Goal: Information Seeking & Learning: Learn about a topic

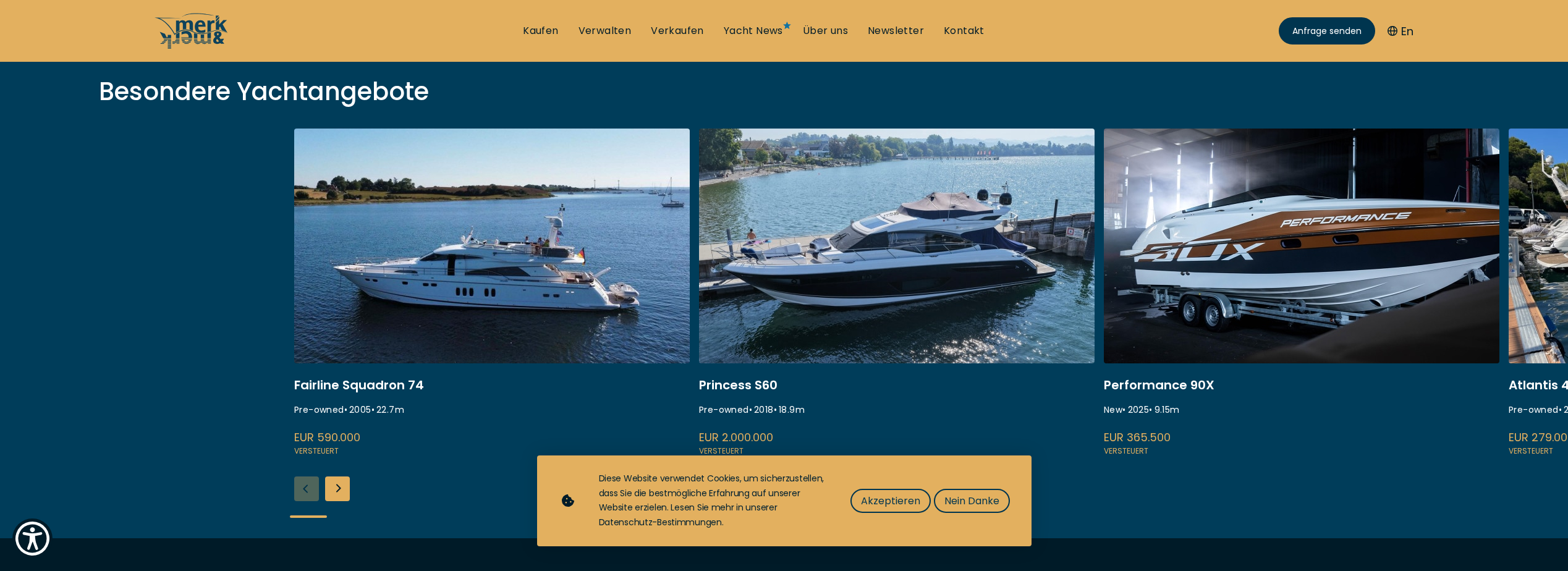
scroll to position [433, 0]
click at [511, 292] on link at bounding box center [492, 294] width 395 height 329
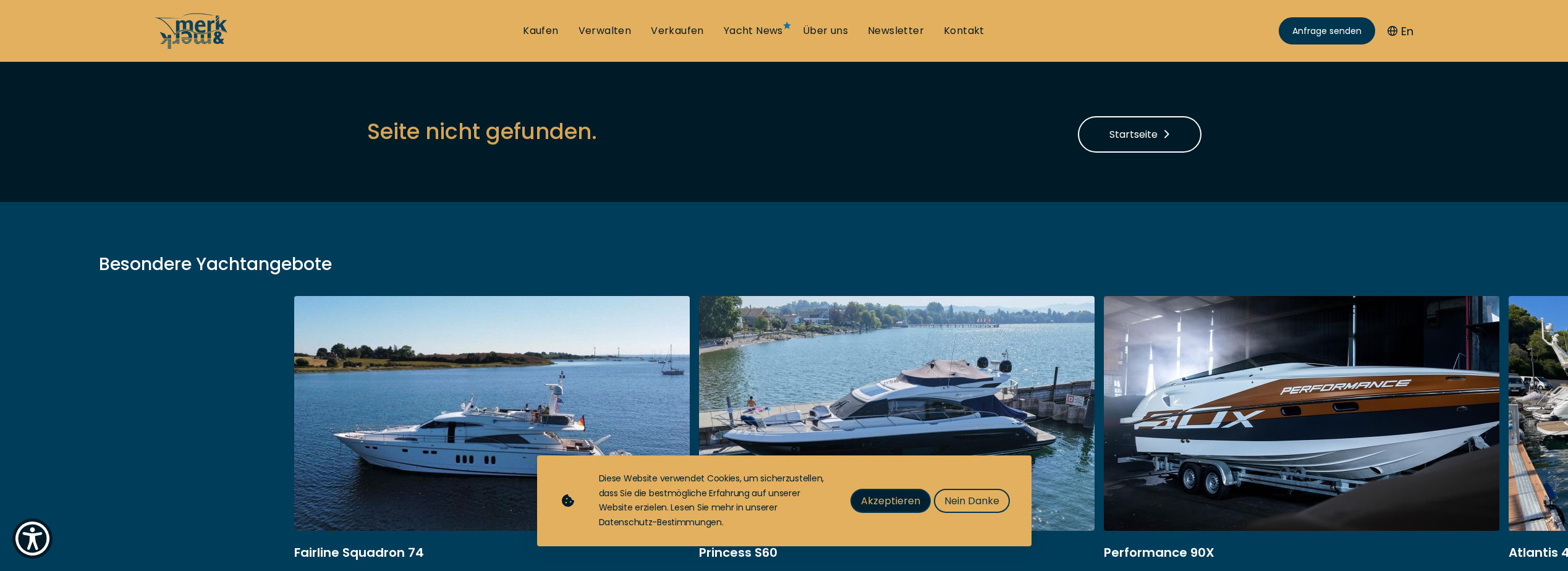
click at [881, 498] on span "Akzeptieren" at bounding box center [890, 500] width 60 height 16
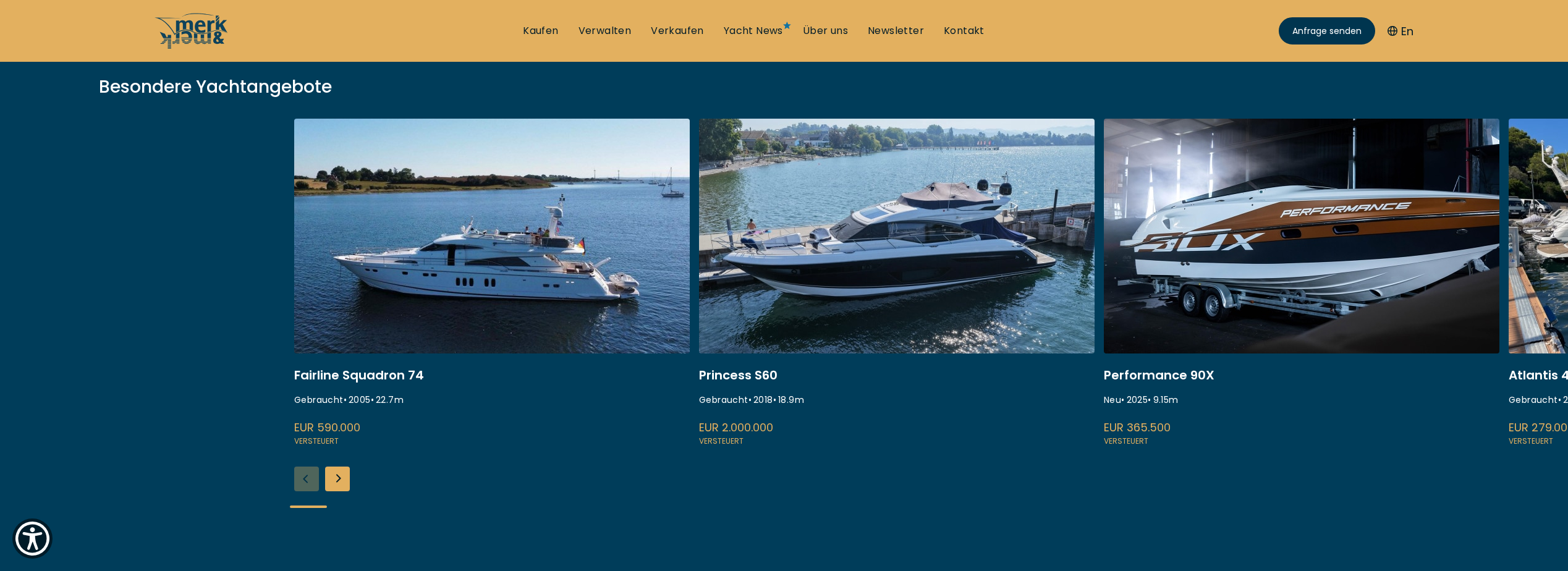
scroll to position [185, 0]
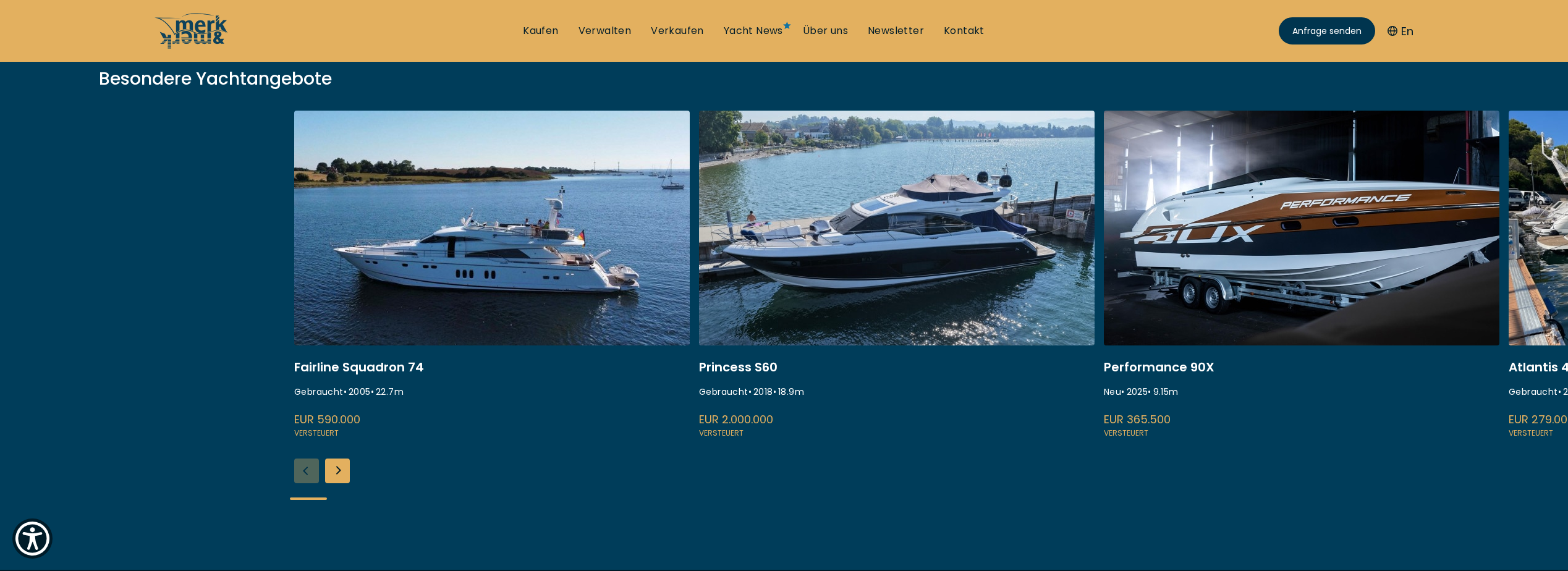
click at [415, 366] on link at bounding box center [492, 275] width 395 height 329
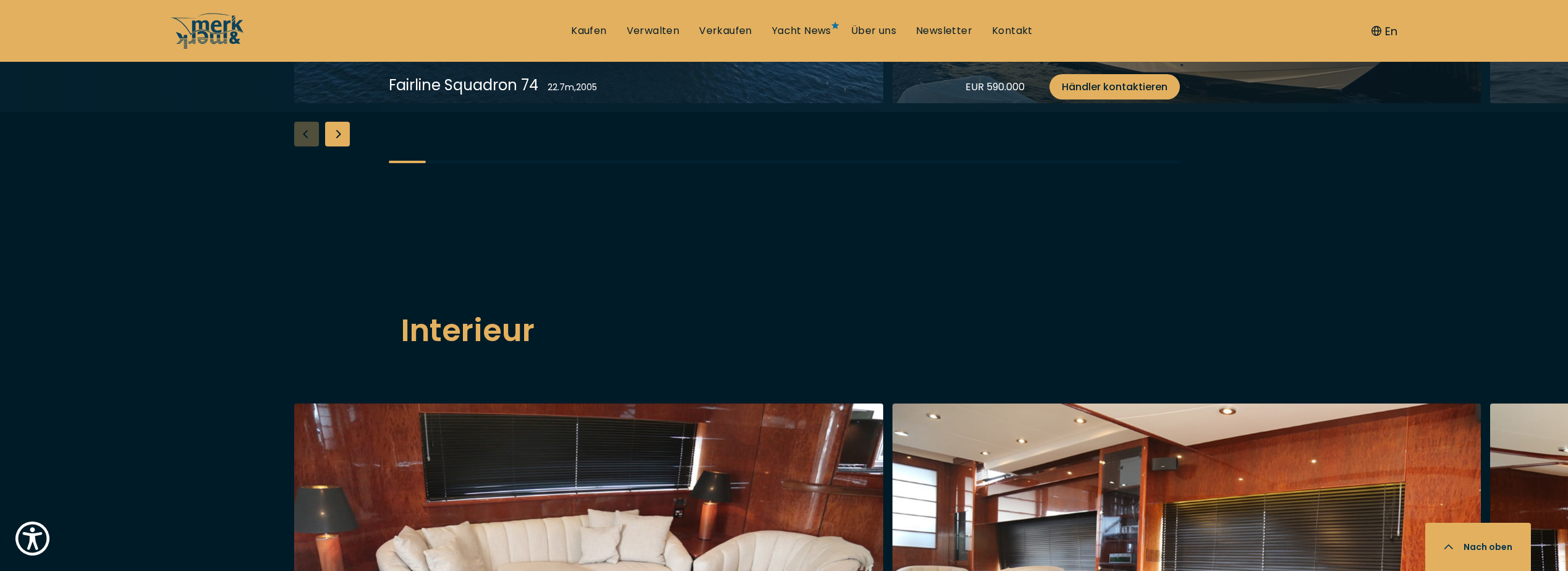
scroll to position [1668, 0]
click at [339, 145] on div "Next slide" at bounding box center [337, 132] width 24 height 24
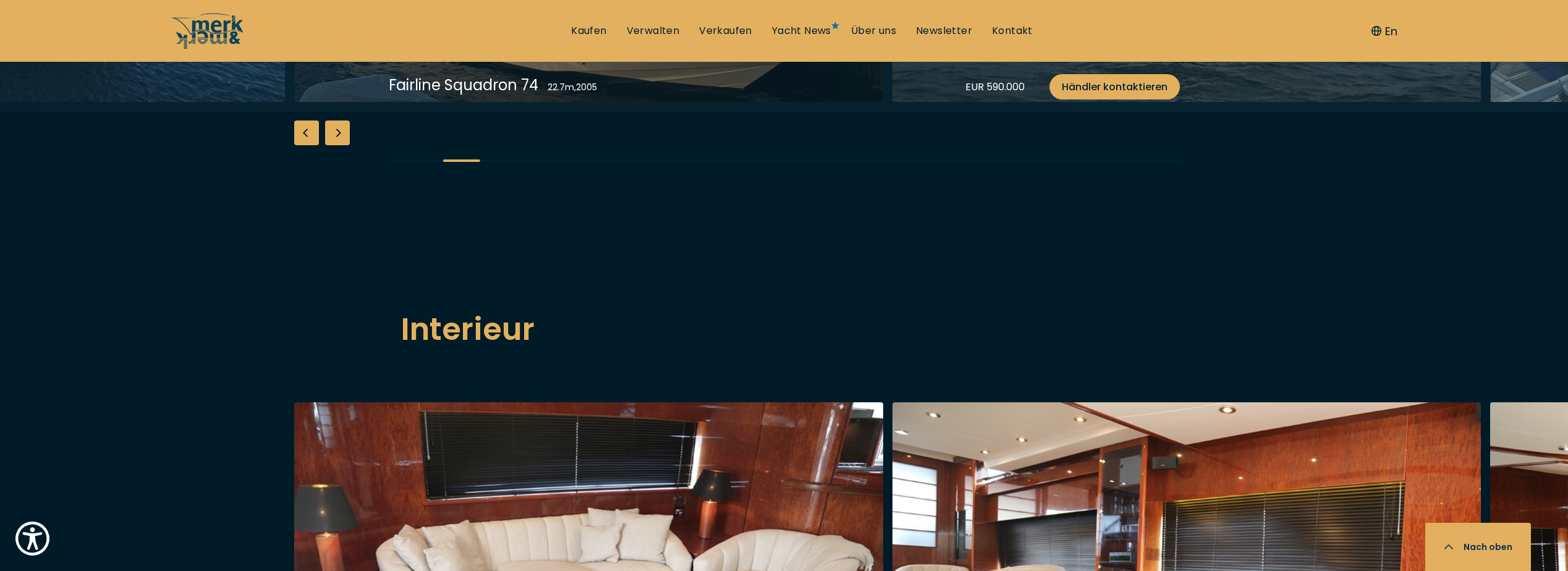
click at [339, 145] on div "Next slide" at bounding box center [337, 132] width 24 height 24
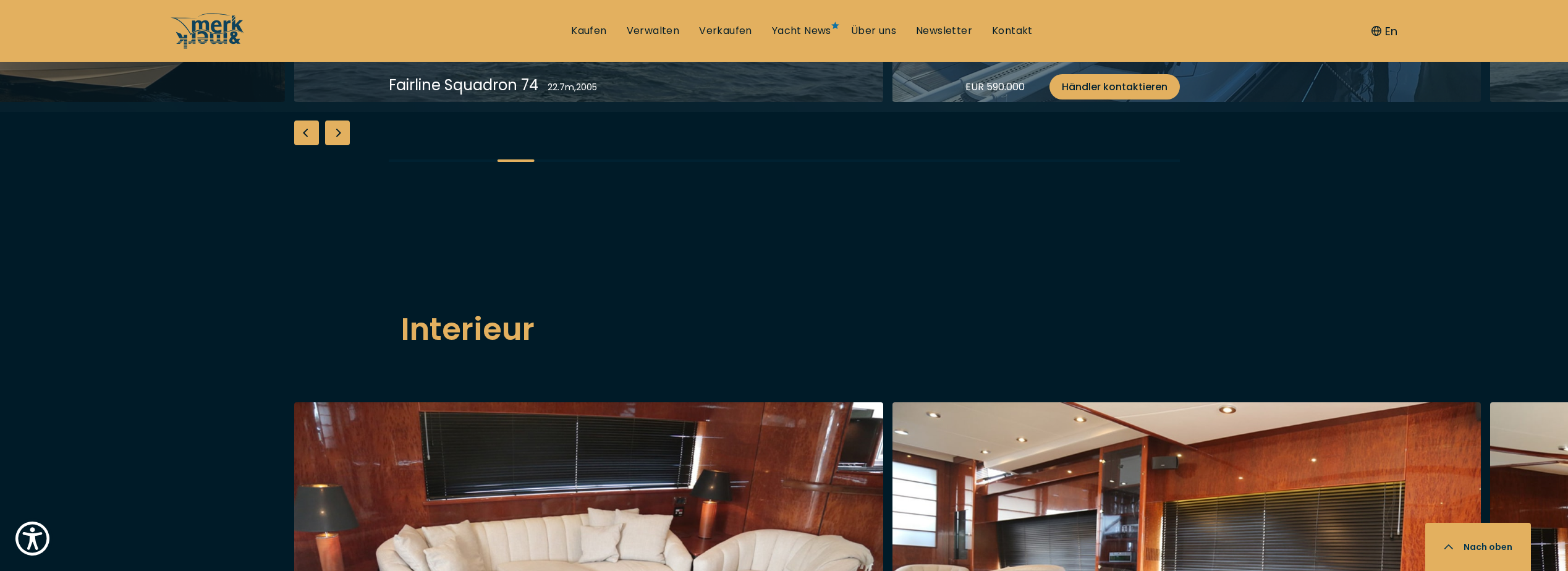
click at [339, 145] on div "Next slide" at bounding box center [337, 132] width 24 height 24
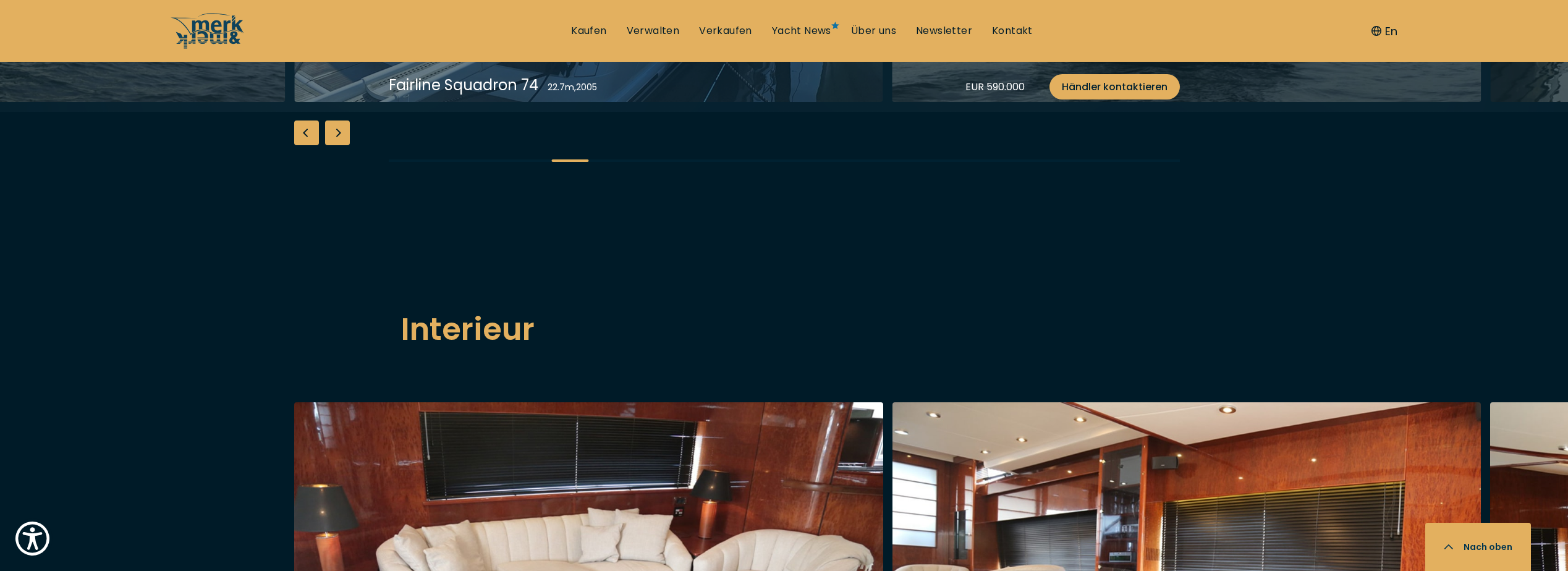
click at [339, 145] on div "Next slide" at bounding box center [337, 132] width 24 height 24
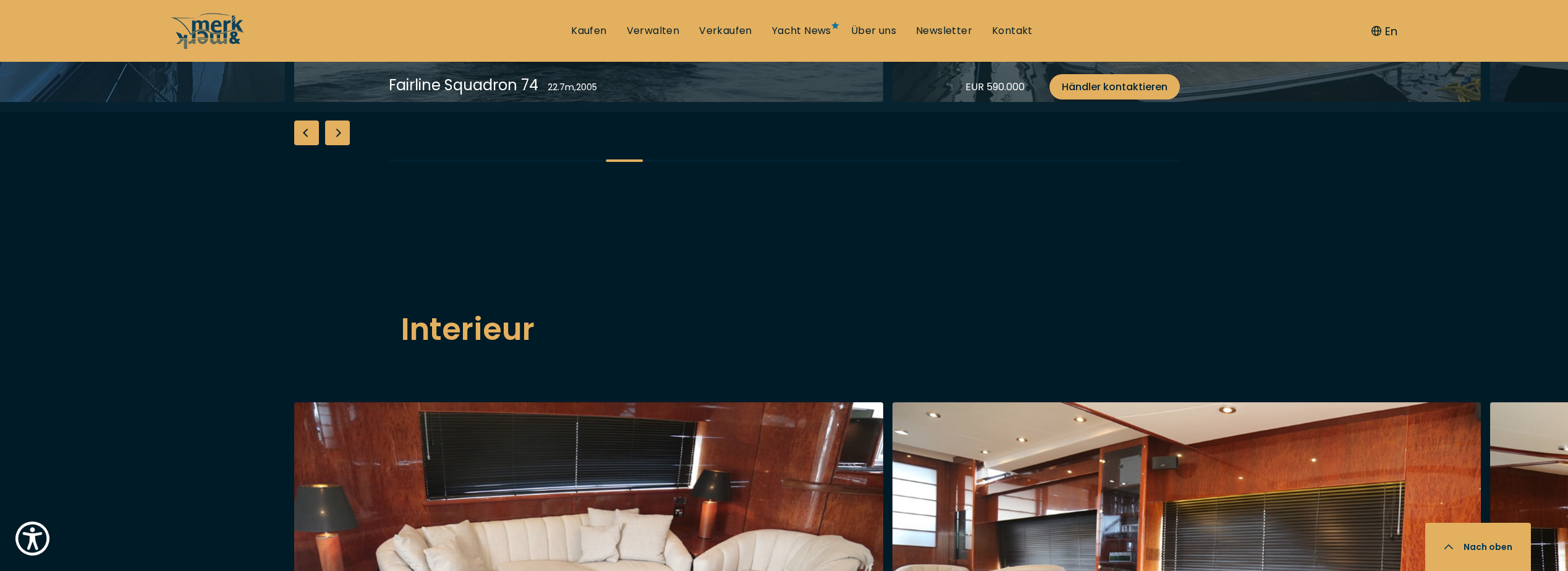
click at [339, 145] on div "Next slide" at bounding box center [337, 132] width 24 height 24
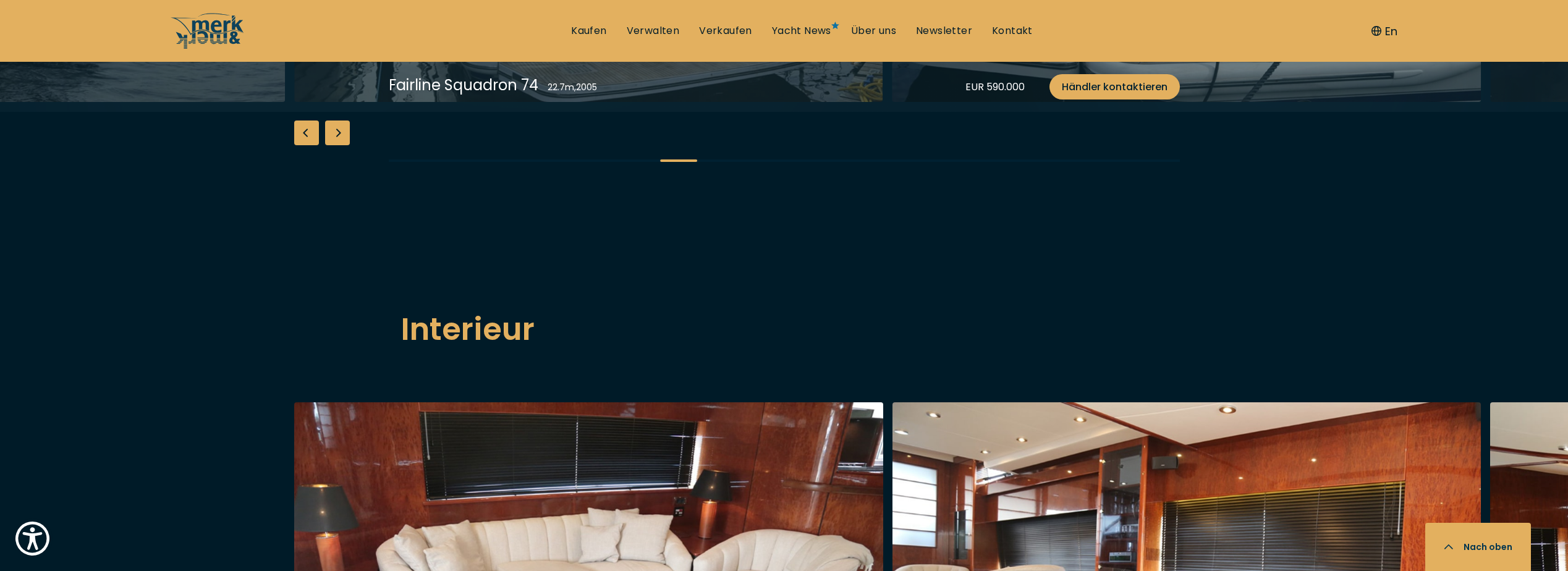
click at [339, 145] on div "Next slide" at bounding box center [337, 132] width 24 height 24
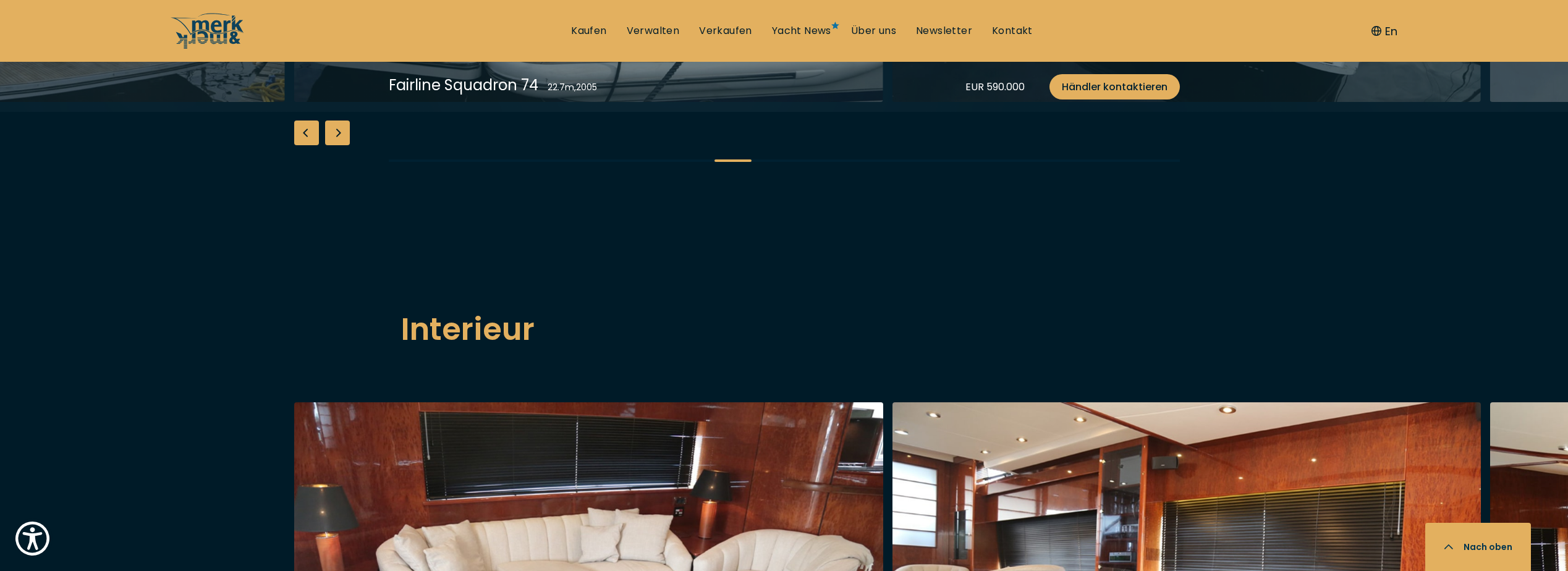
click at [339, 145] on div "Next slide" at bounding box center [337, 132] width 24 height 24
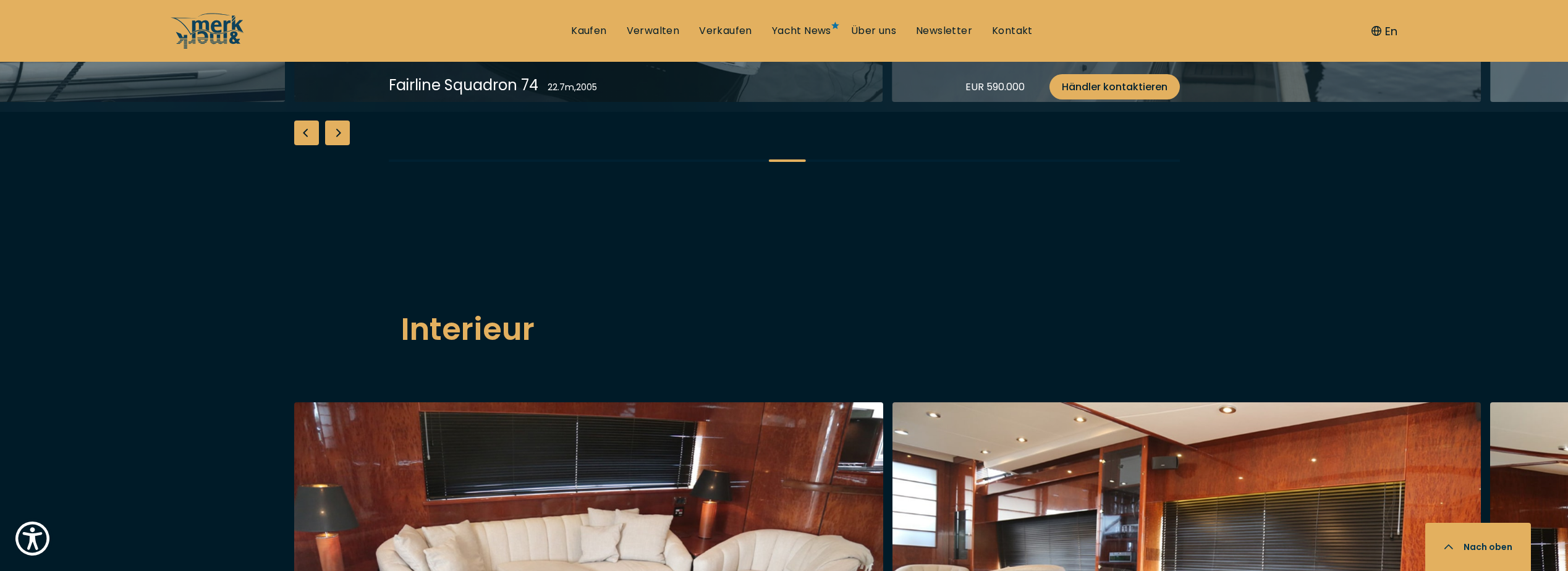
click at [339, 145] on div "Next slide" at bounding box center [337, 132] width 24 height 24
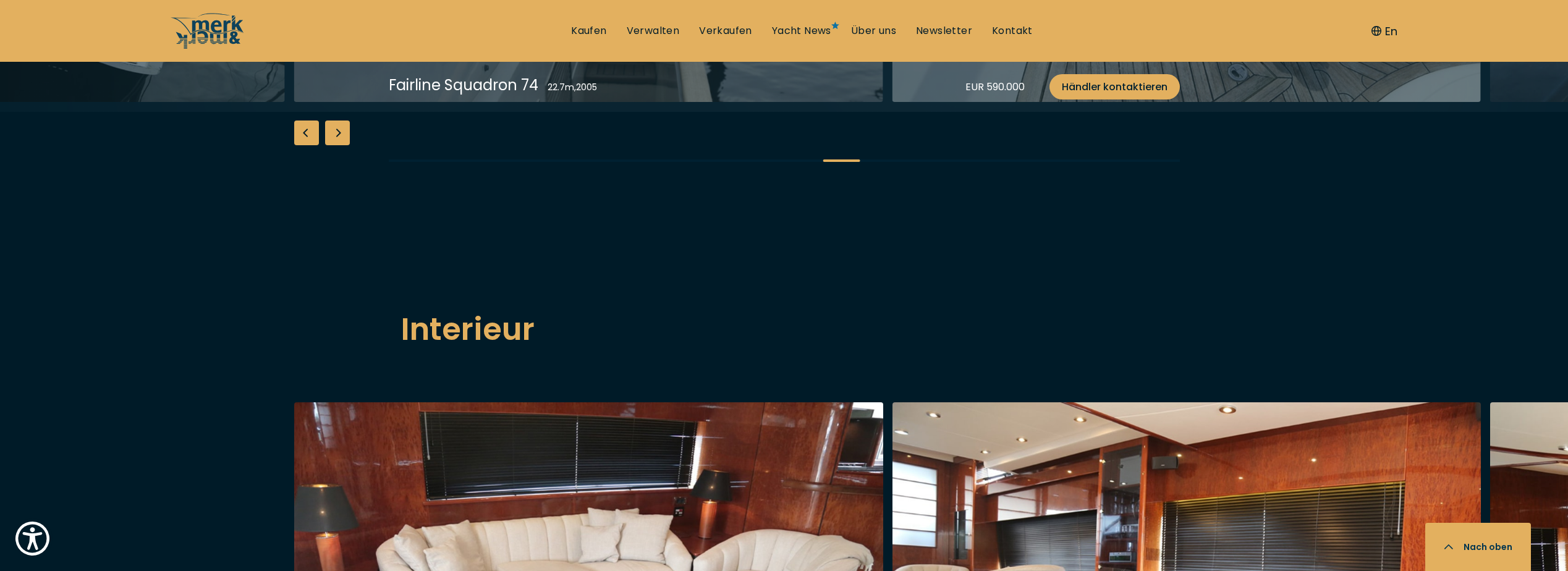
click at [339, 145] on div "Next slide" at bounding box center [337, 132] width 24 height 24
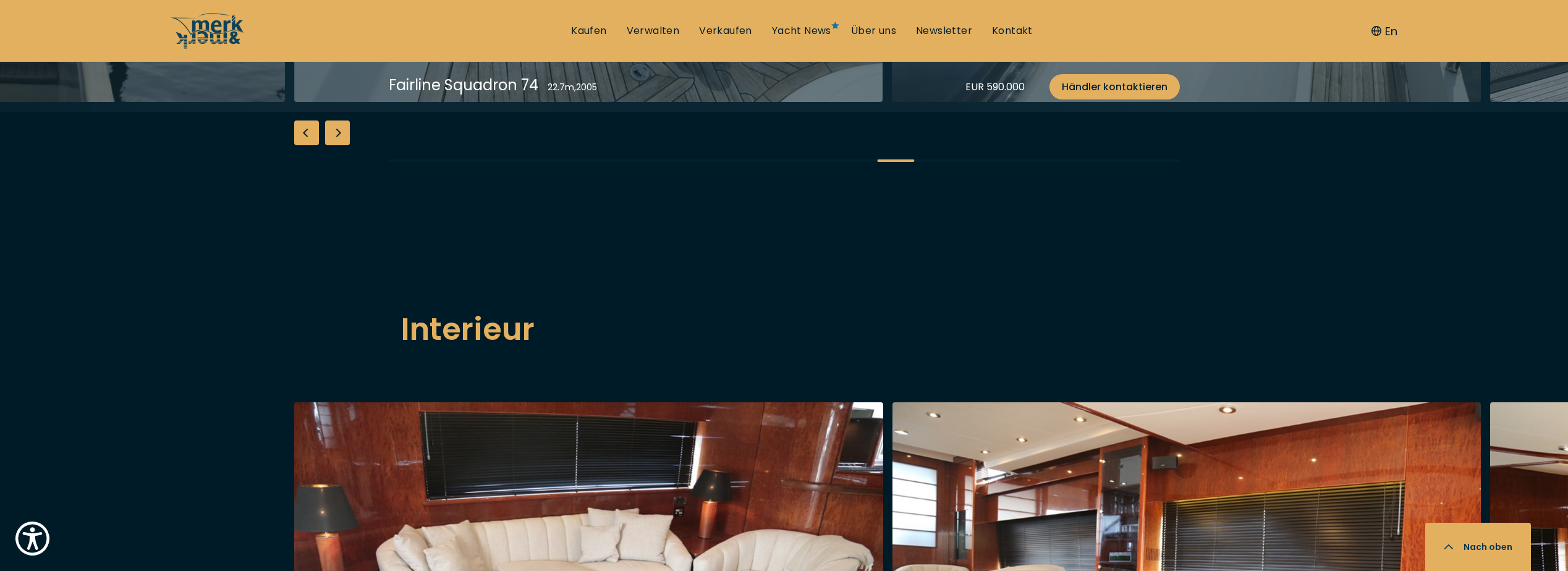
click at [339, 145] on div "Next slide" at bounding box center [337, 132] width 24 height 24
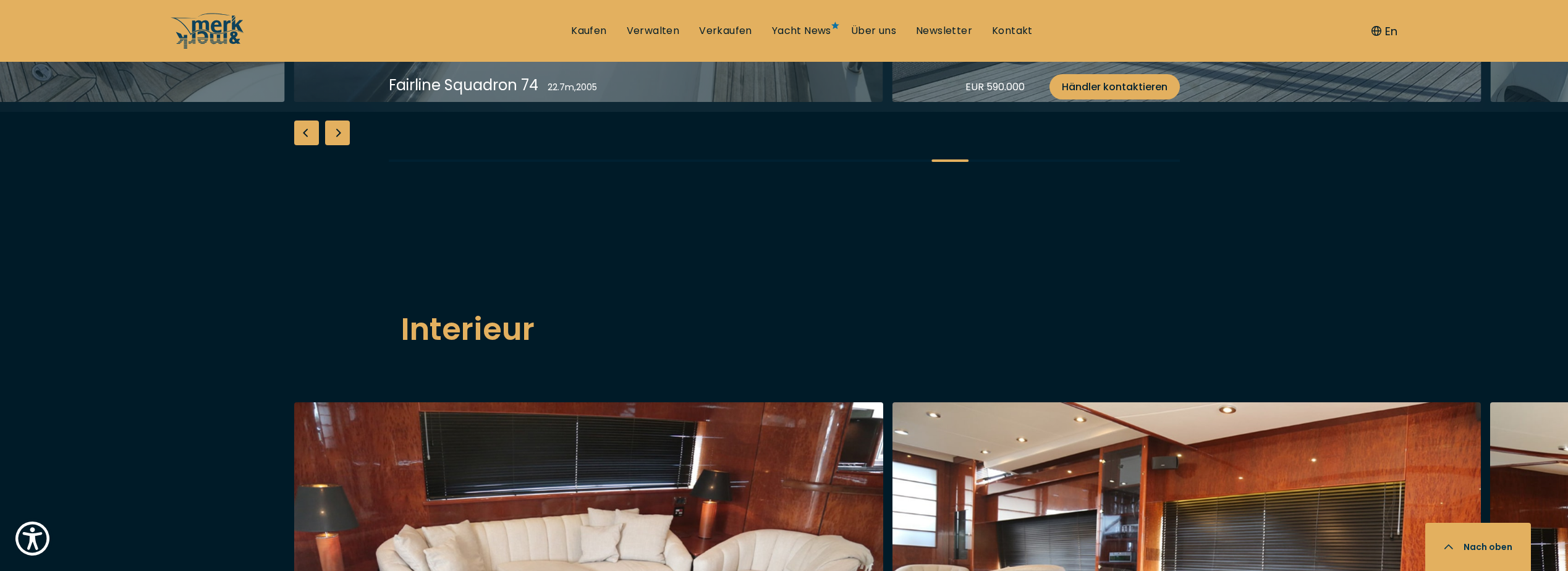
click at [339, 145] on div "Next slide" at bounding box center [337, 132] width 24 height 24
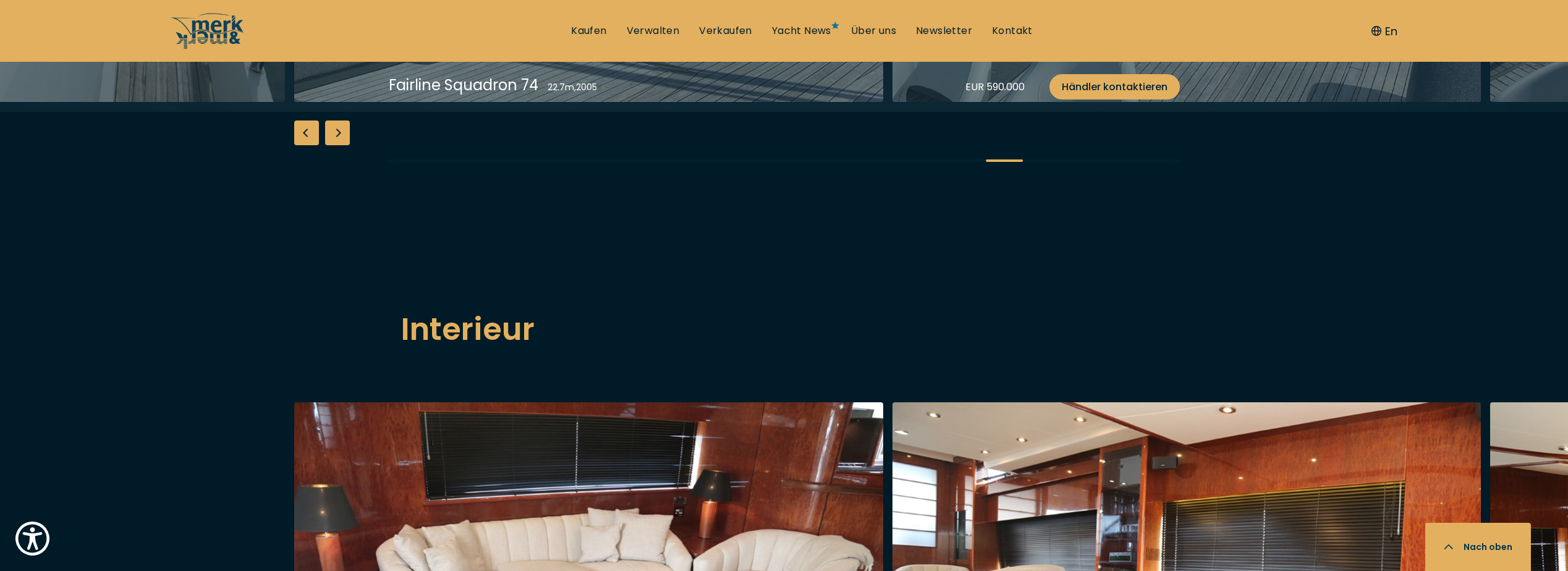
click at [339, 145] on div "Next slide" at bounding box center [337, 132] width 24 height 24
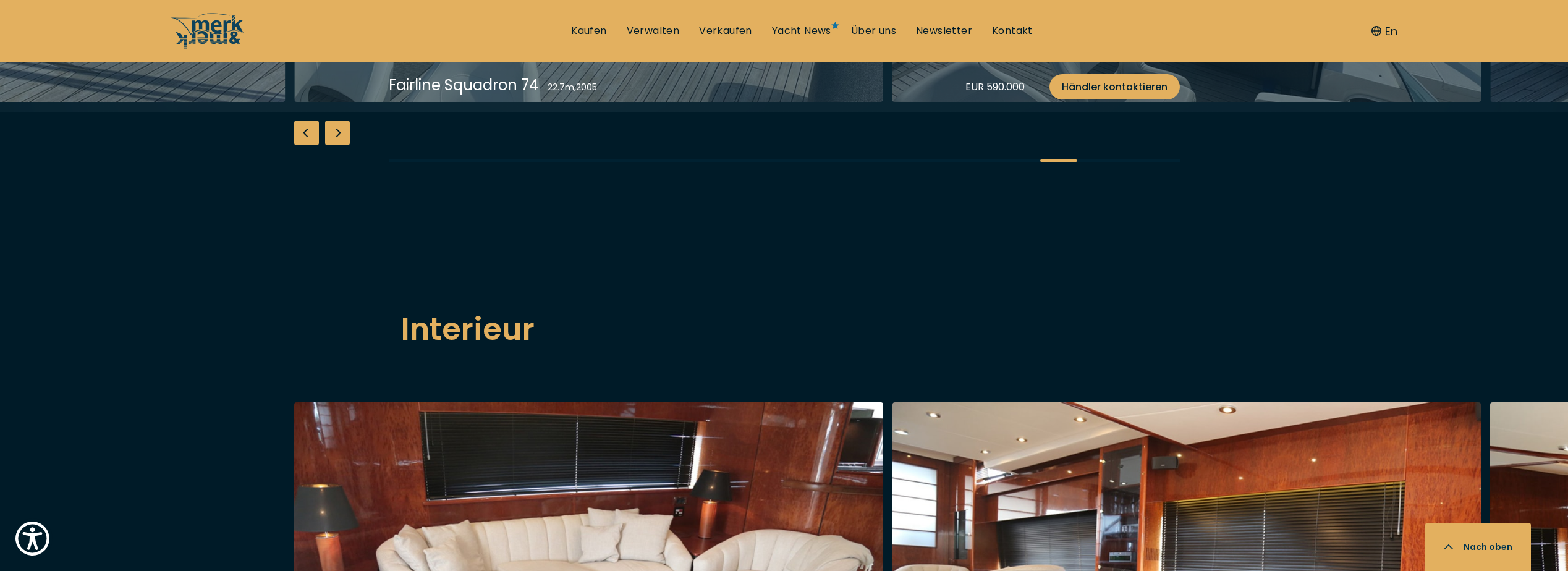
click at [340, 145] on div "Next slide" at bounding box center [337, 132] width 24 height 24
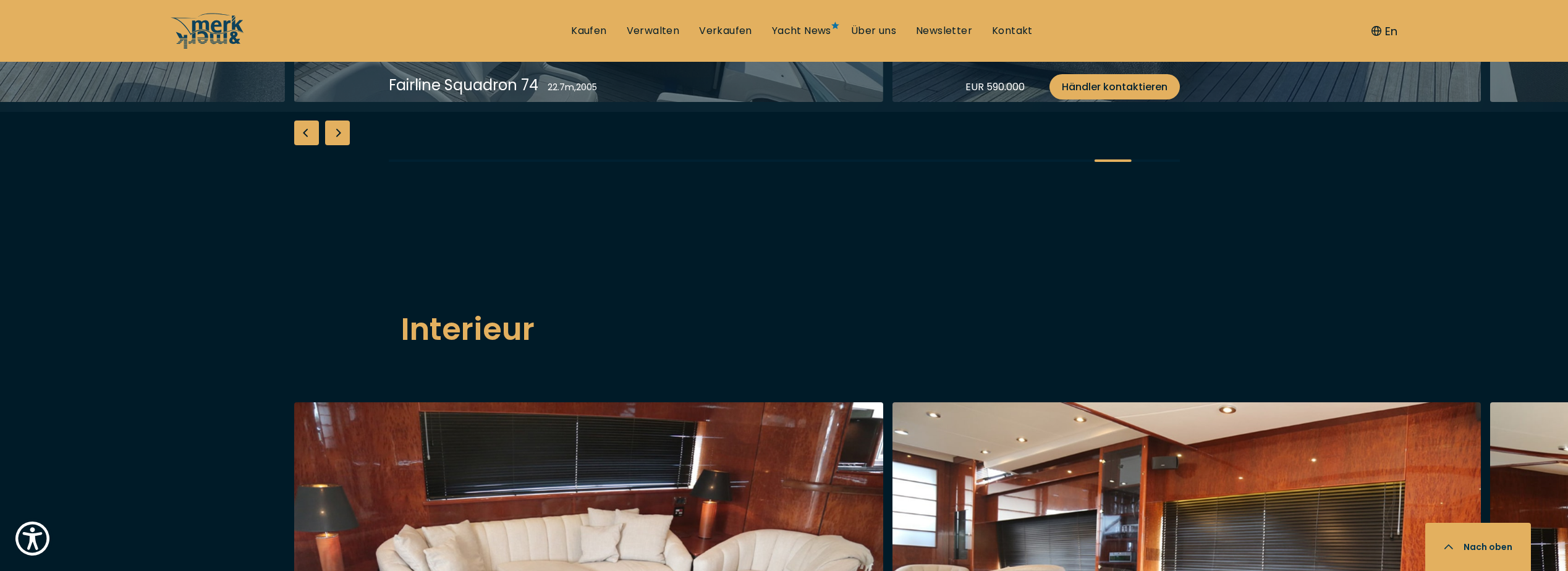
click at [340, 145] on div "Next slide" at bounding box center [337, 132] width 24 height 24
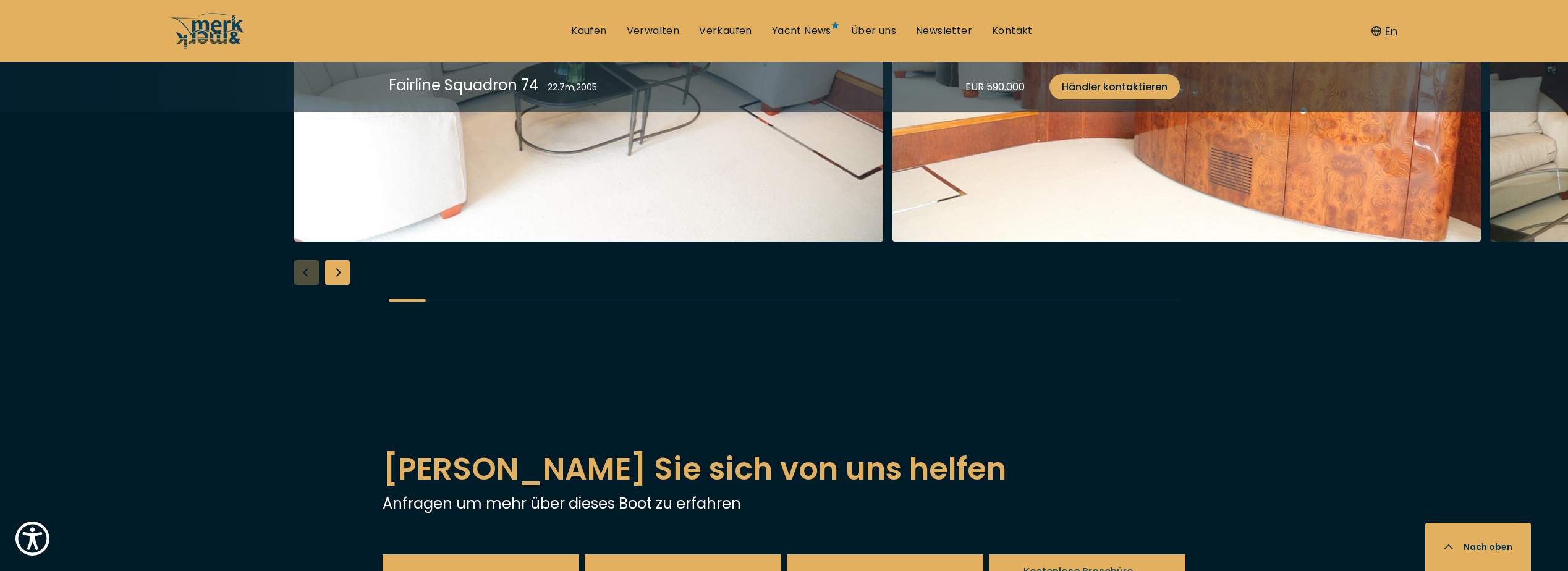
scroll to position [2286, 0]
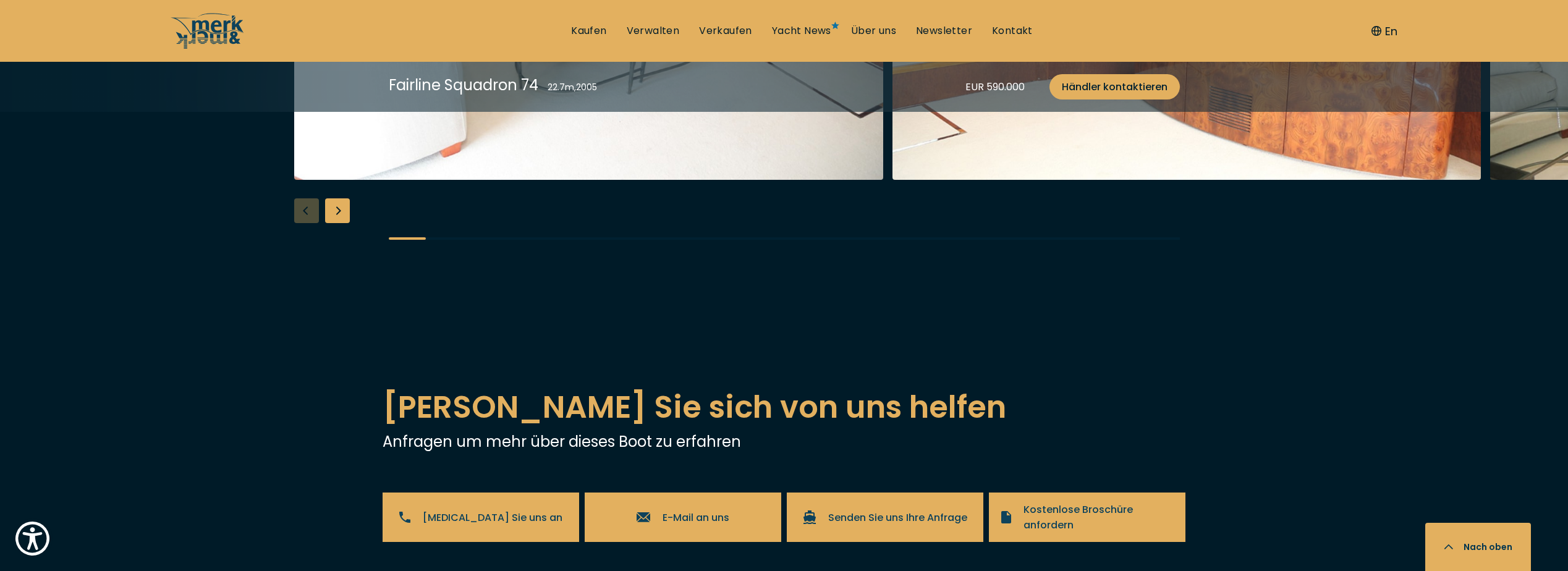
click at [340, 223] on div "Next slide" at bounding box center [337, 210] width 24 height 24
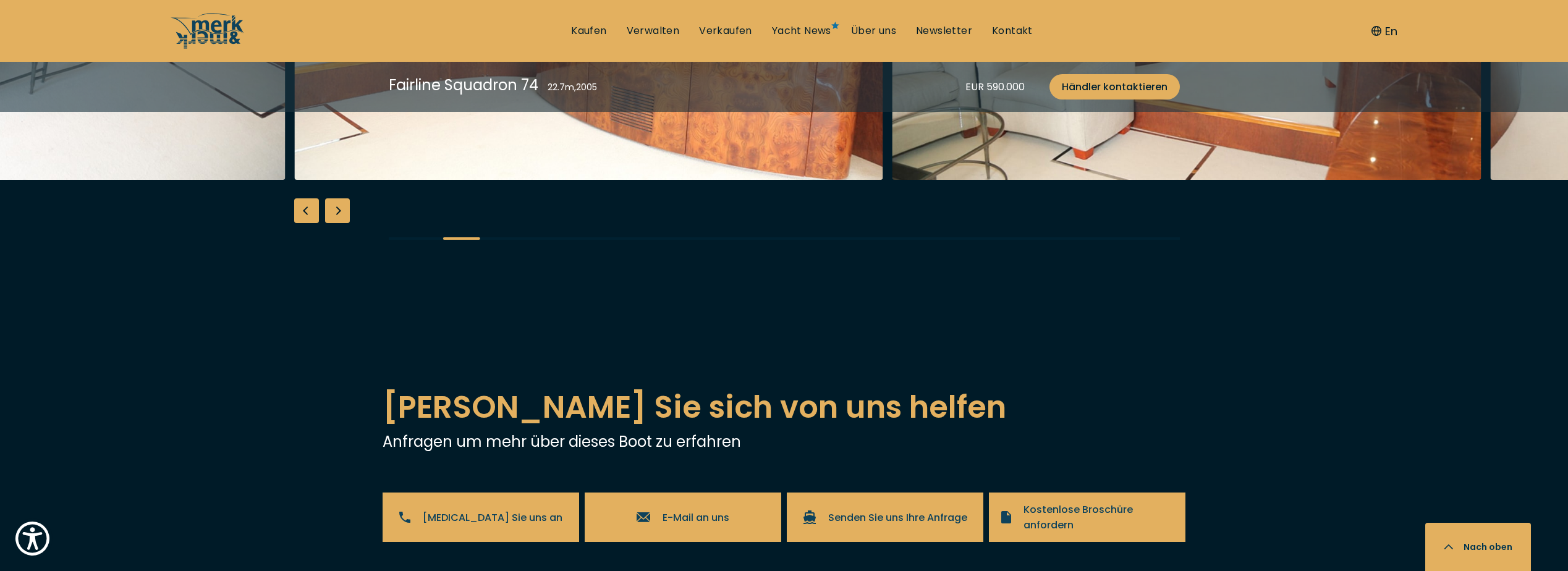
click at [340, 223] on div "Next slide" at bounding box center [337, 210] width 24 height 24
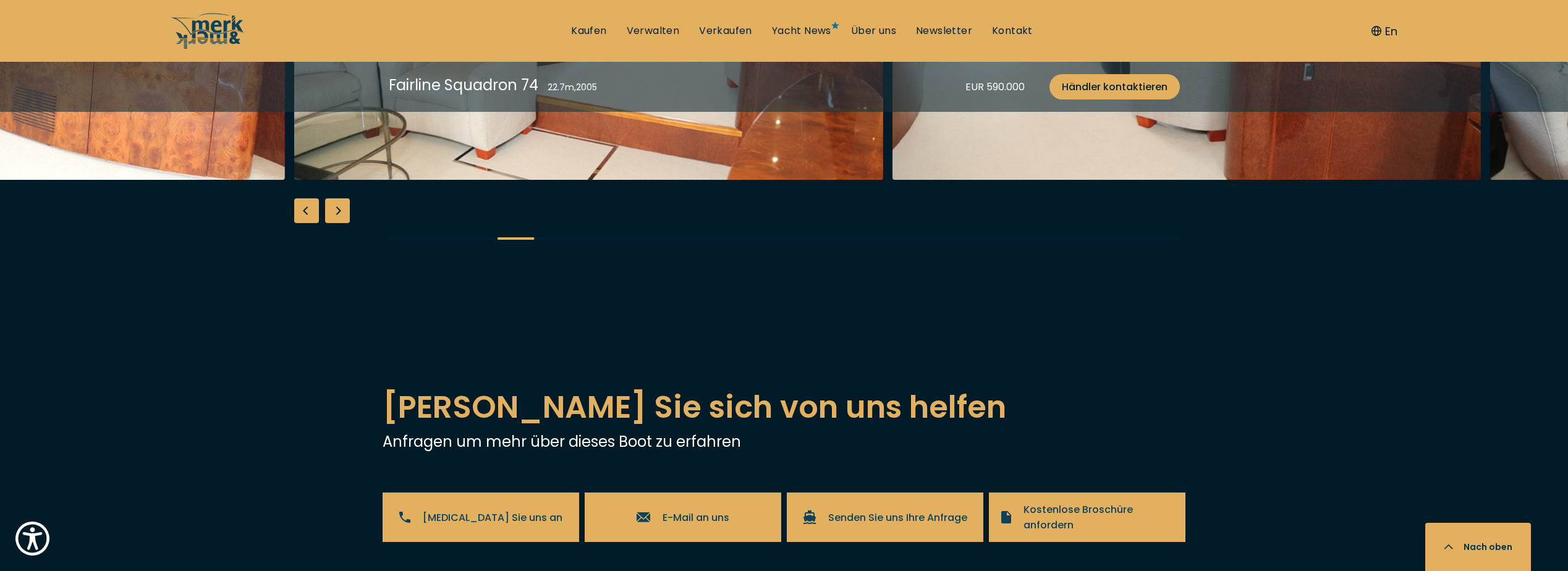
click at [340, 223] on div "Next slide" at bounding box center [337, 210] width 24 height 24
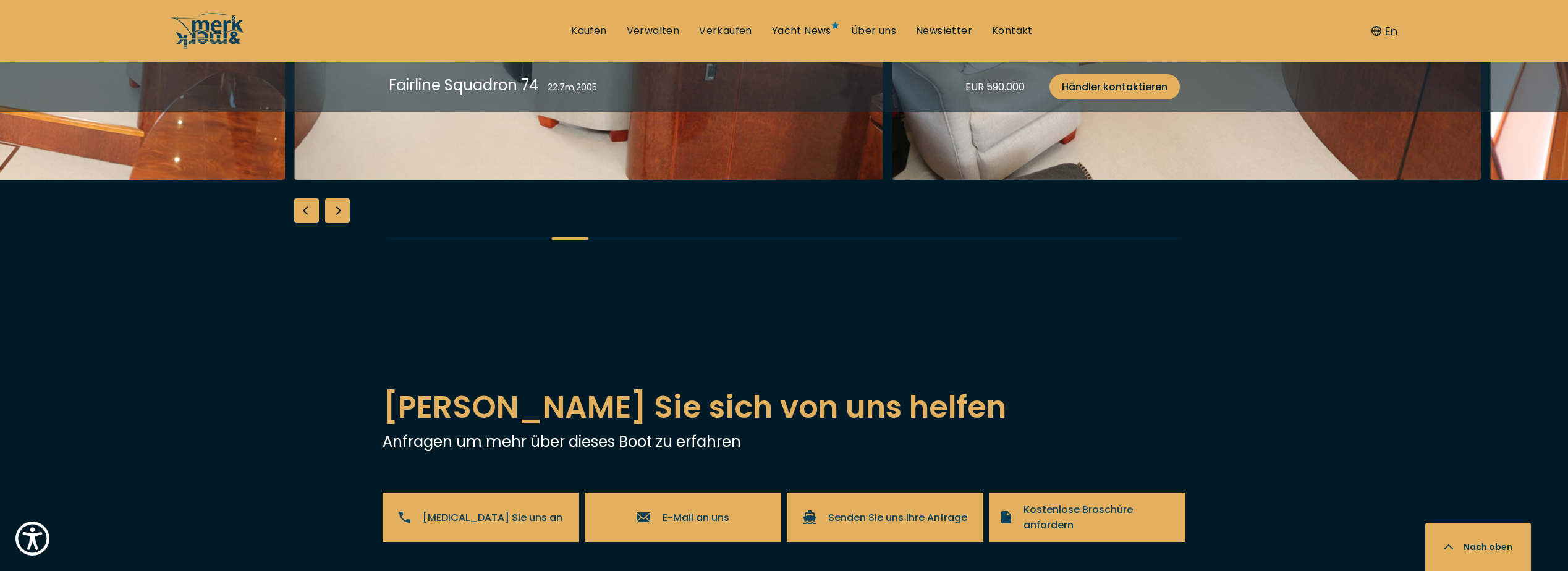
click at [340, 223] on div "Next slide" at bounding box center [337, 210] width 24 height 24
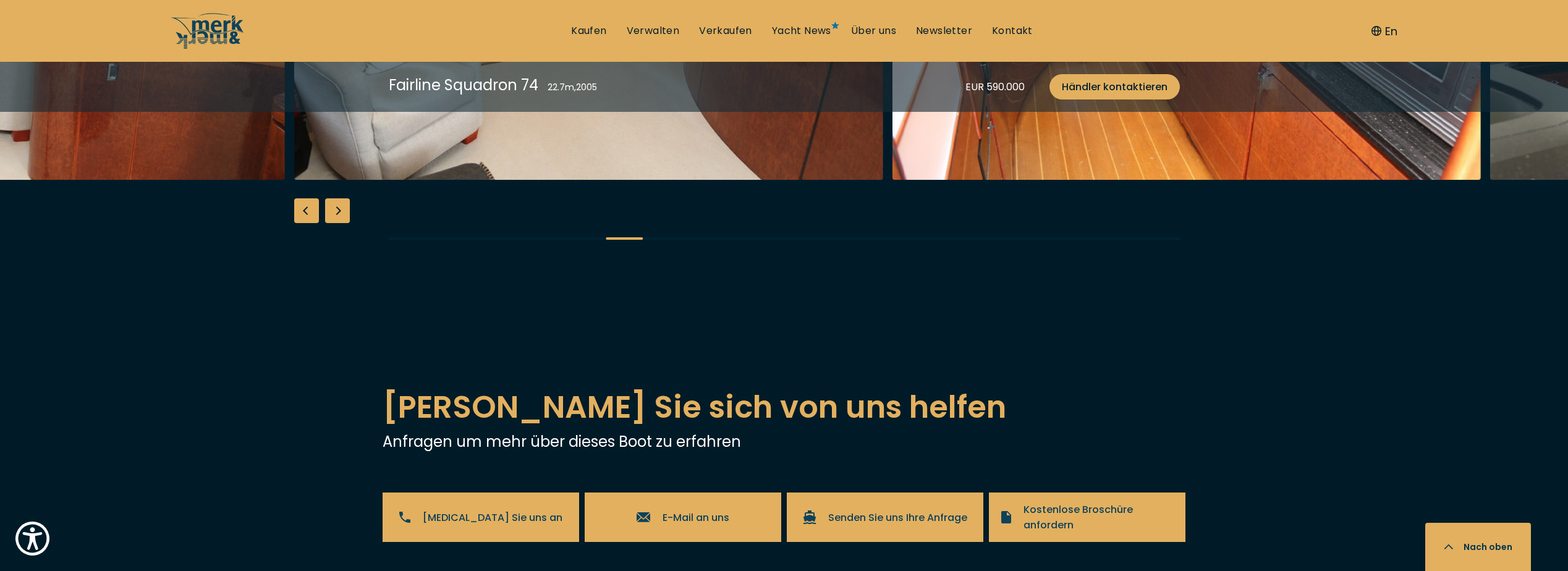
click at [340, 223] on div "Next slide" at bounding box center [337, 210] width 24 height 24
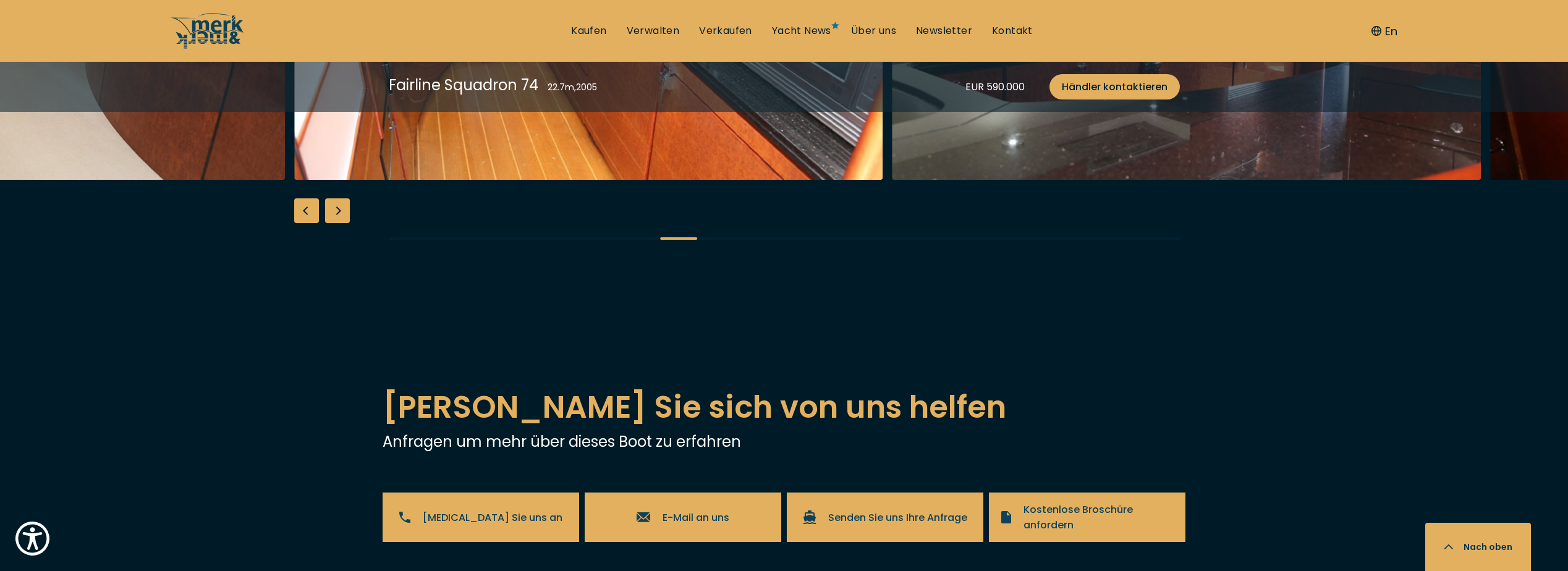
click at [340, 223] on div "Next slide" at bounding box center [337, 210] width 24 height 24
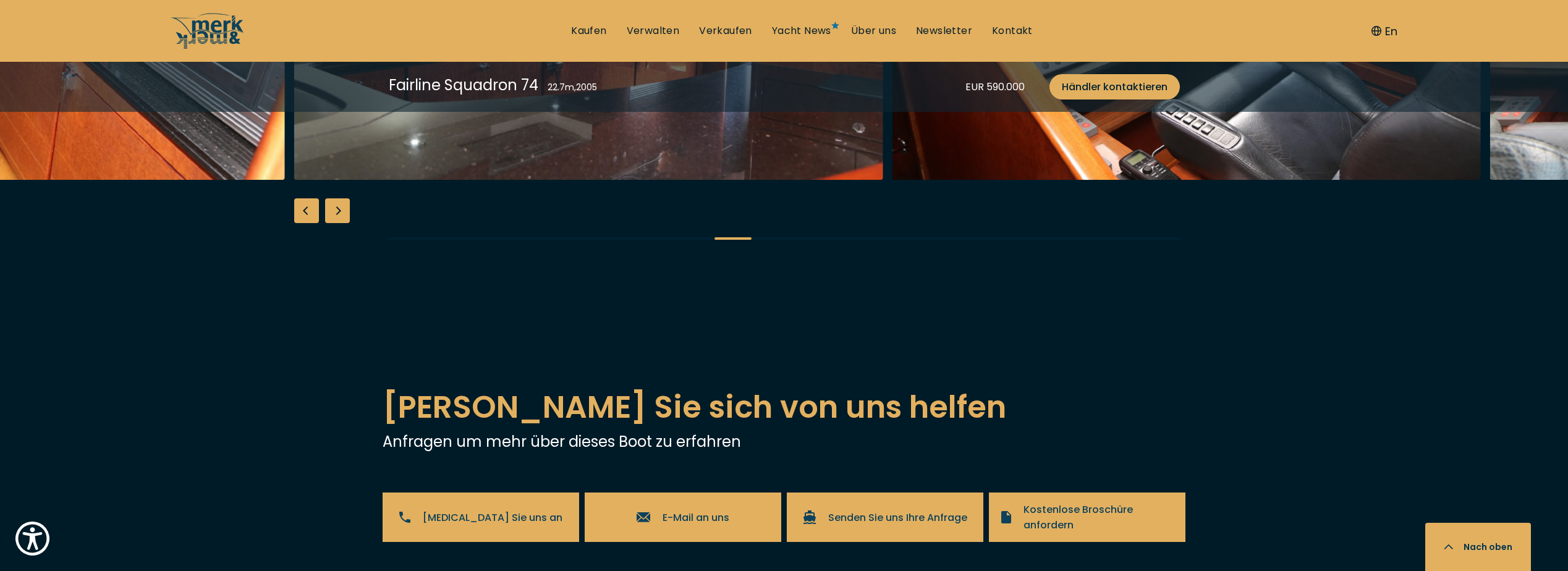
click at [340, 223] on div "Next slide" at bounding box center [337, 210] width 24 height 24
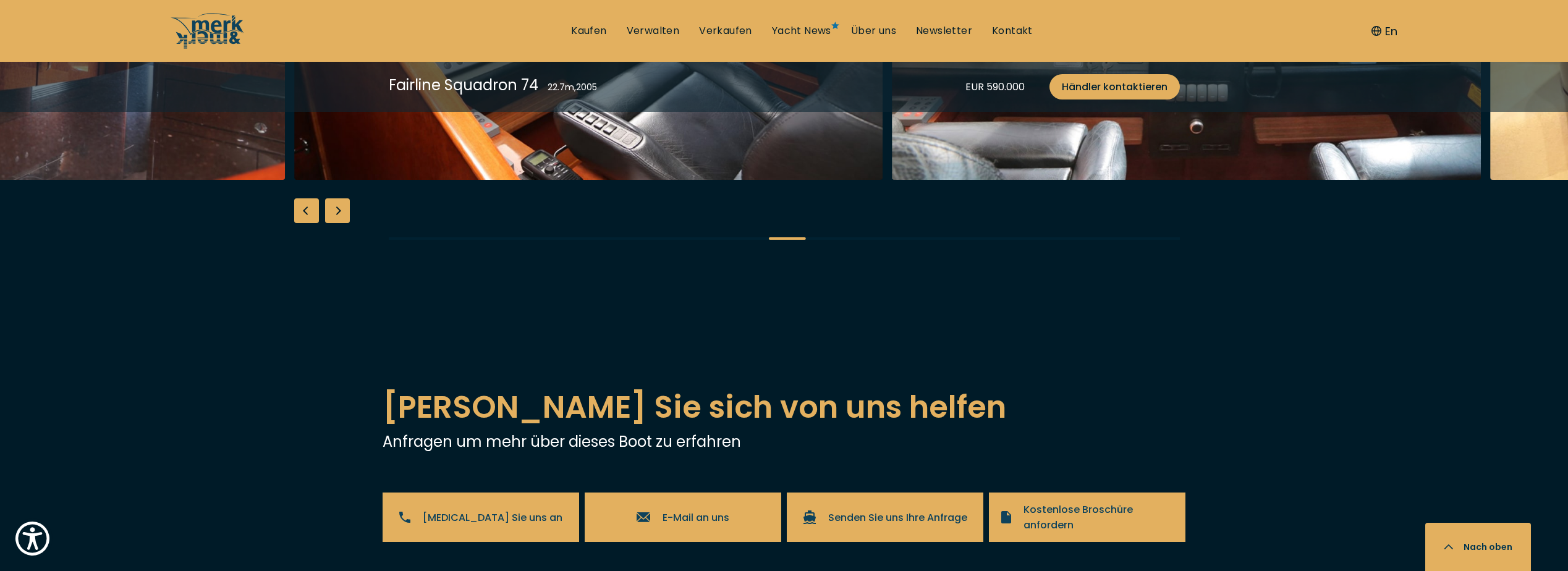
click at [340, 223] on div "Next slide" at bounding box center [337, 210] width 24 height 24
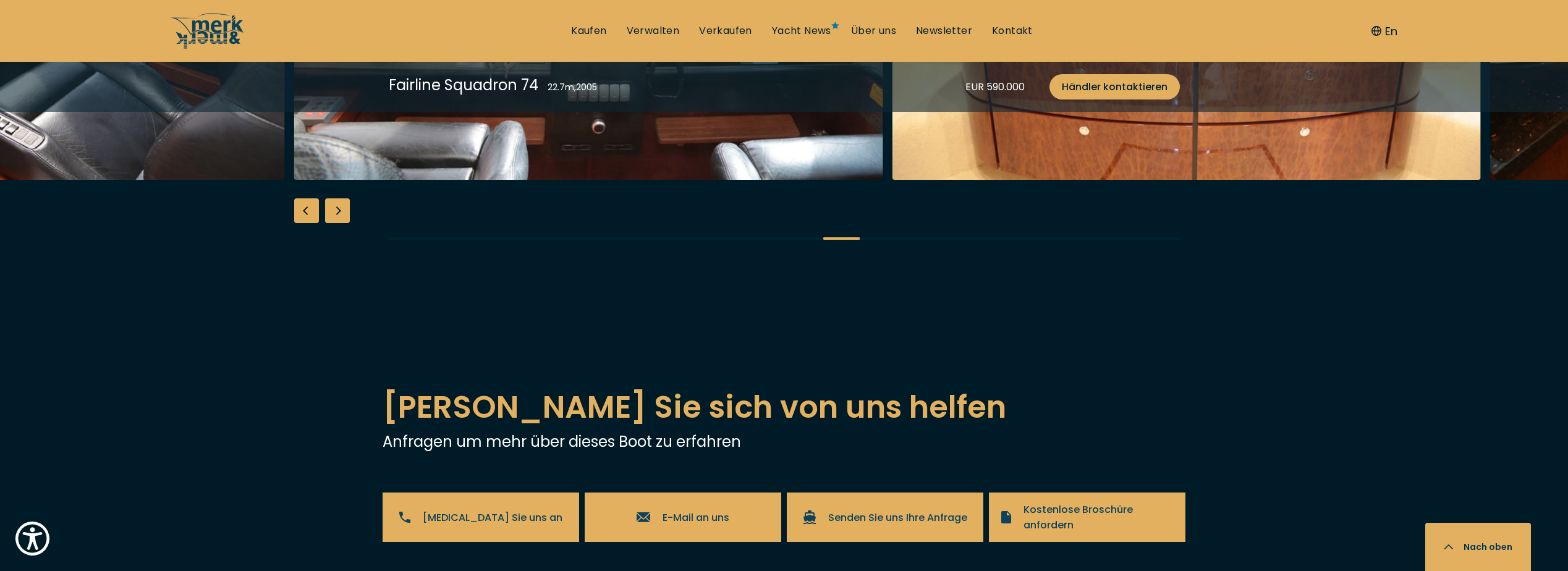
click at [340, 223] on div "Next slide" at bounding box center [337, 210] width 24 height 24
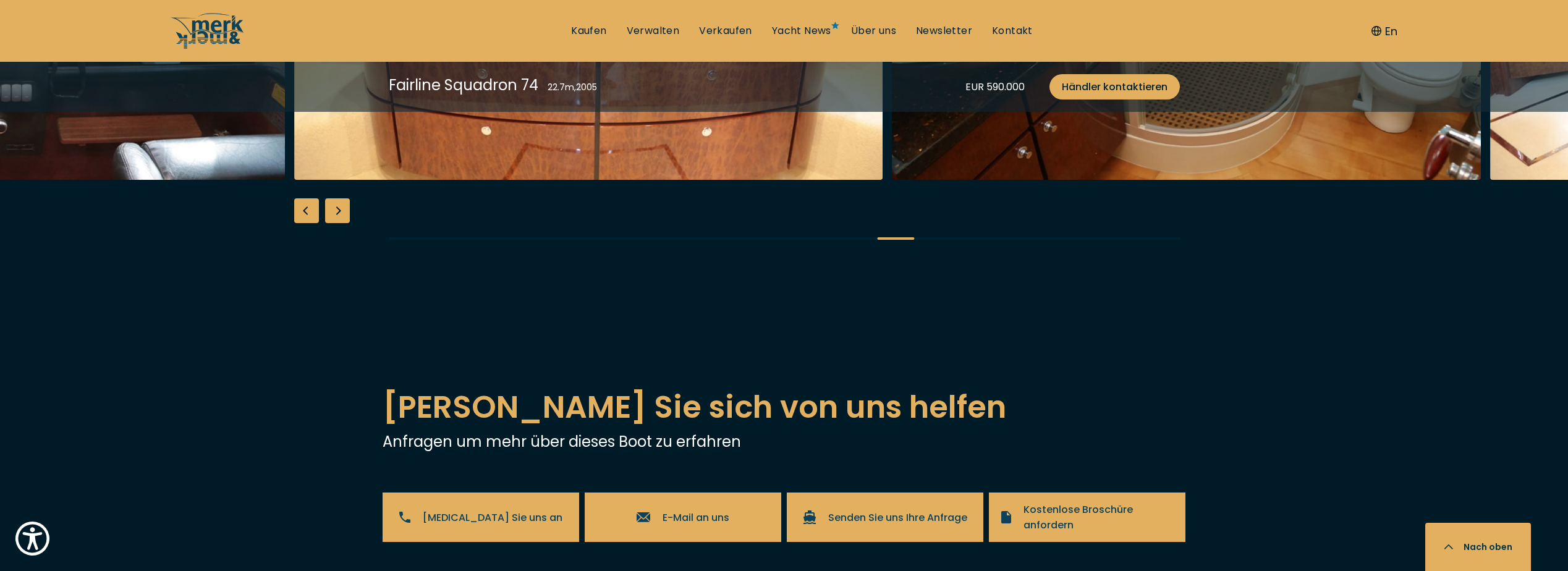
click at [340, 223] on div "Next slide" at bounding box center [337, 210] width 24 height 24
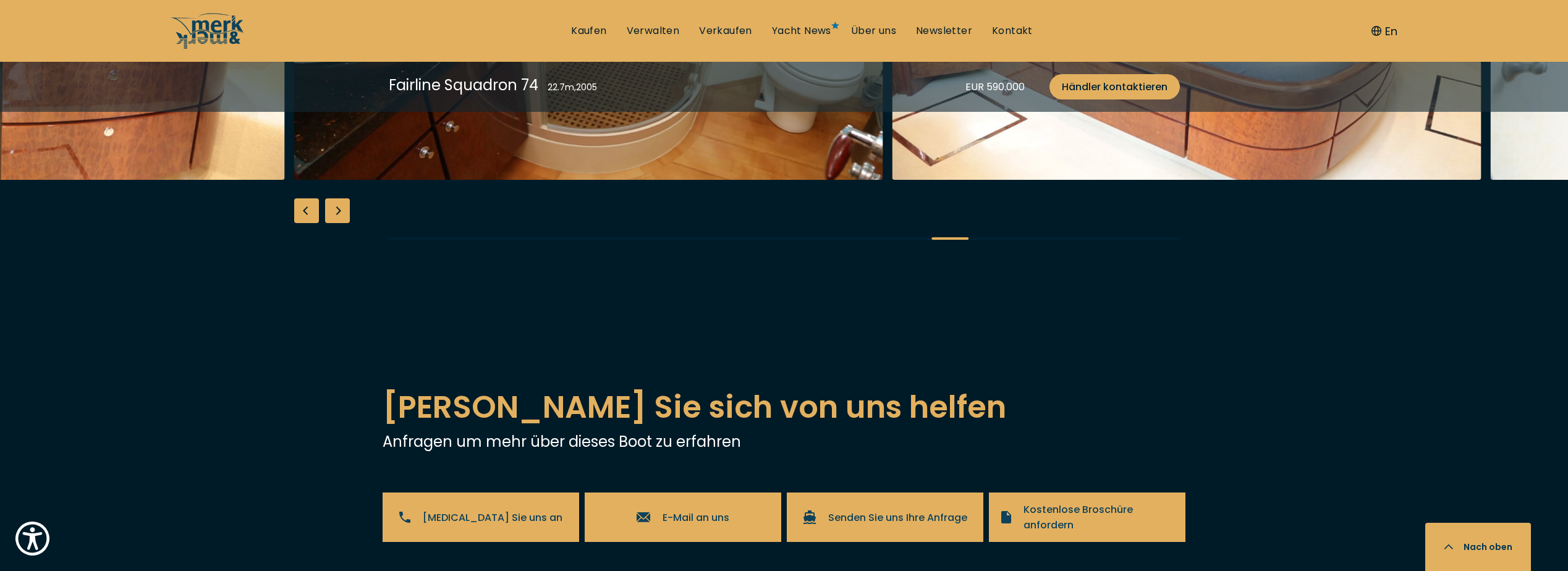
click at [340, 223] on div "Next slide" at bounding box center [337, 210] width 24 height 24
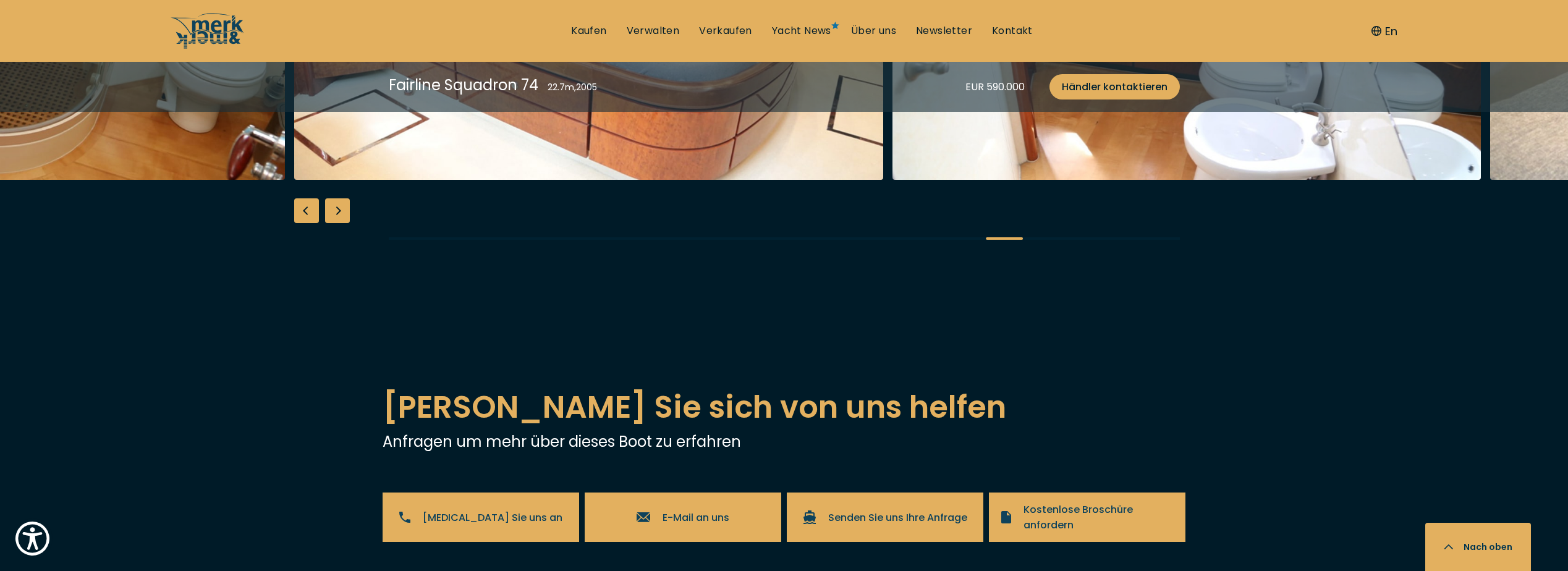
click at [340, 223] on div "Next slide" at bounding box center [337, 210] width 24 height 24
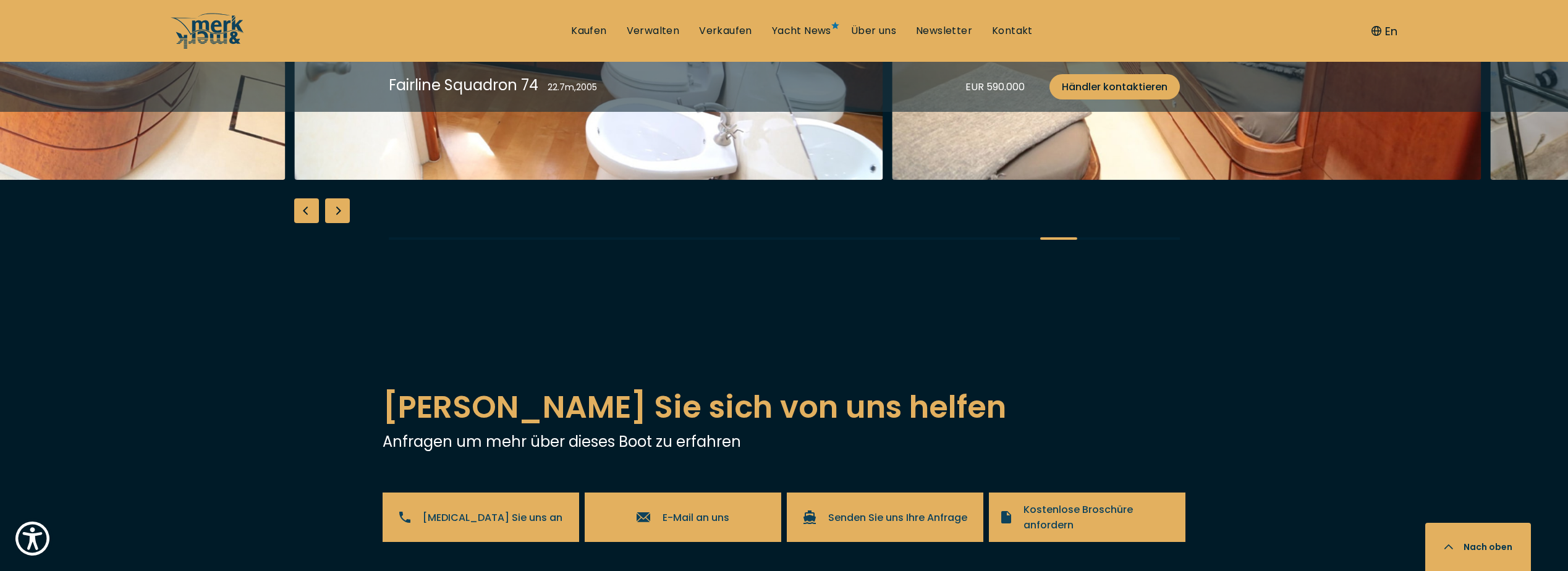
click at [340, 223] on div "Next slide" at bounding box center [337, 210] width 24 height 24
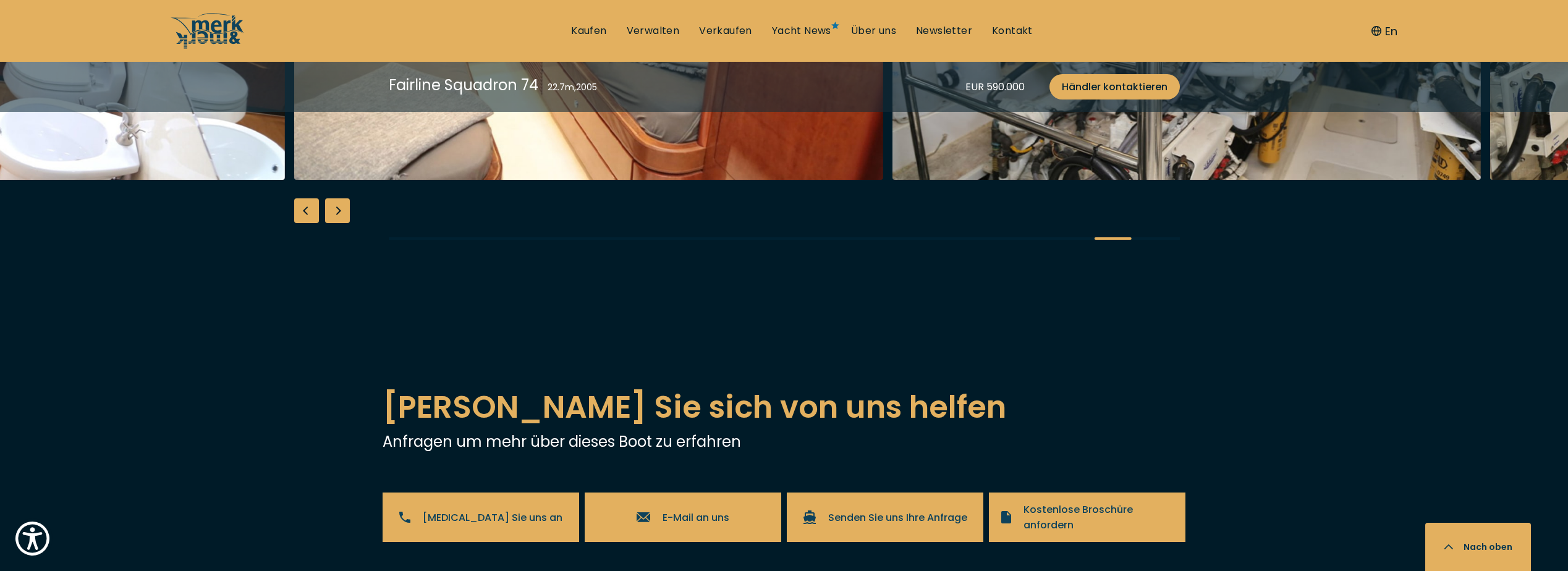
click at [340, 223] on div "Next slide" at bounding box center [337, 210] width 24 height 24
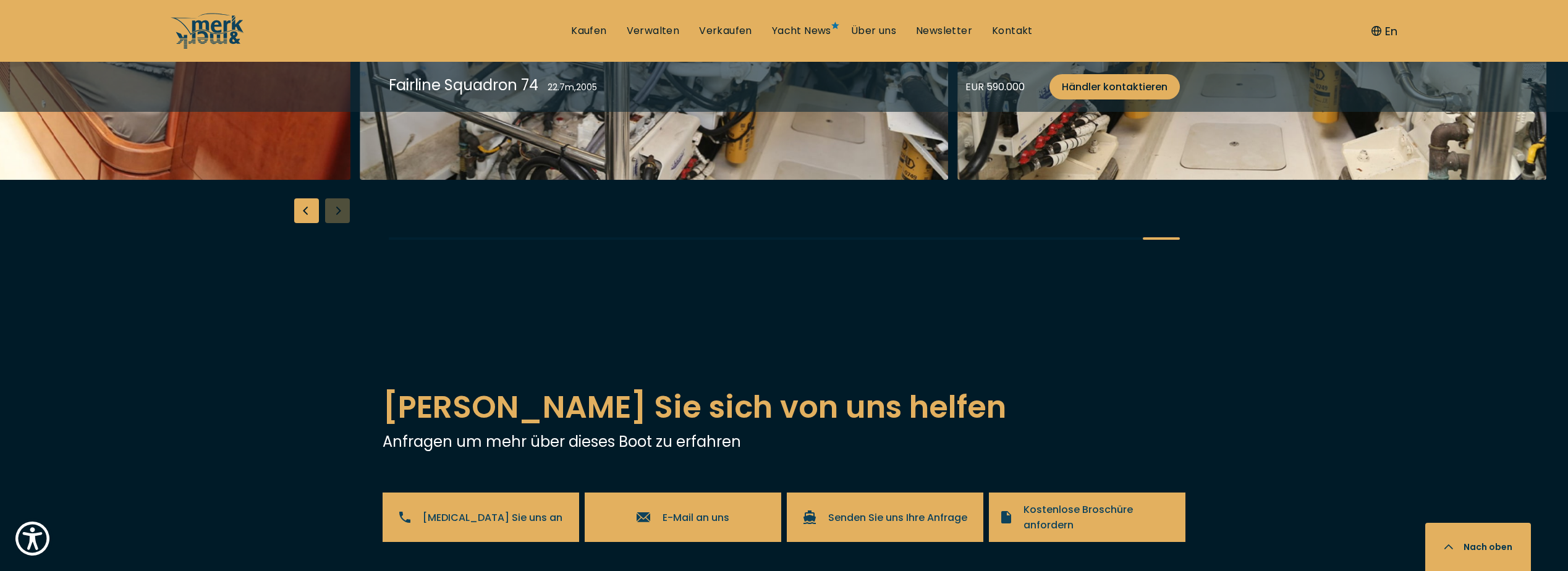
click at [340, 260] on div at bounding box center [784, 23] width 1568 height 476
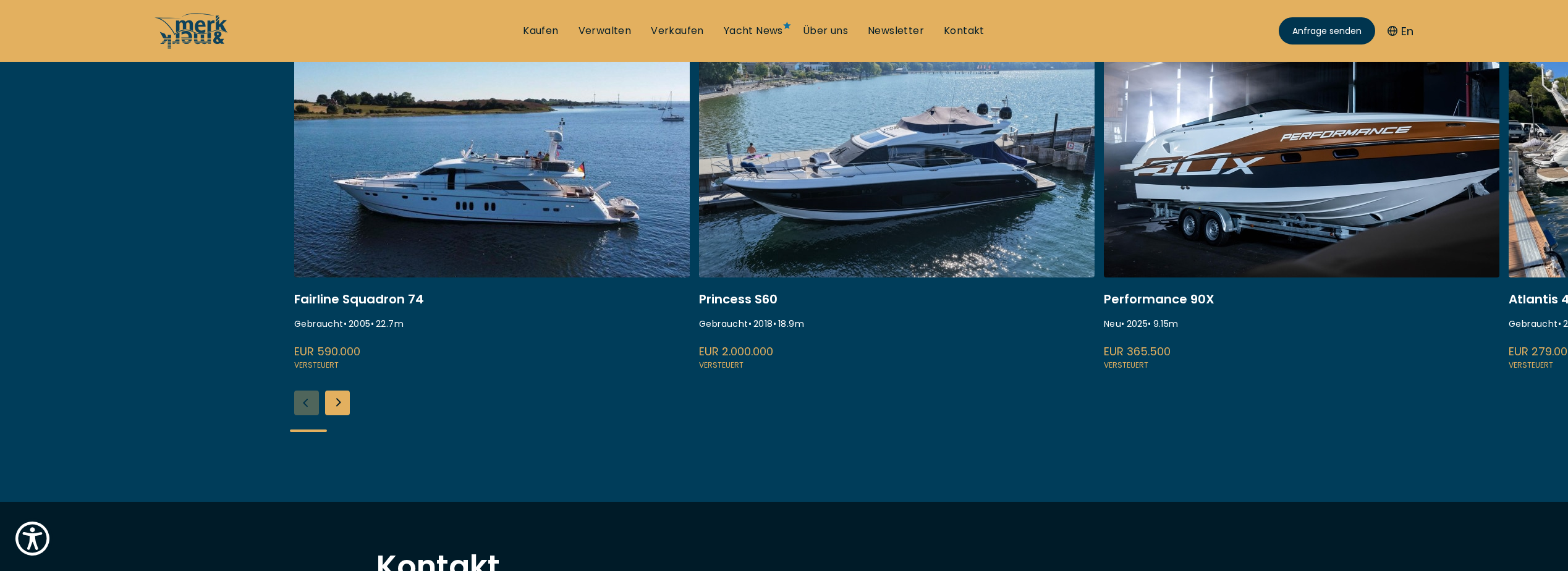
scroll to position [175, 0]
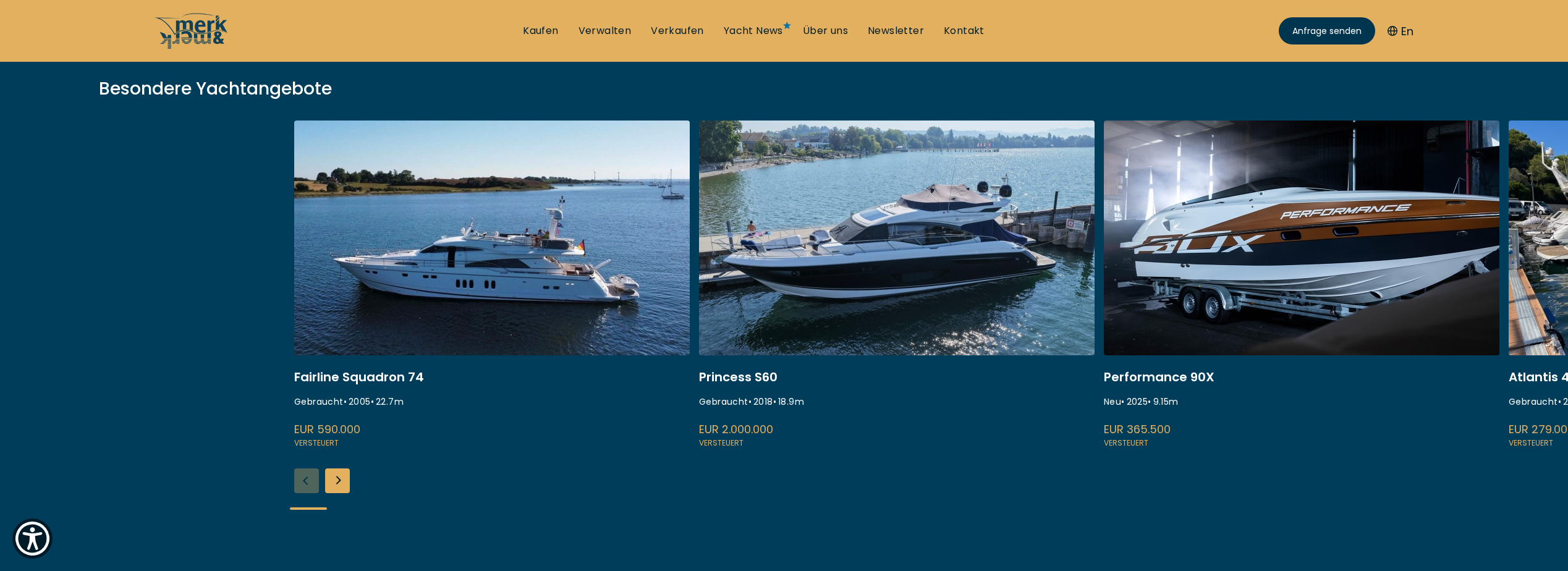
click at [335, 485] on div "Next slide" at bounding box center [337, 480] width 24 height 24
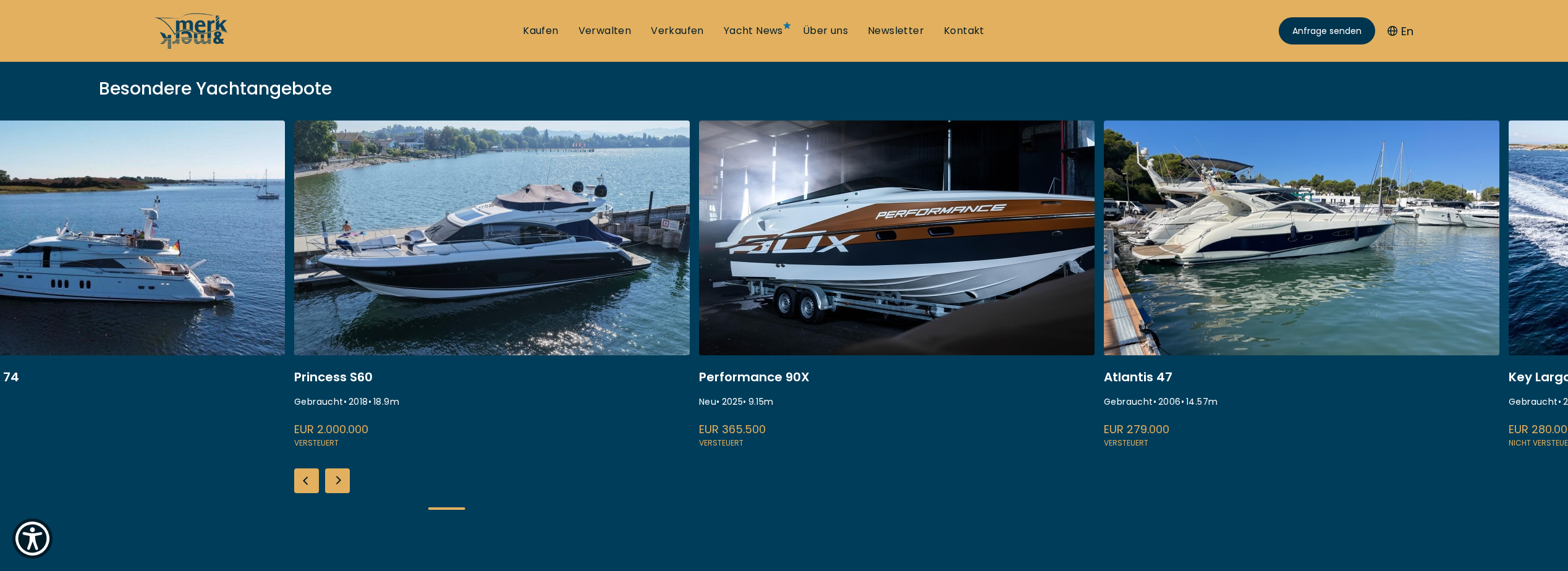
click at [340, 479] on div "Next slide" at bounding box center [337, 480] width 24 height 24
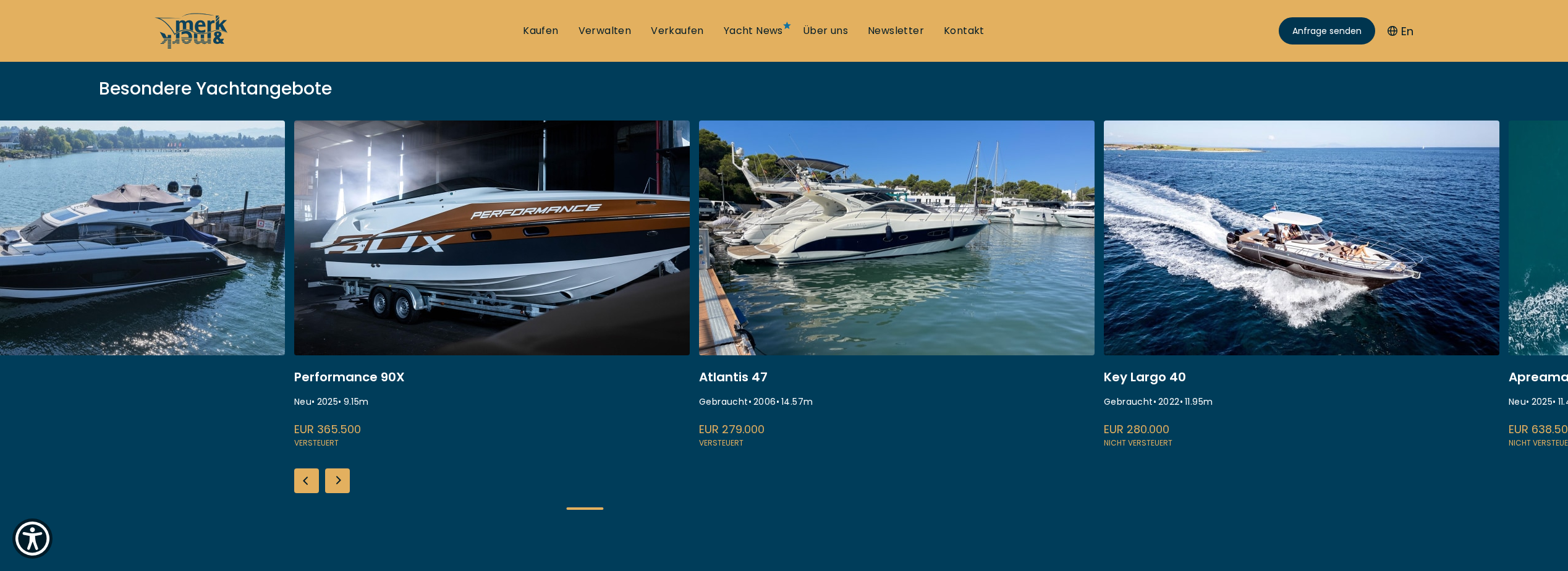
click at [340, 479] on div "Next slide" at bounding box center [337, 480] width 24 height 24
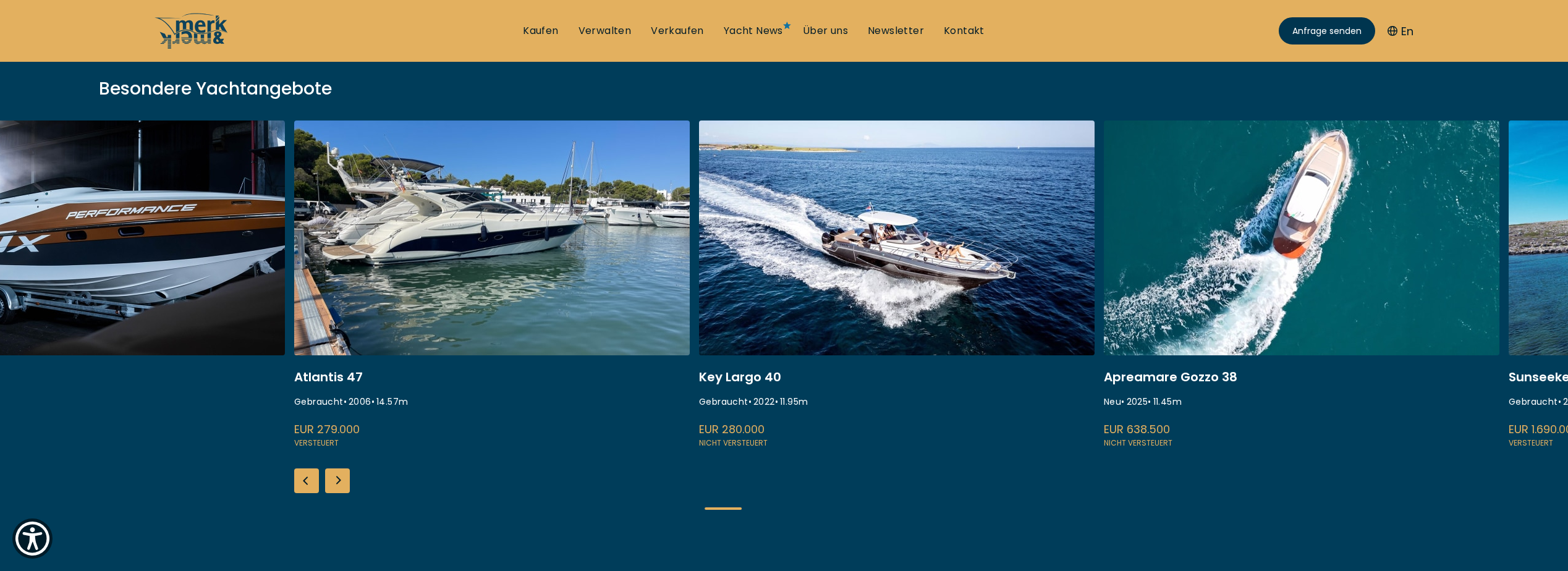
click at [340, 479] on div "Next slide" at bounding box center [337, 480] width 24 height 24
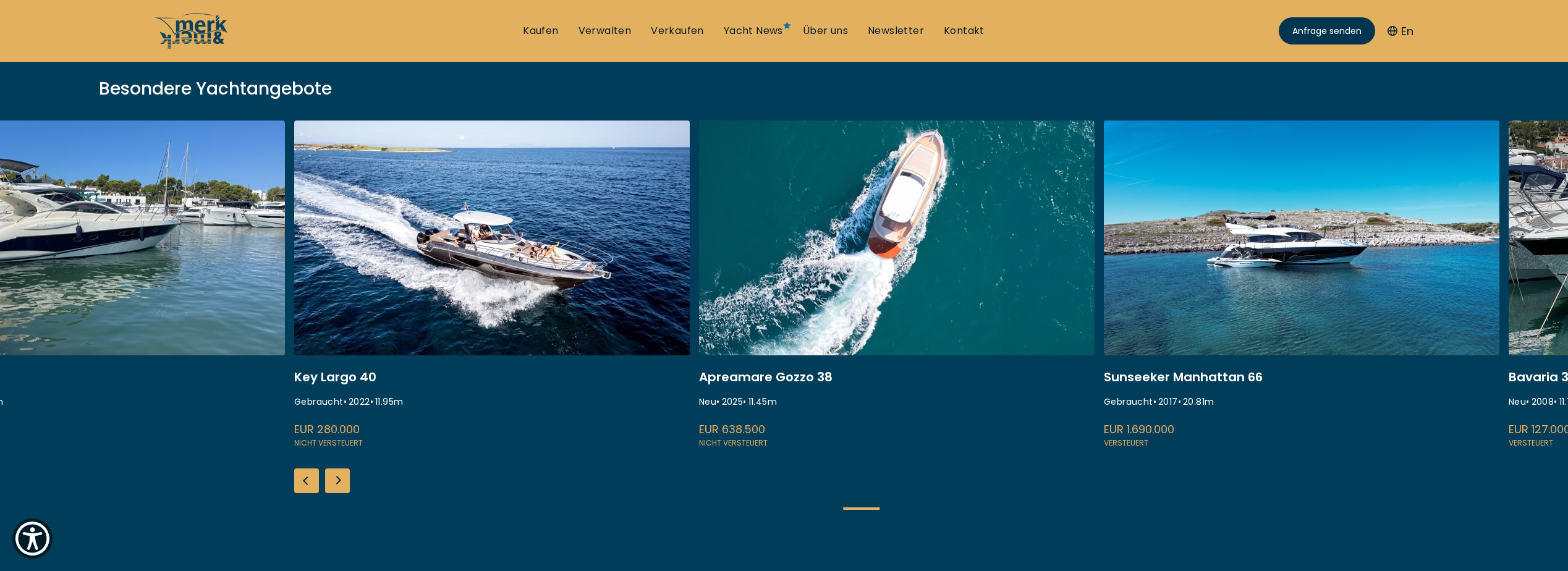
click at [340, 479] on div "Next slide" at bounding box center [337, 480] width 24 height 24
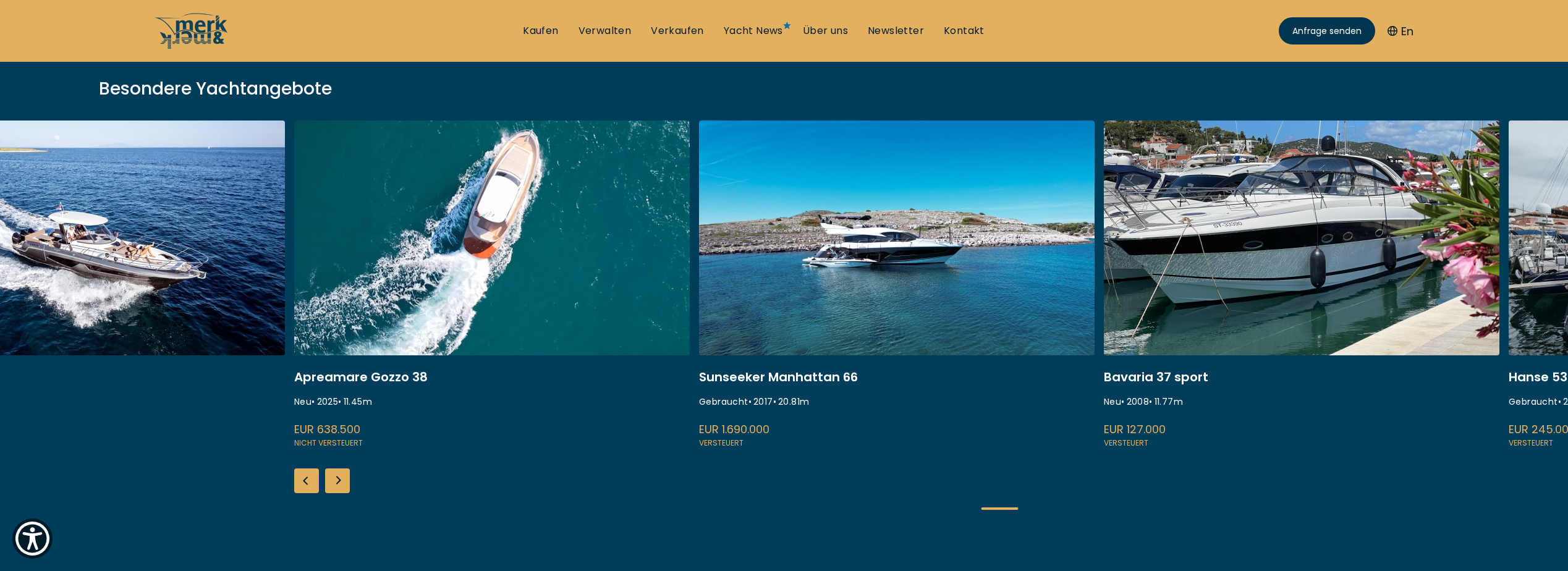
click at [340, 479] on div "Next slide" at bounding box center [337, 480] width 24 height 24
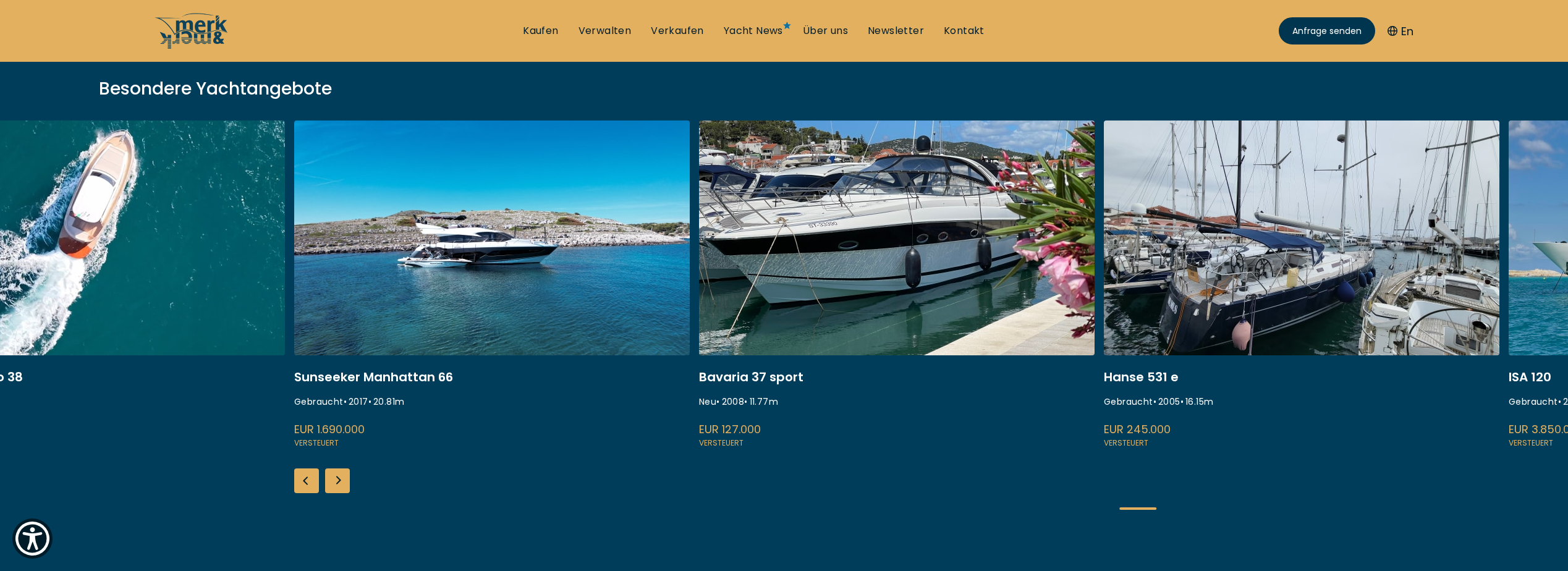
click at [340, 479] on div "Next slide" at bounding box center [337, 480] width 24 height 24
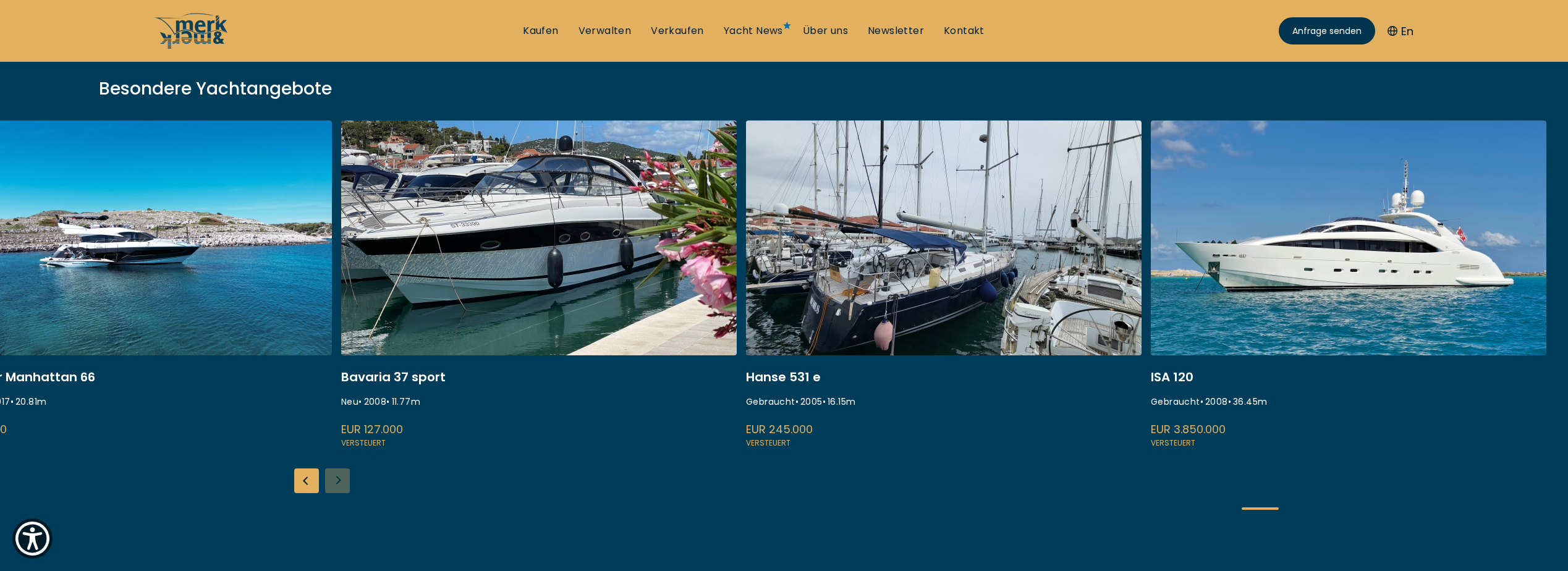
click at [340, 479] on div "Fairline Squadron 74 Gebraucht • 2005 • 22.7 m EUR 590.000 Versteuert Princess …" at bounding box center [784, 325] width 1568 height 409
click at [530, 33] on link "Kaufen" at bounding box center [541, 31] width 35 height 14
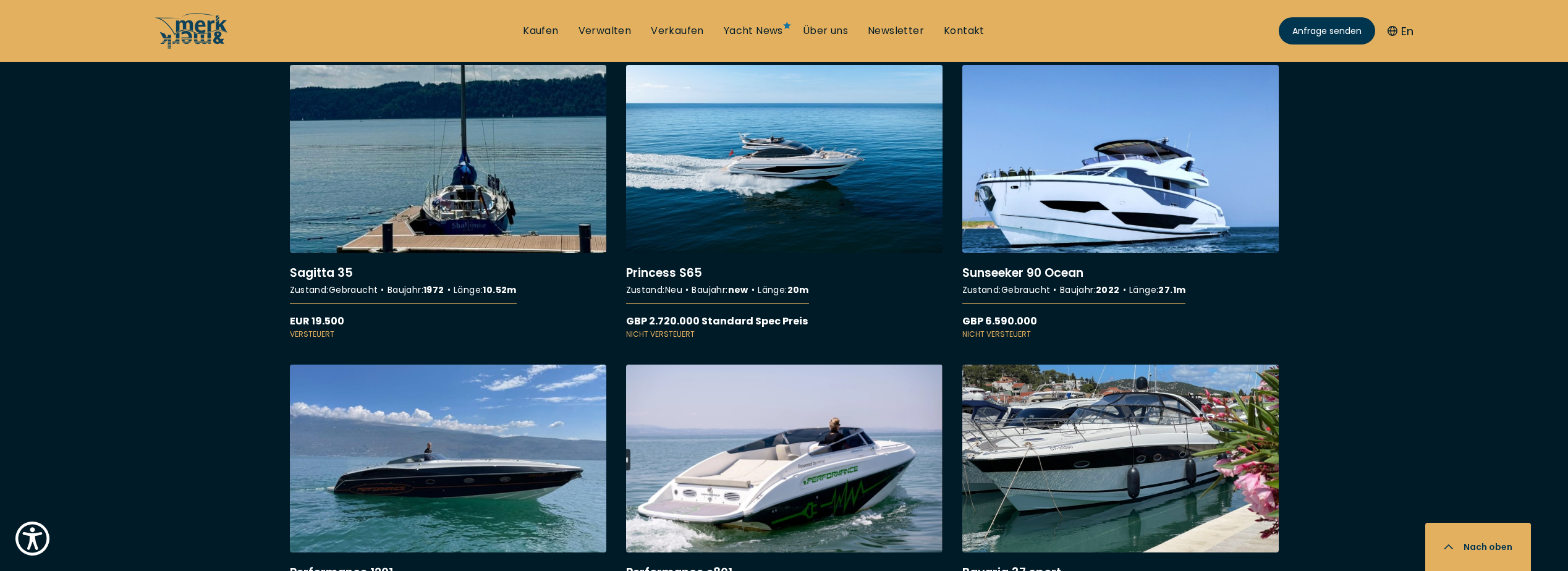
scroll to position [5807, 0]
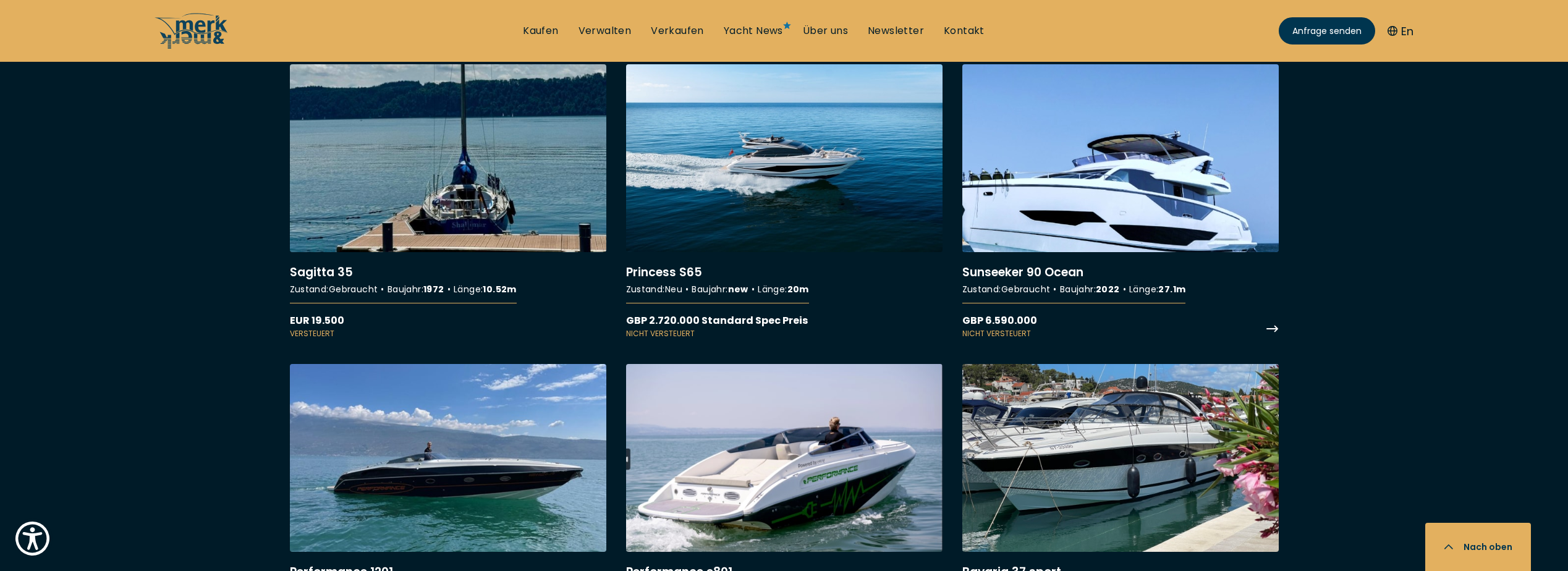
click at [967, 322] on link "More details about Sunseeker 90 Ocean" at bounding box center [1120, 202] width 316 height 275
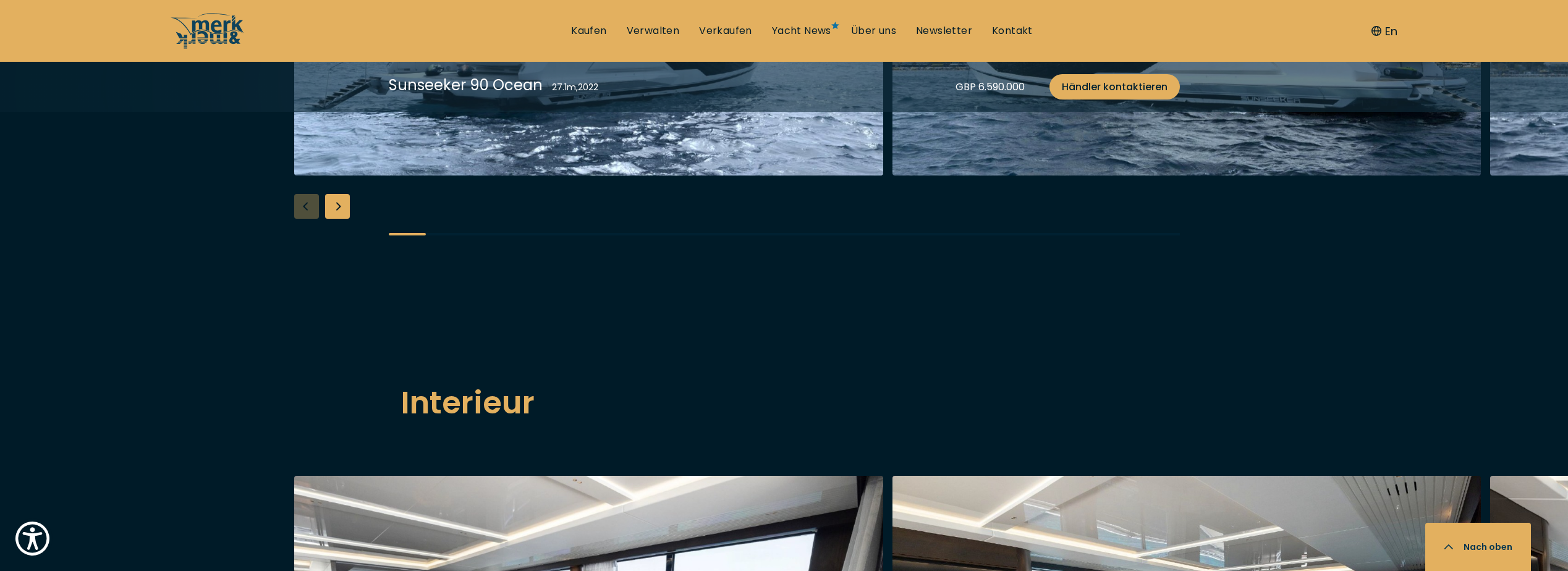
scroll to position [1421, 0]
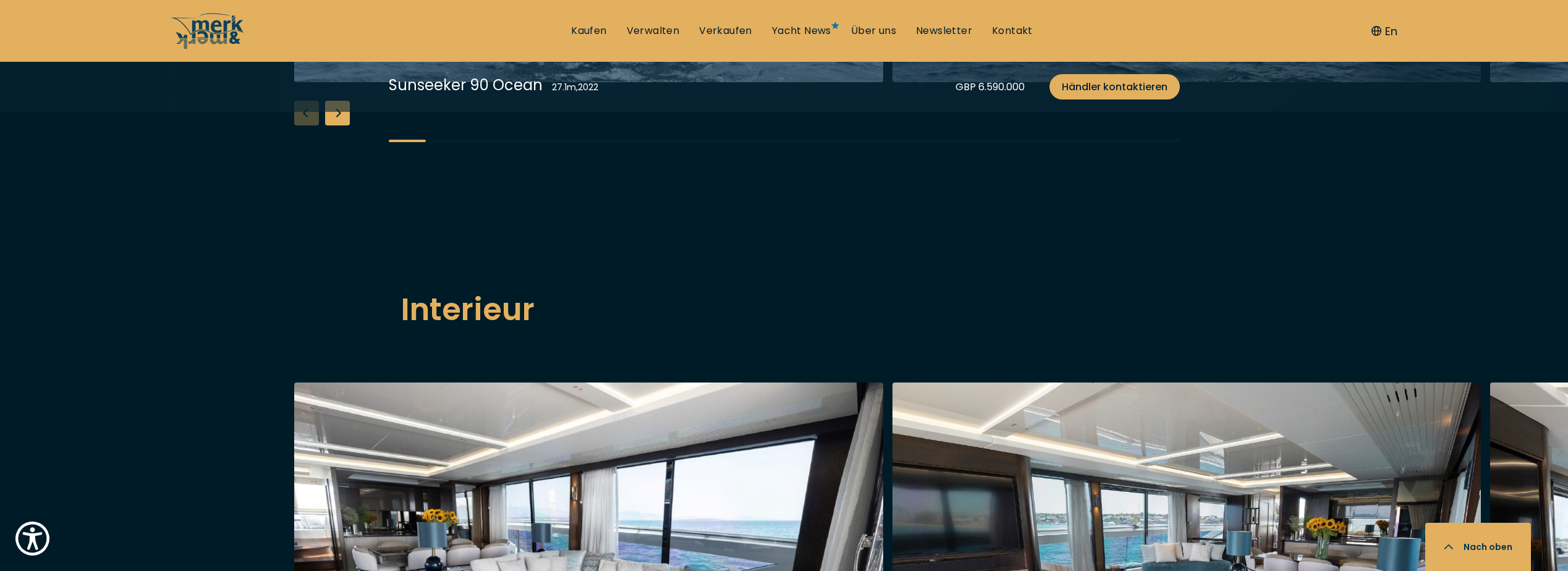
click at [343, 125] on div "Next slide" at bounding box center [337, 113] width 24 height 24
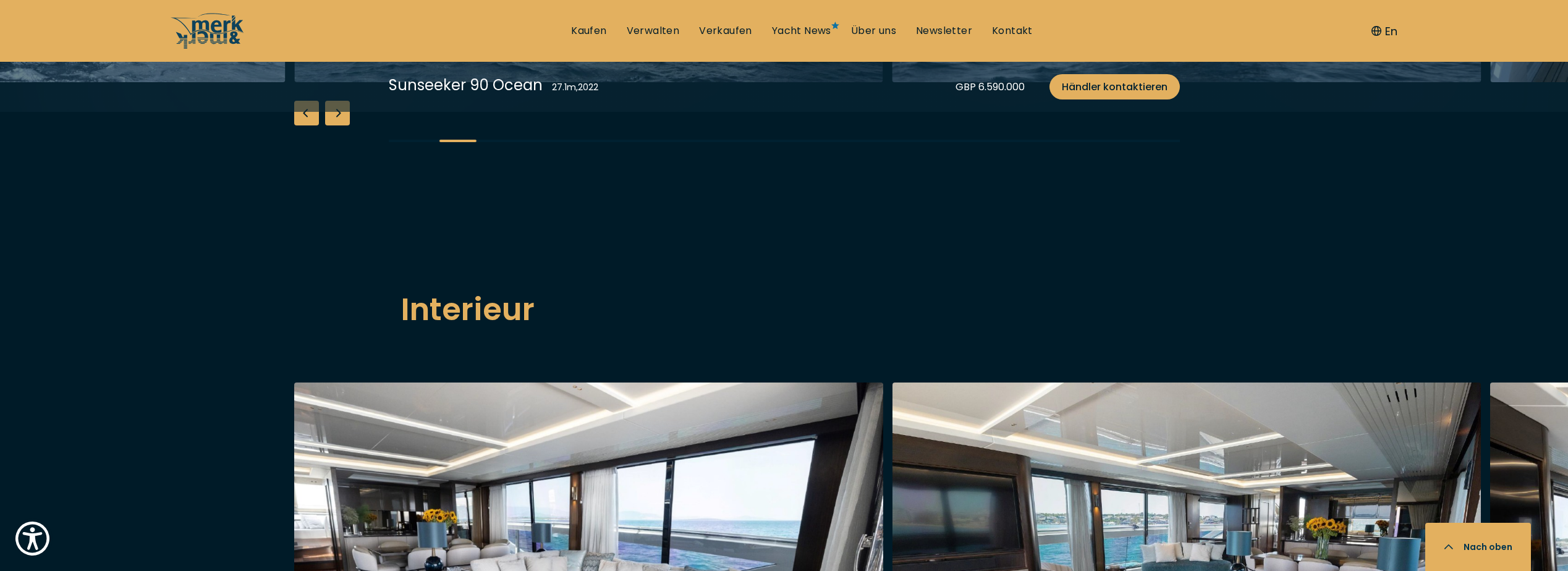
click at [343, 125] on div "Next slide" at bounding box center [337, 113] width 24 height 24
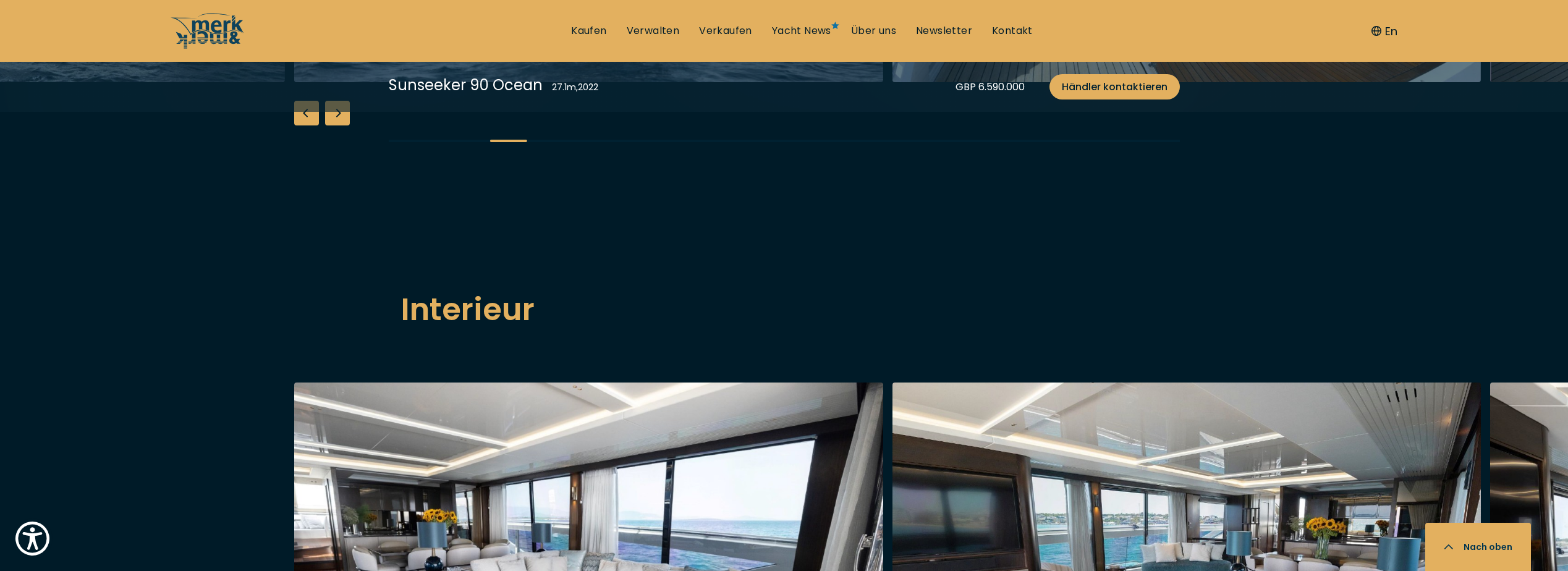
click at [343, 125] on div "Next slide" at bounding box center [337, 113] width 24 height 24
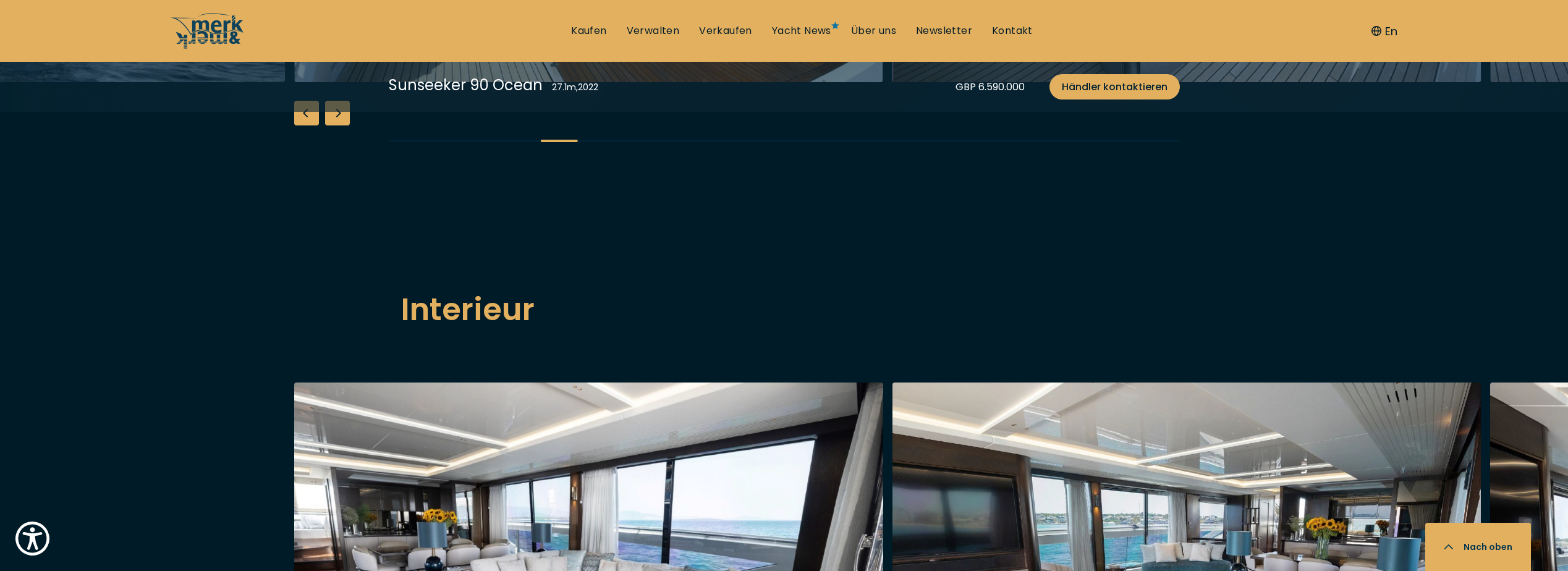
click at [343, 125] on div "Next slide" at bounding box center [337, 113] width 24 height 24
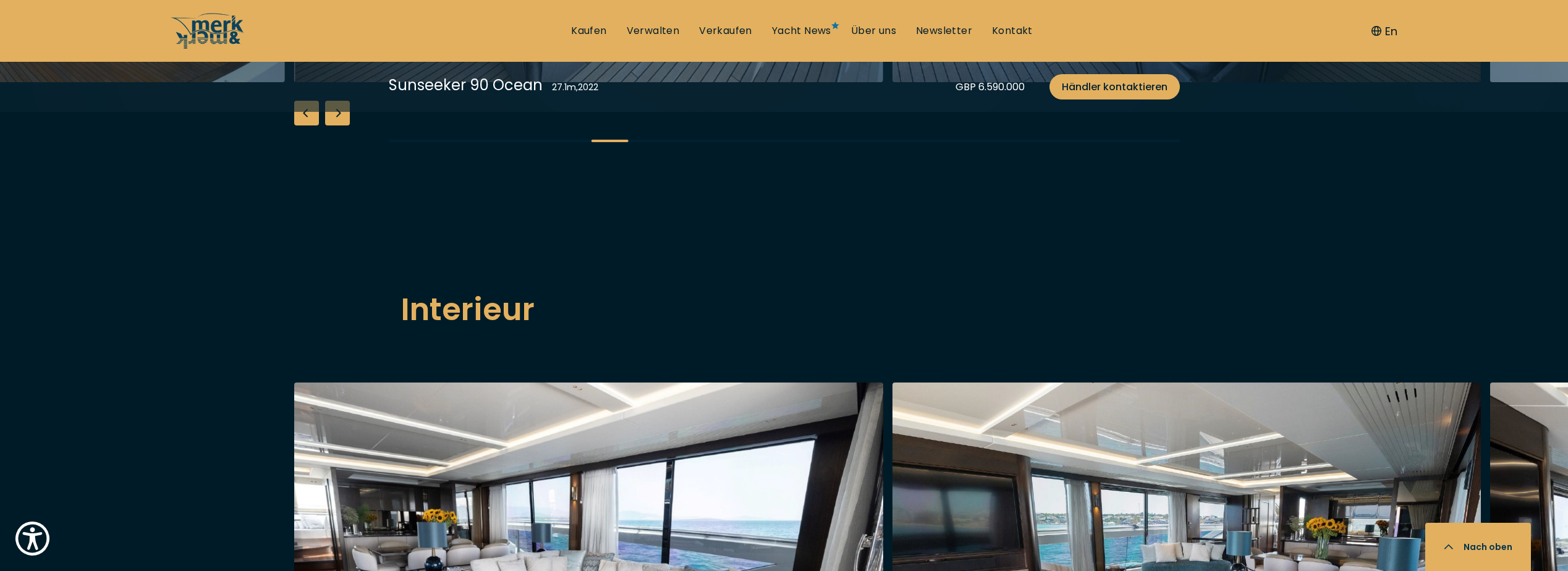
click at [343, 125] on div "Next slide" at bounding box center [337, 113] width 24 height 24
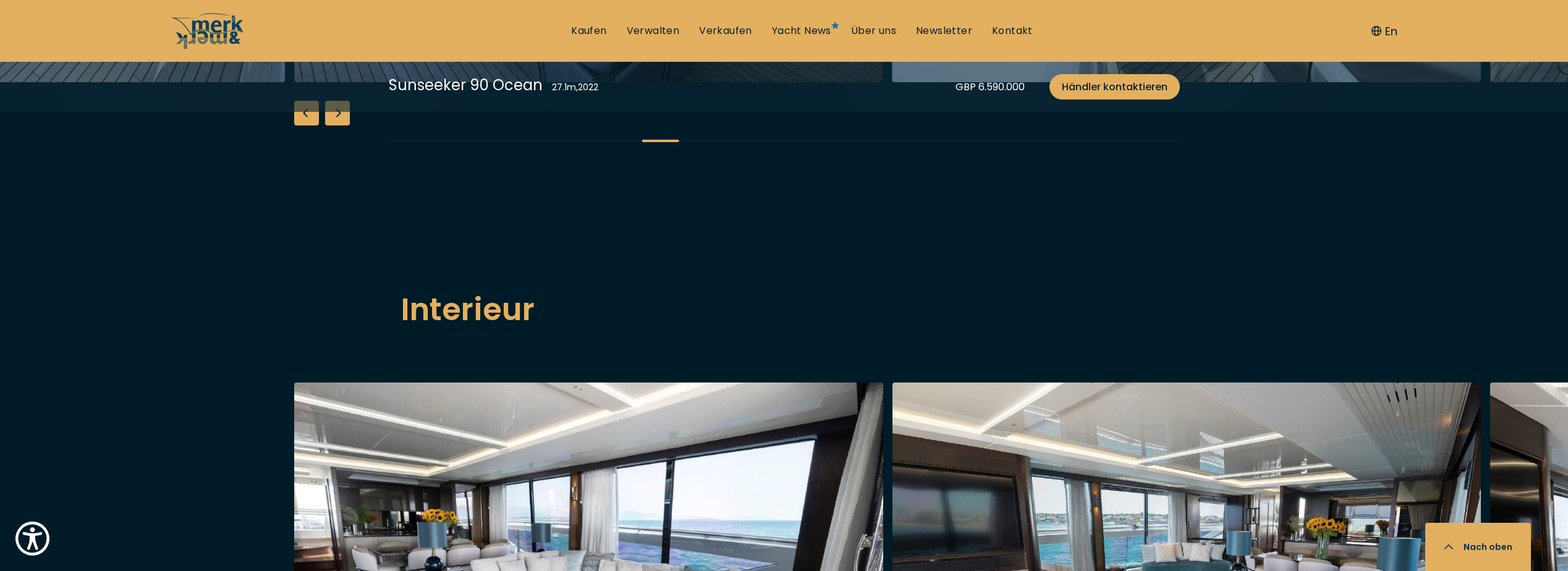
click at [343, 125] on div "Next slide" at bounding box center [337, 113] width 24 height 24
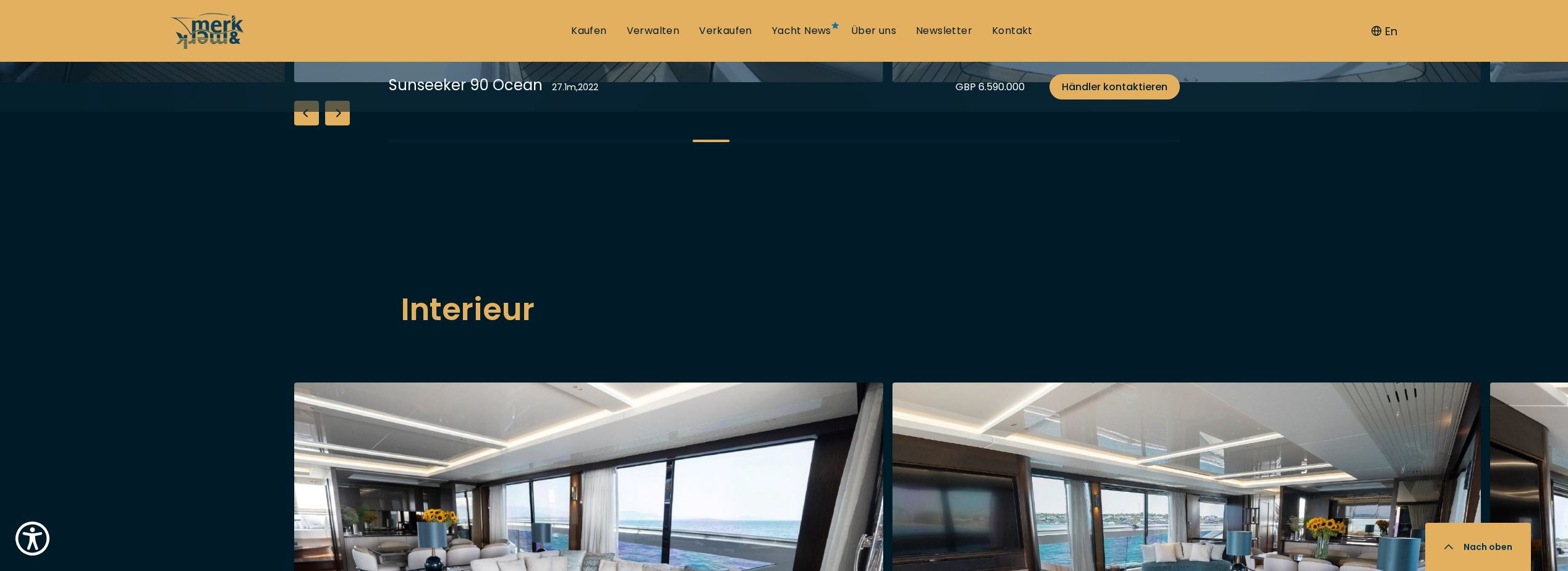
click at [343, 125] on div "Next slide" at bounding box center [337, 113] width 24 height 24
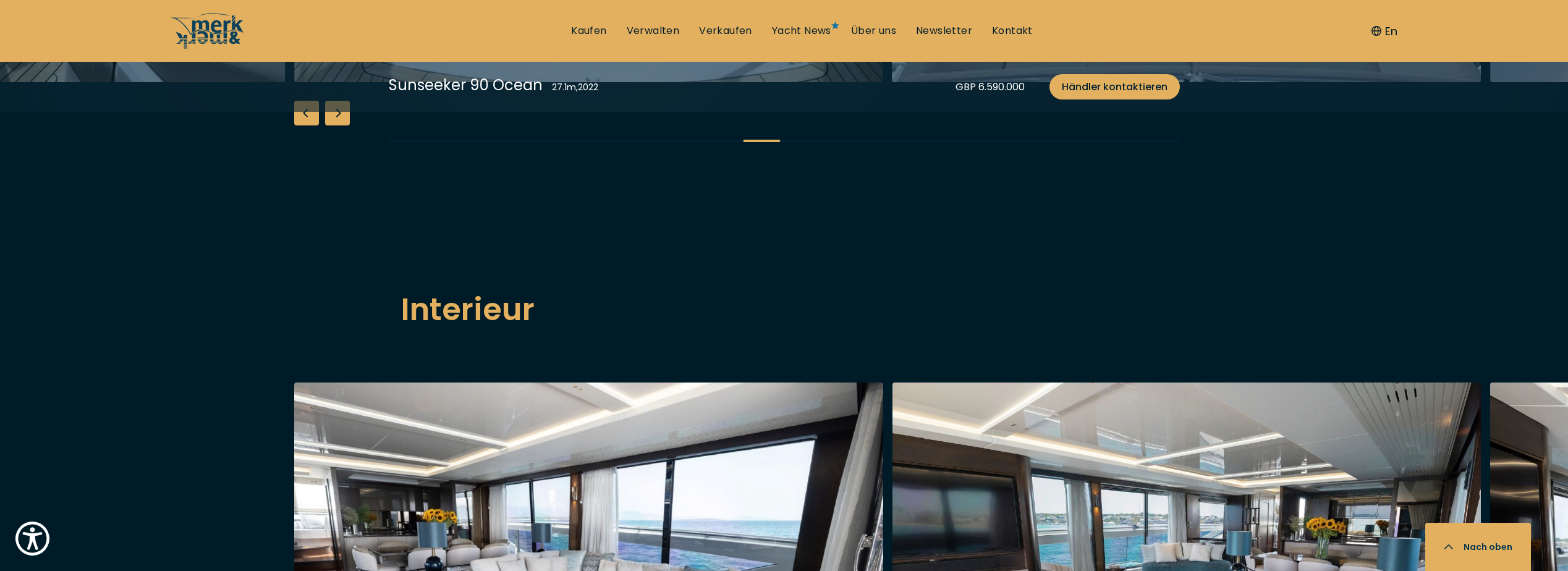
click at [343, 125] on div "Next slide" at bounding box center [337, 113] width 24 height 24
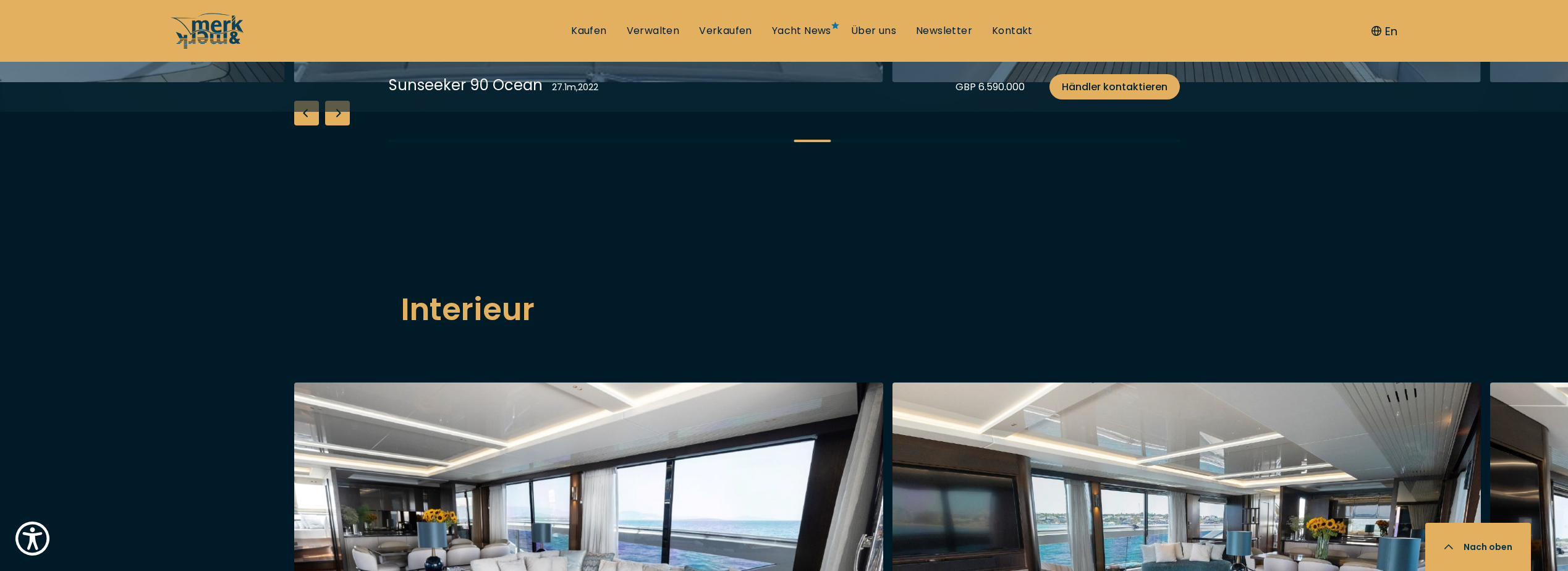
click at [343, 125] on div "Next slide" at bounding box center [337, 113] width 24 height 24
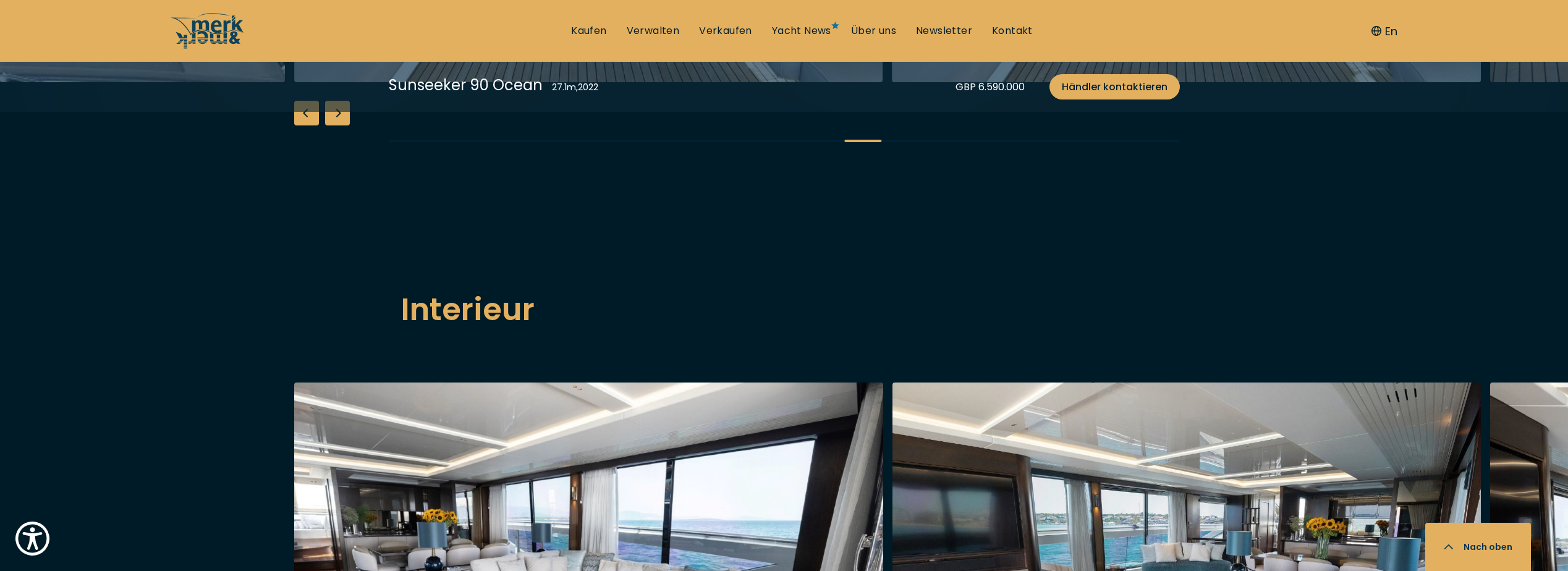
click at [343, 125] on div "Next slide" at bounding box center [337, 113] width 24 height 24
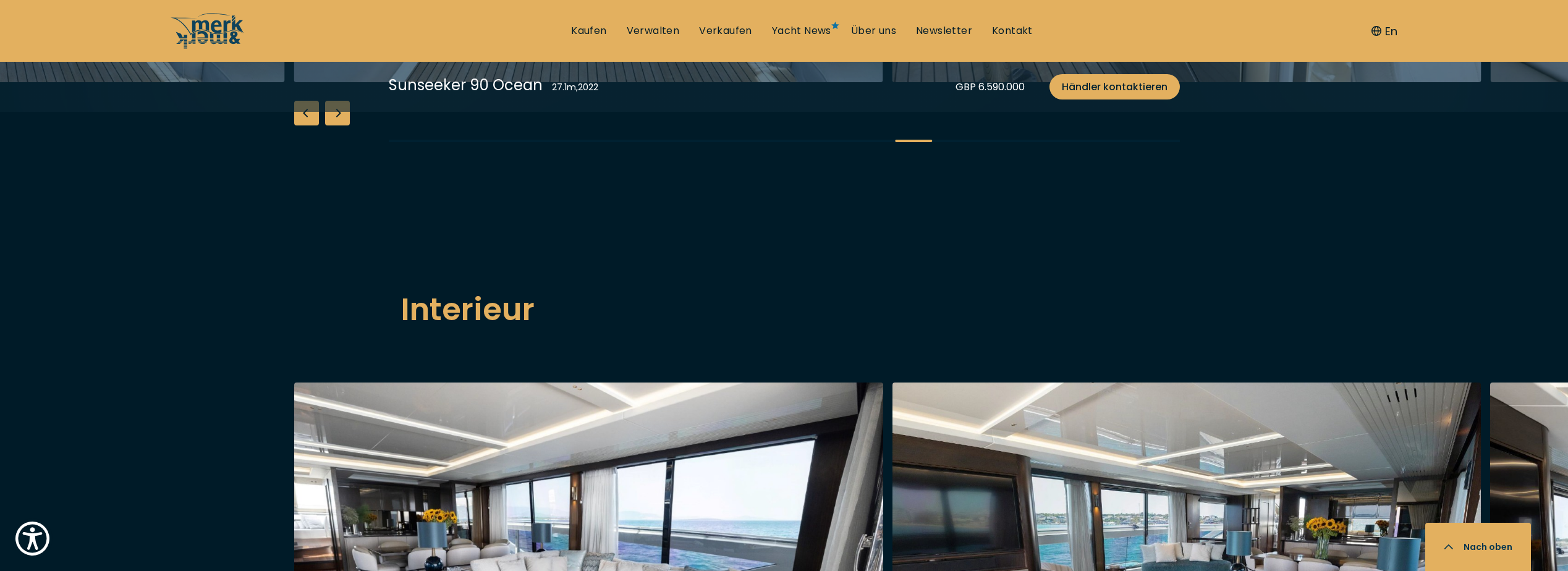
click at [343, 125] on div "Next slide" at bounding box center [337, 113] width 24 height 24
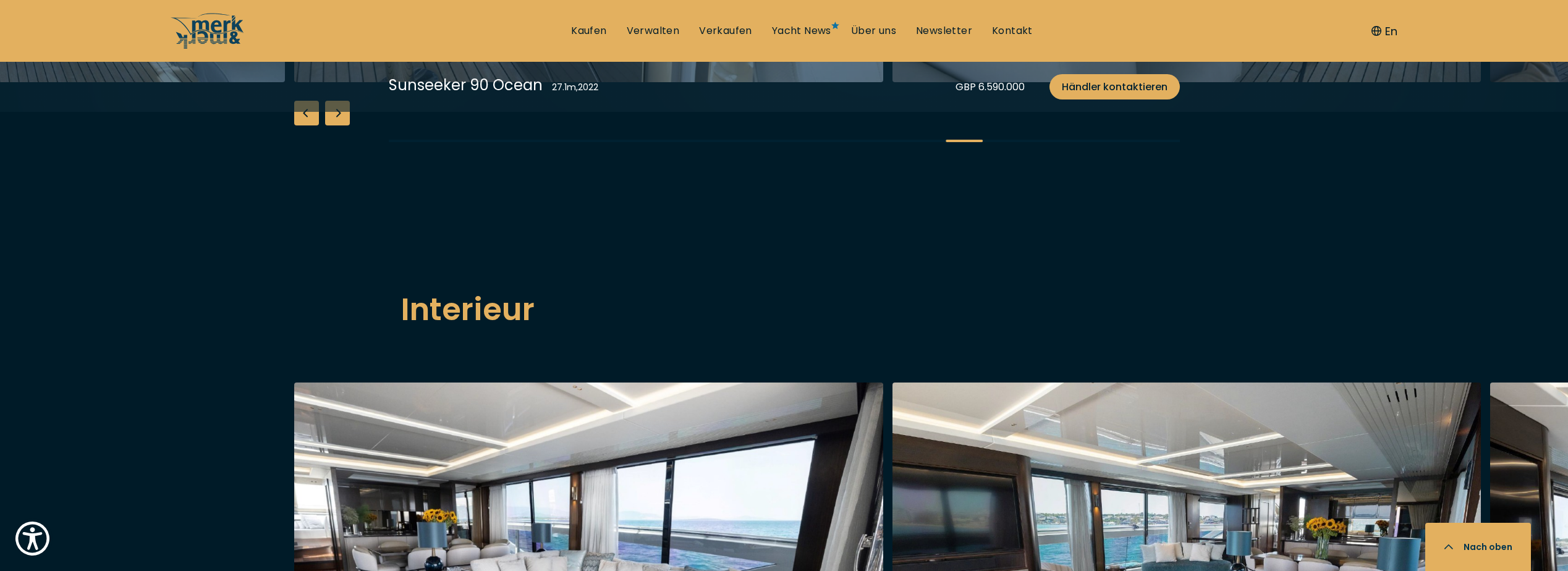
click at [342, 125] on div "Next slide" at bounding box center [337, 113] width 24 height 24
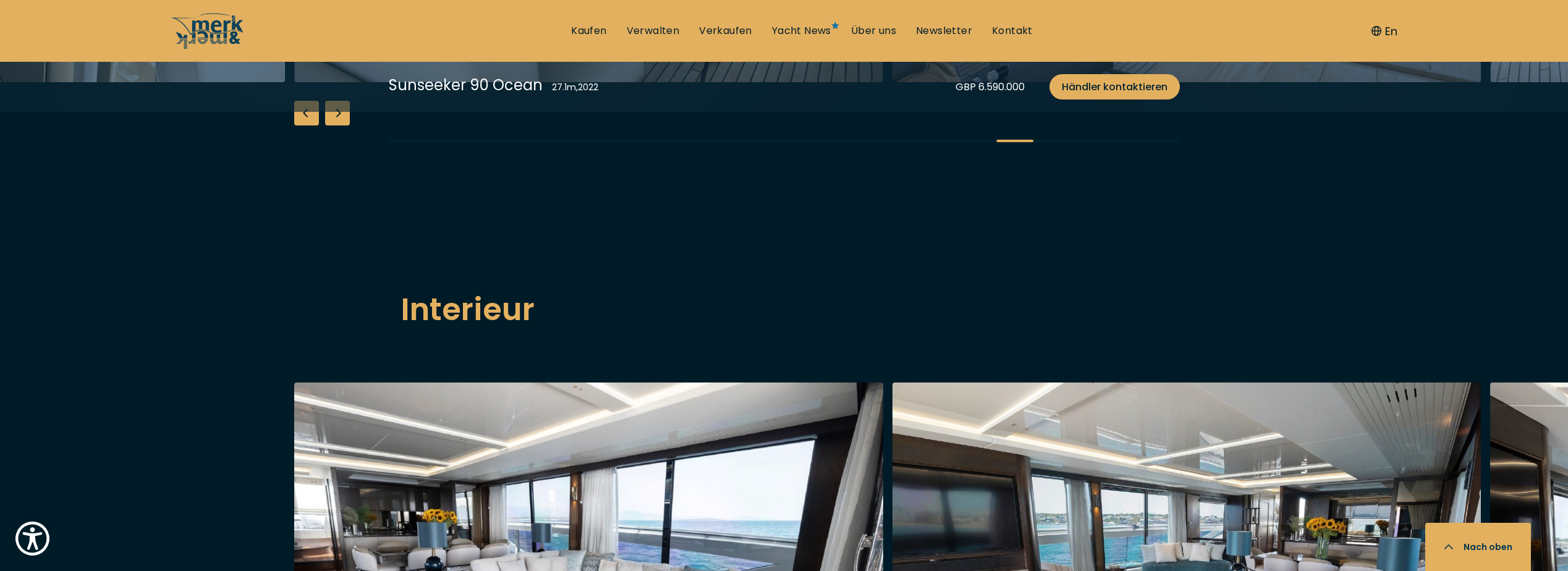
click at [342, 125] on div "Next slide" at bounding box center [337, 113] width 24 height 24
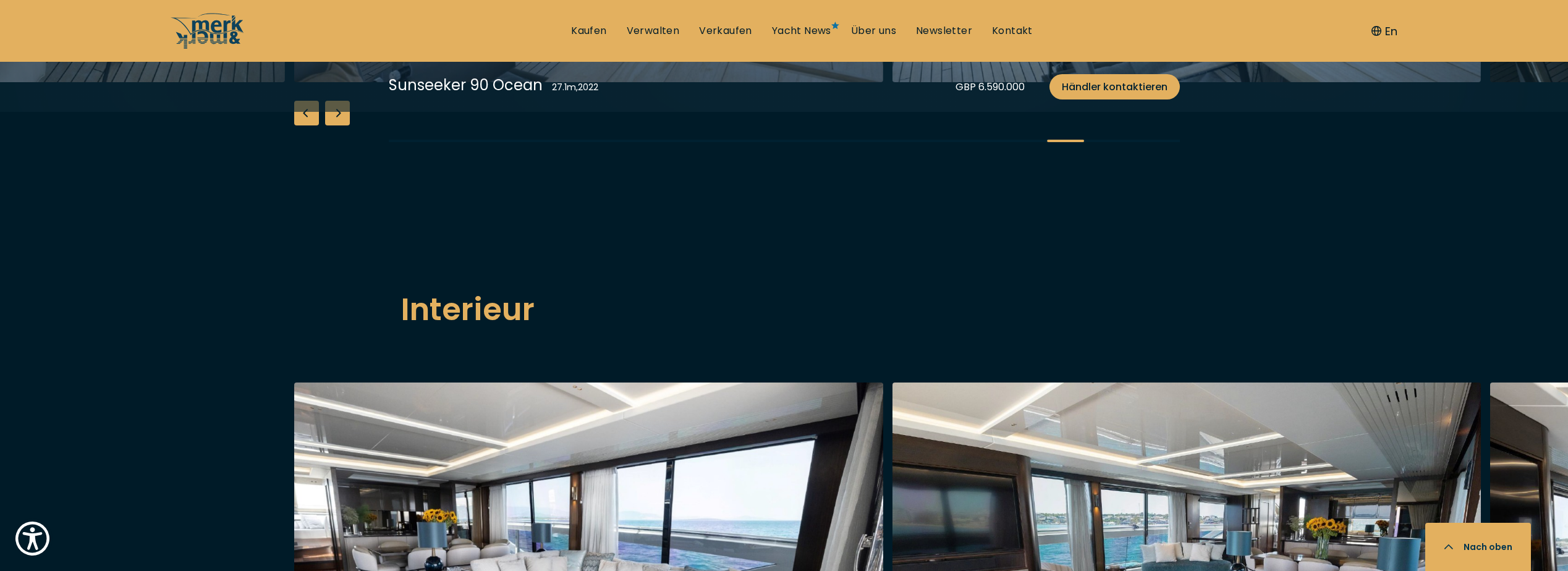
click at [342, 125] on div "Next slide" at bounding box center [337, 113] width 24 height 24
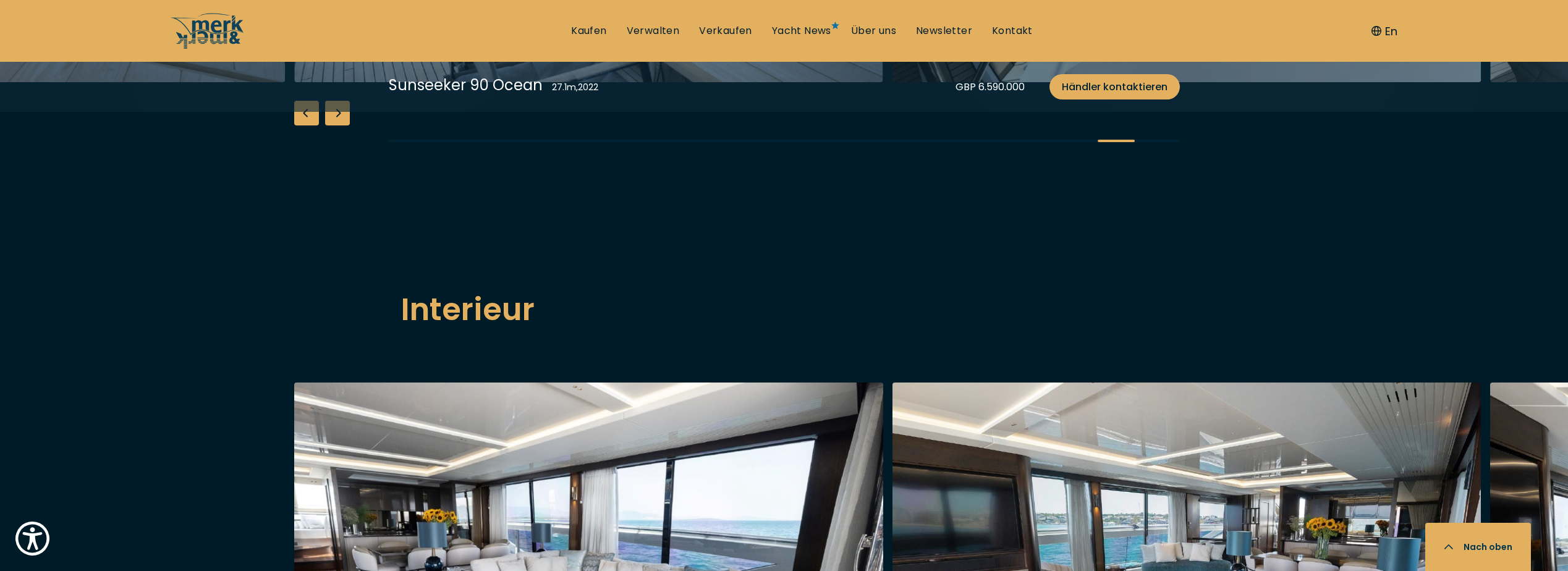
click at [342, 125] on div "Next slide" at bounding box center [337, 113] width 24 height 24
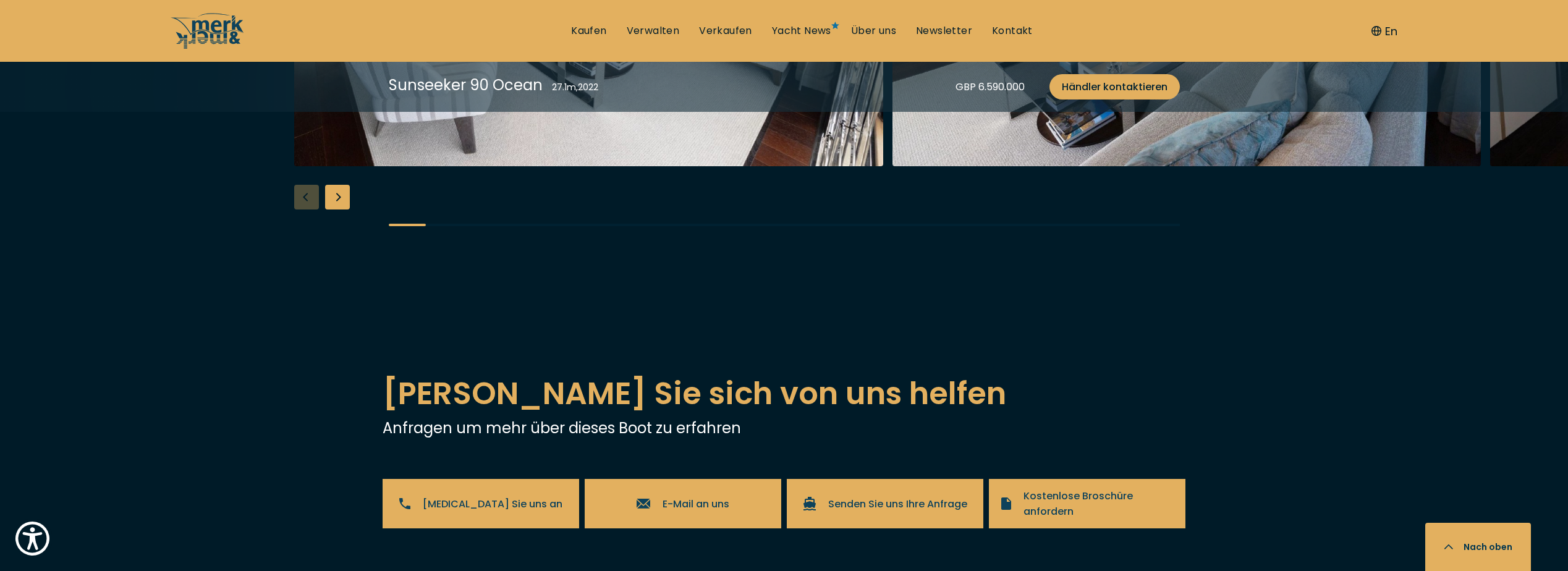
scroll to position [2101, 0]
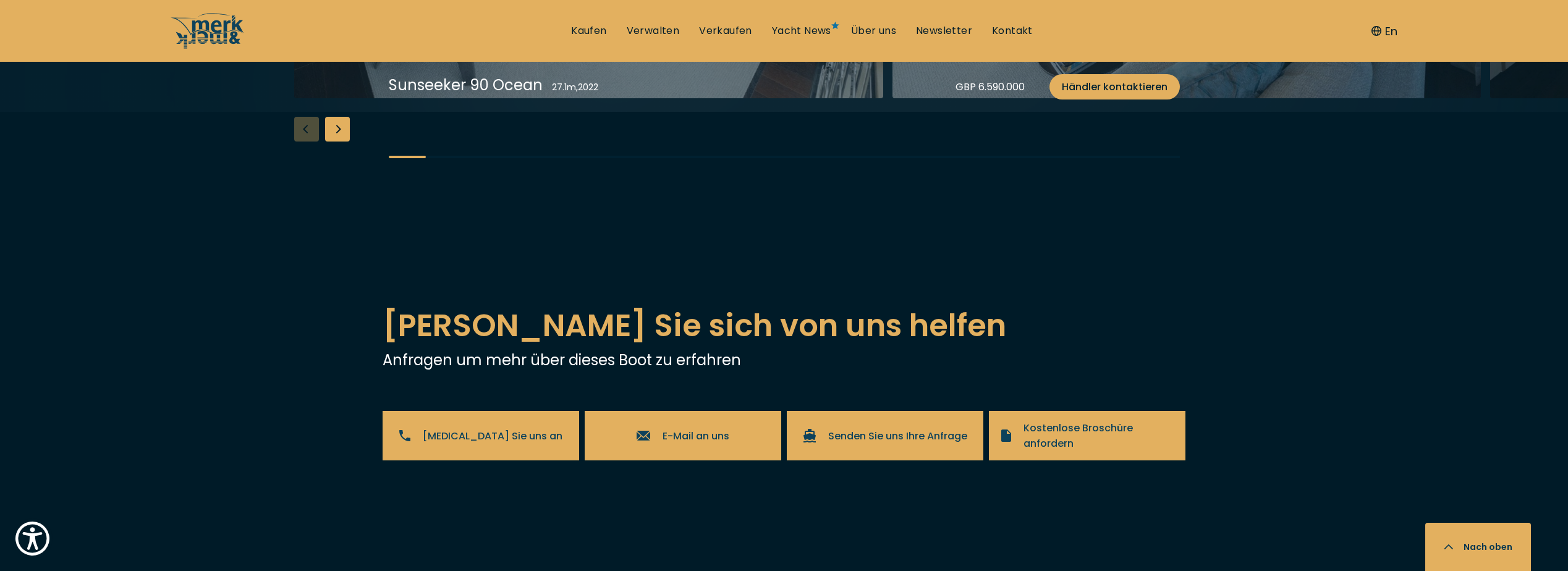
click at [338, 141] on div "Next slide" at bounding box center [337, 128] width 24 height 24
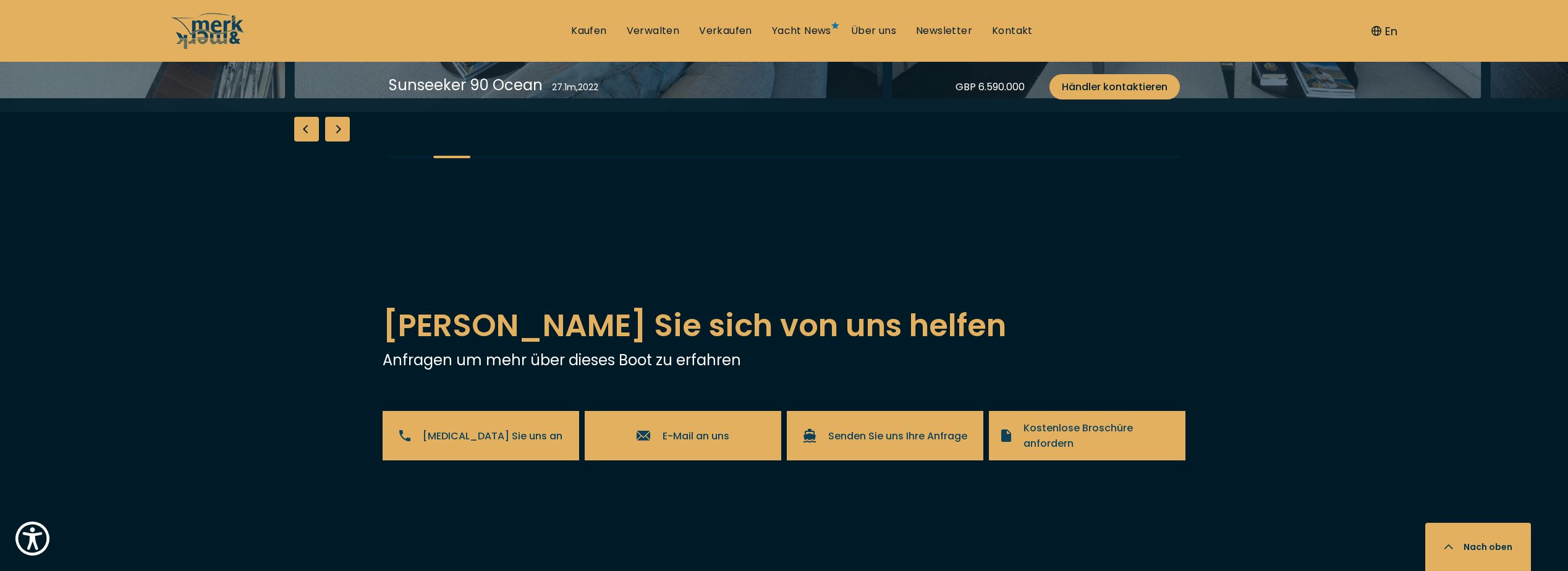
click at [336, 141] on div "Next slide" at bounding box center [337, 128] width 24 height 24
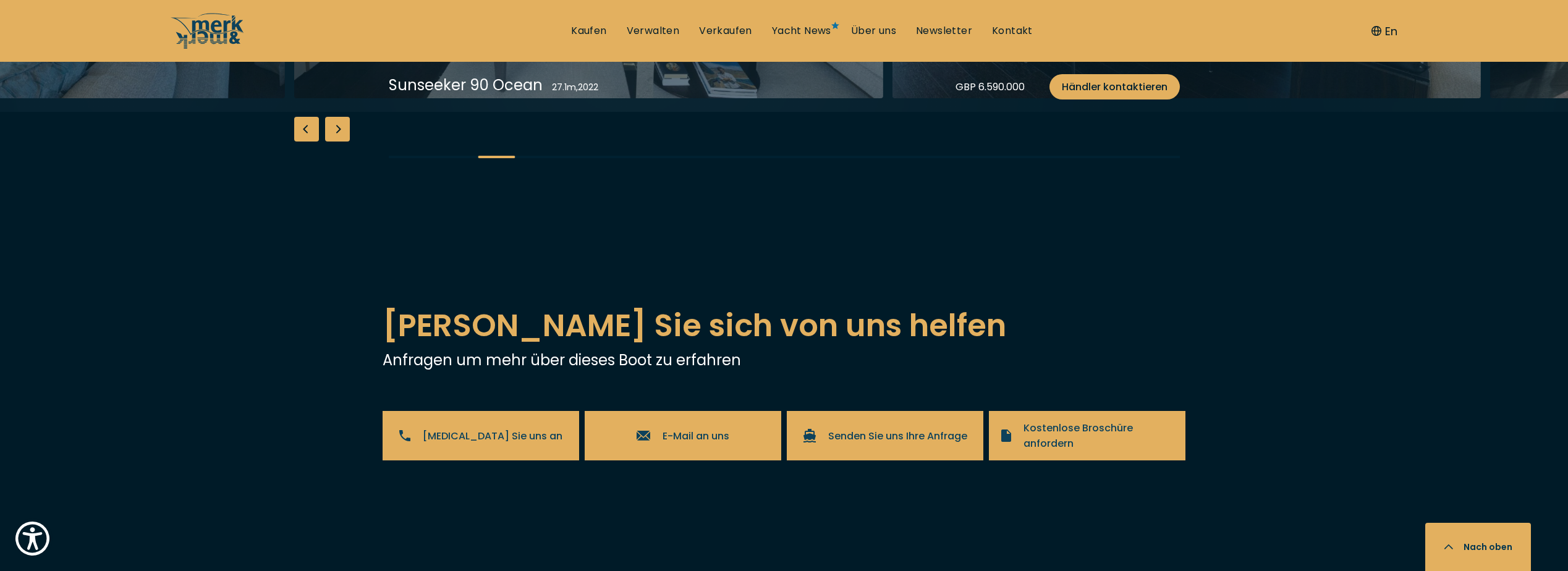
click at [336, 141] on div "Next slide" at bounding box center [337, 128] width 24 height 24
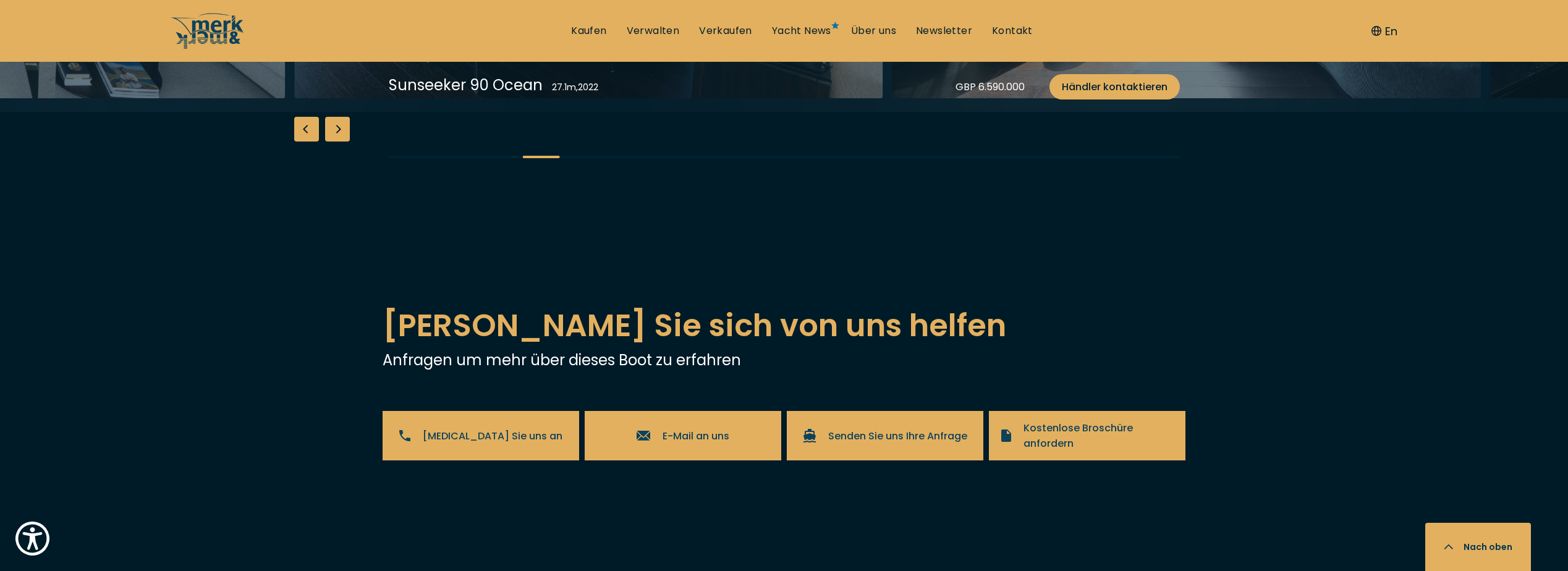
click at [336, 141] on div "Next slide" at bounding box center [337, 128] width 24 height 24
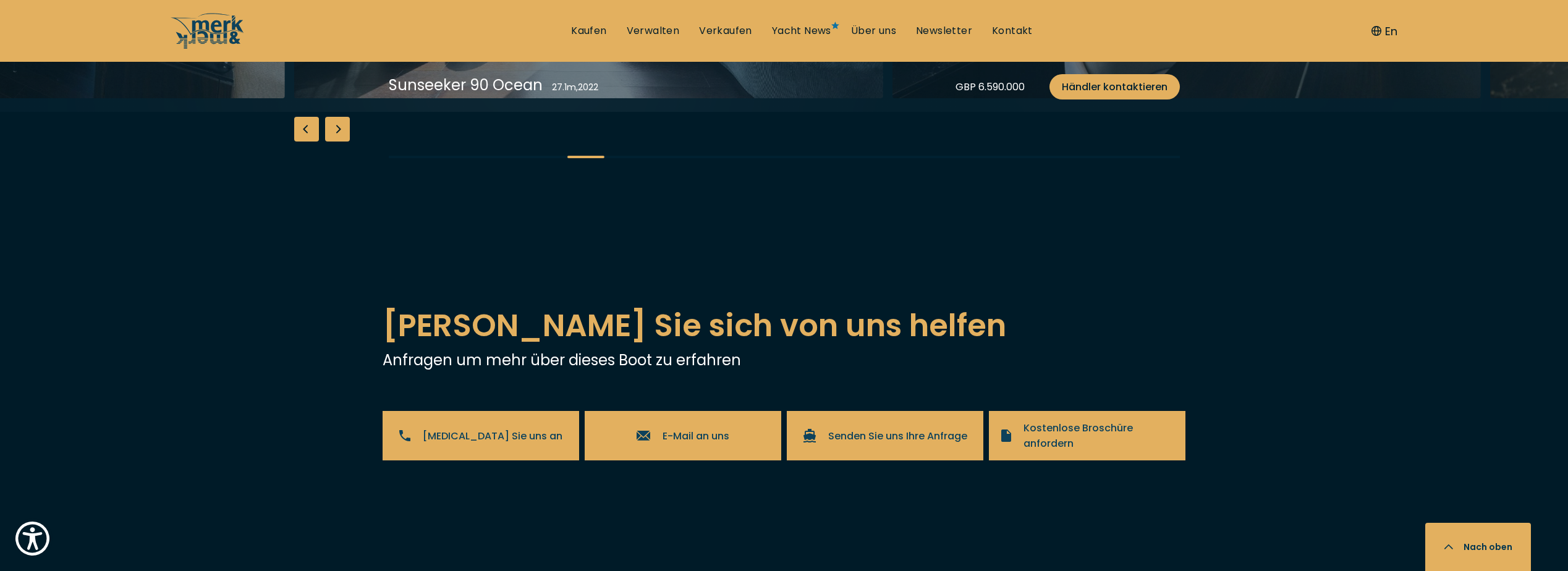
click at [336, 141] on div "Next slide" at bounding box center [337, 128] width 24 height 24
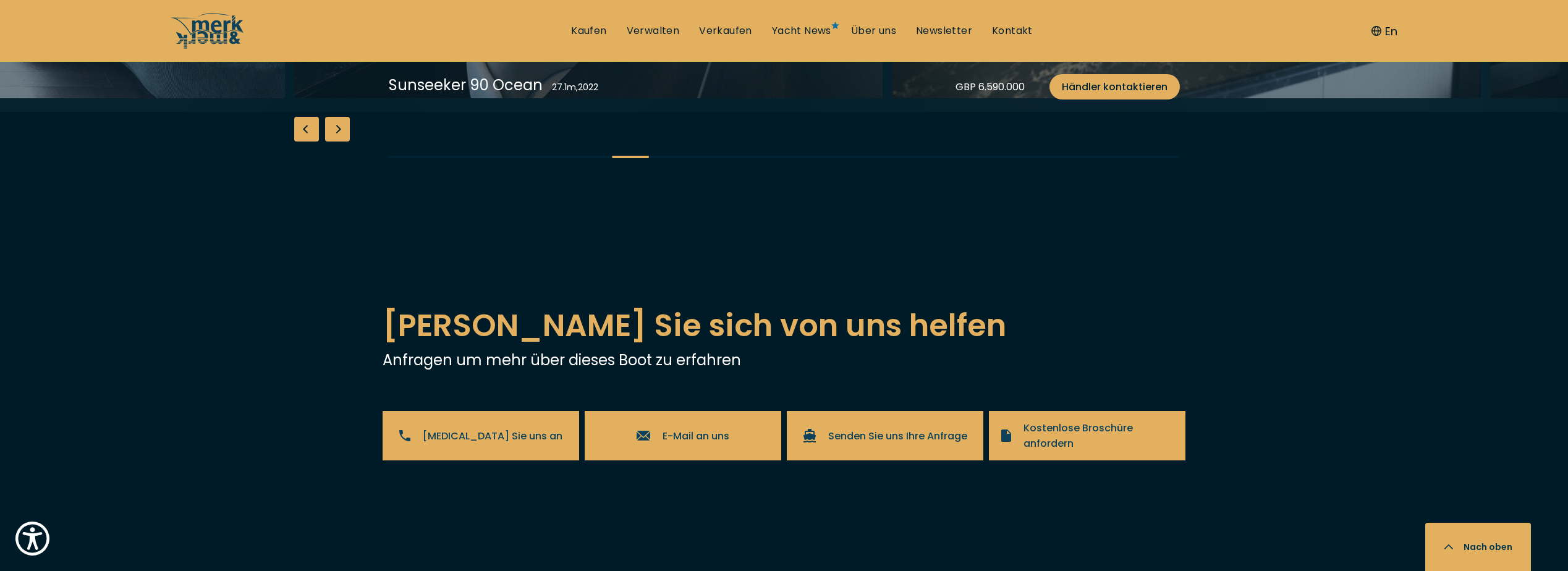
click at [336, 141] on div "Next slide" at bounding box center [337, 128] width 24 height 24
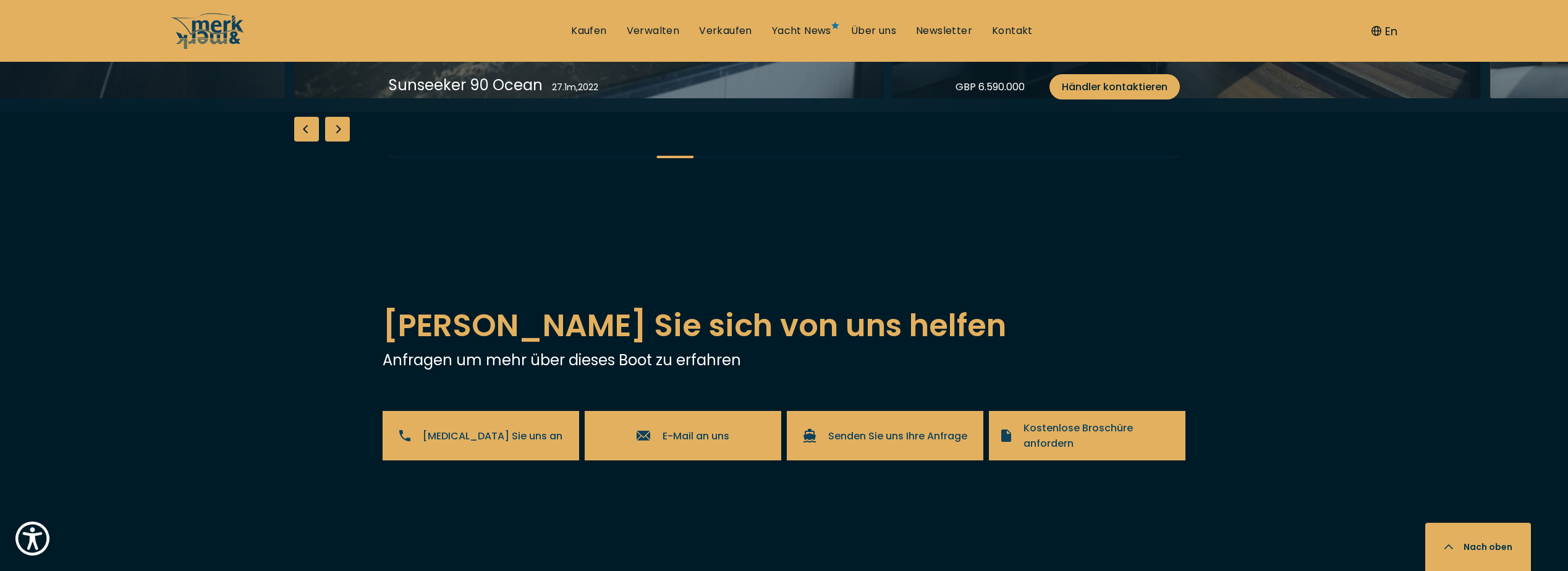
click at [336, 141] on div "Next slide" at bounding box center [337, 128] width 24 height 24
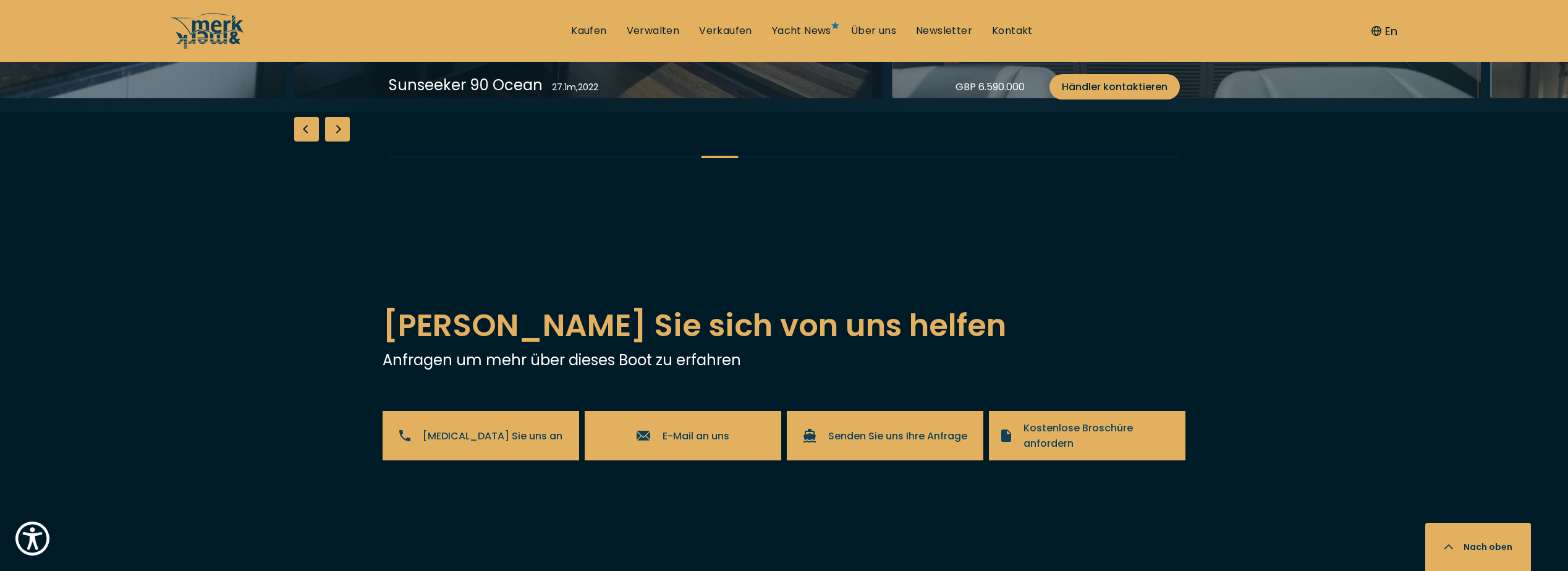
click at [336, 141] on div "Next slide" at bounding box center [337, 128] width 24 height 24
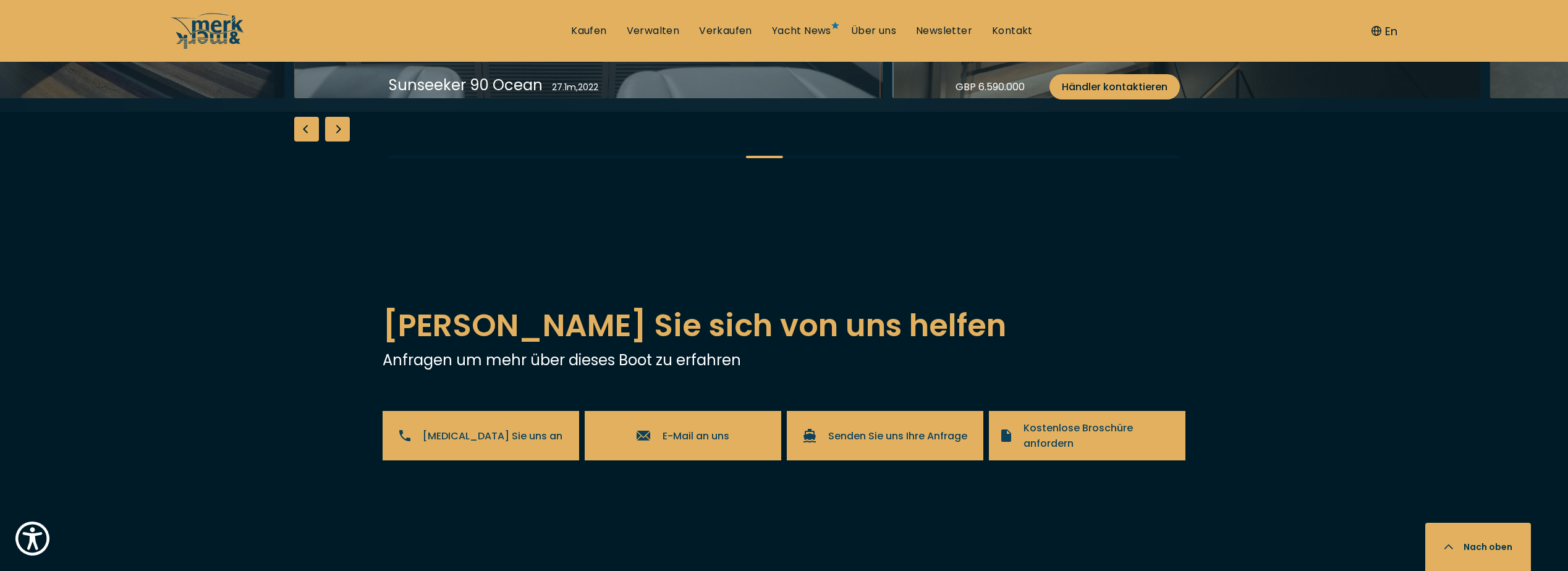
click at [336, 141] on div "Next slide" at bounding box center [337, 128] width 24 height 24
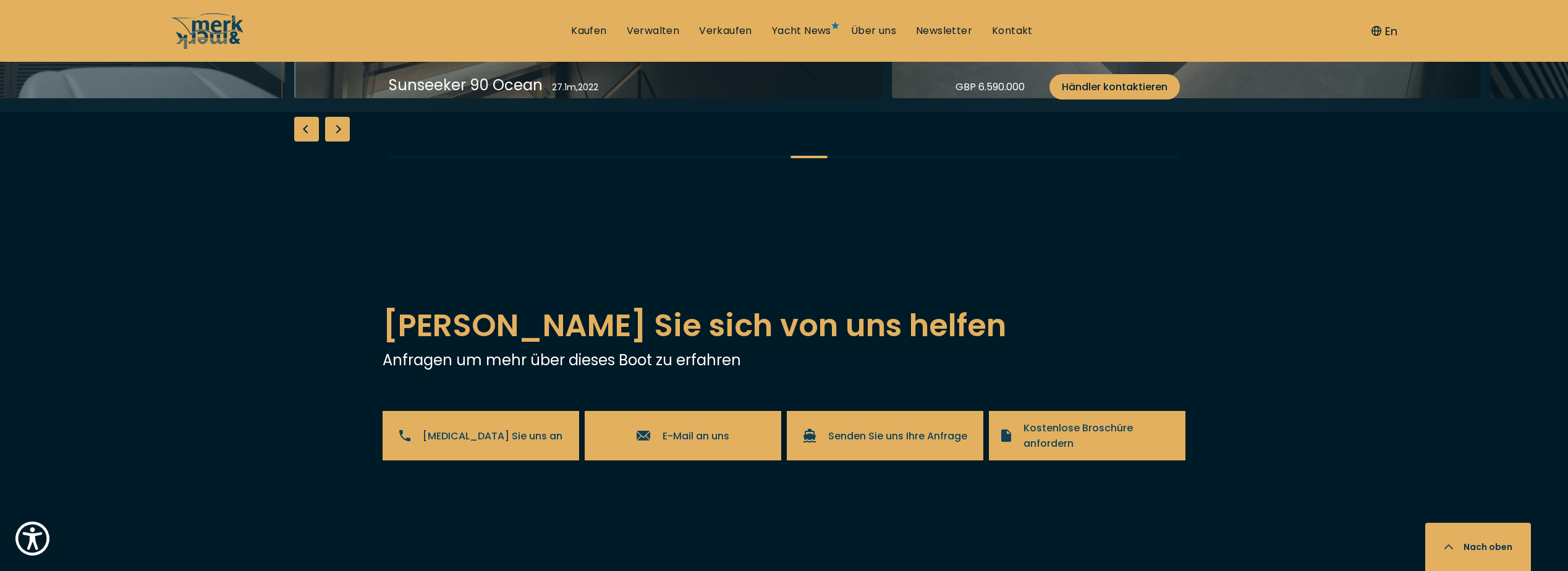
click at [336, 141] on div "Next slide" at bounding box center [337, 128] width 24 height 24
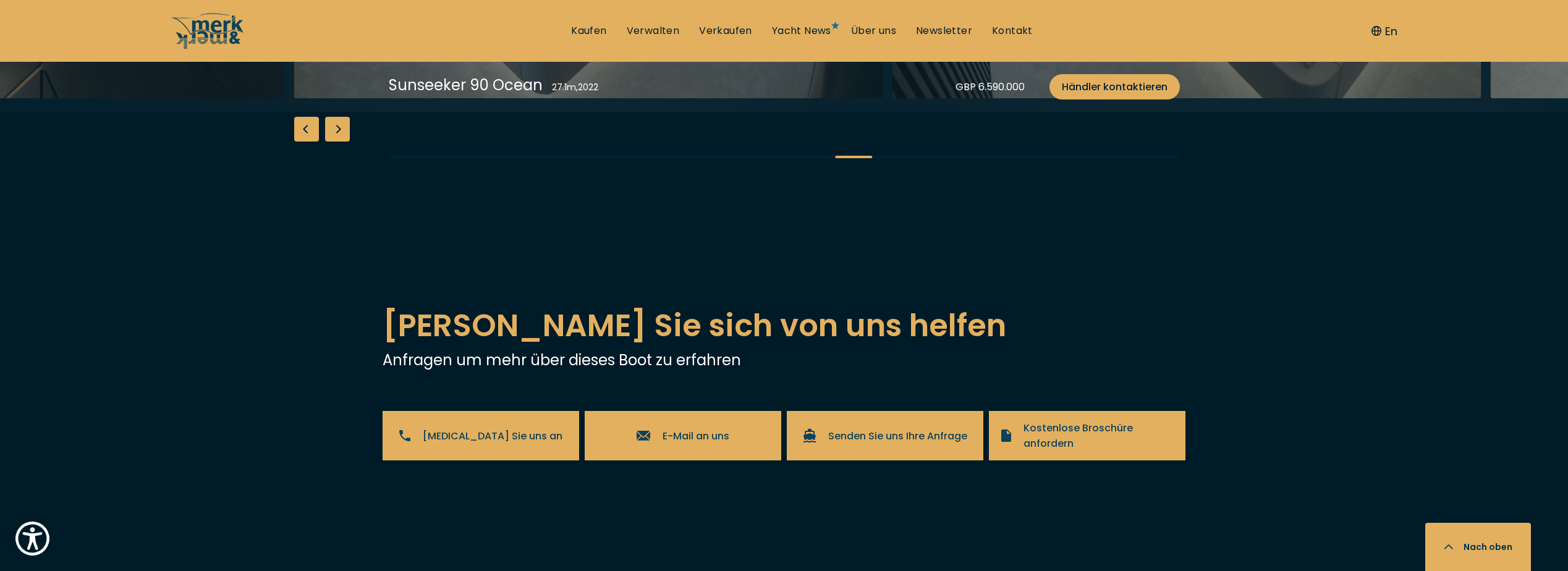
click at [336, 141] on div "Next slide" at bounding box center [337, 128] width 24 height 24
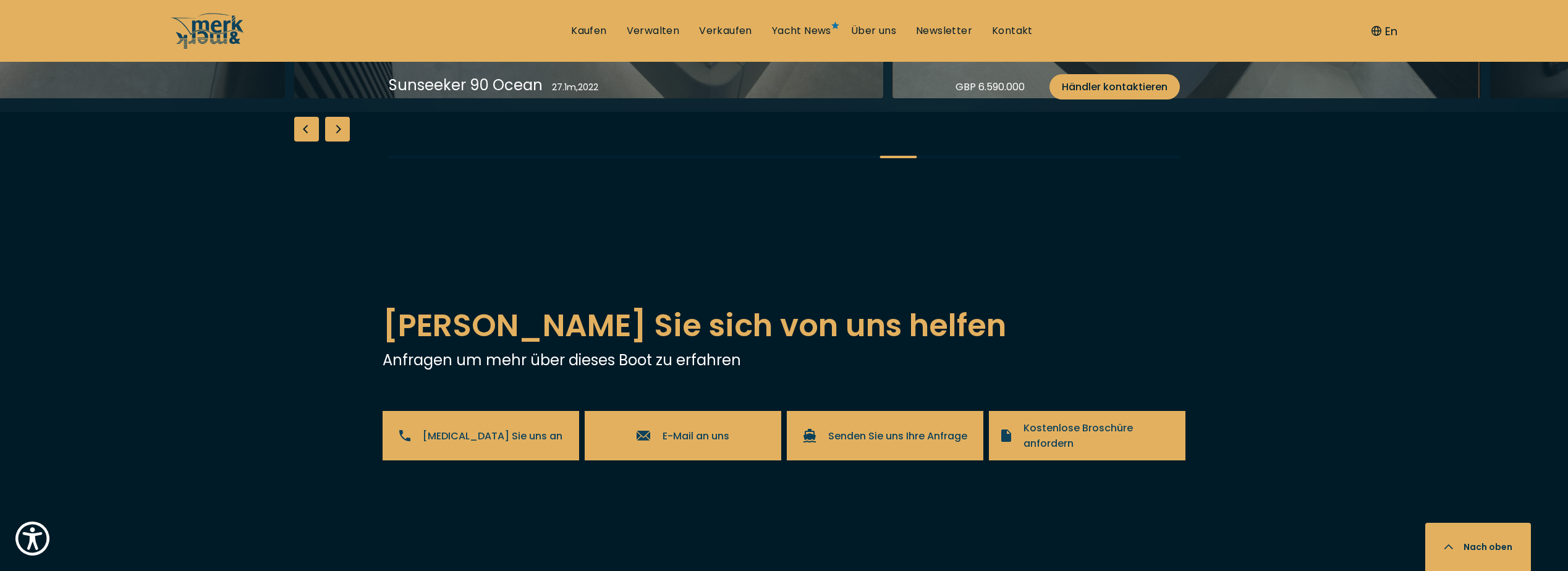
click at [336, 141] on div "Next slide" at bounding box center [337, 128] width 24 height 24
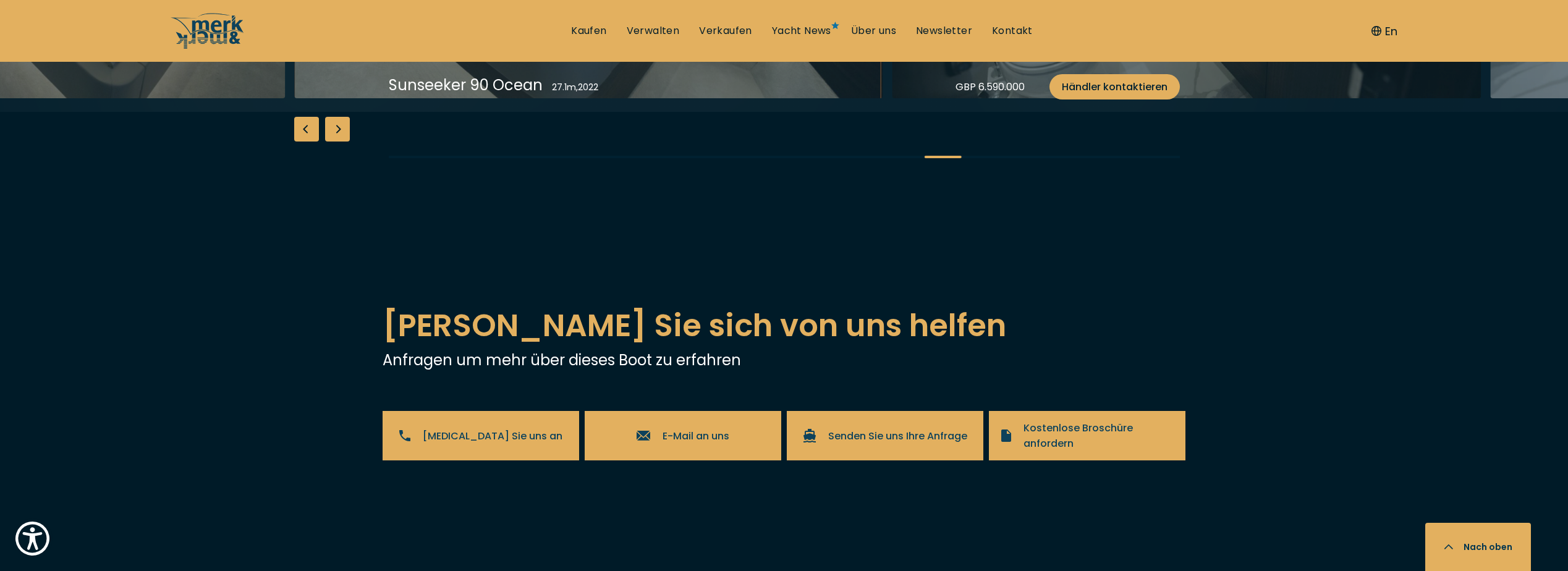
click at [336, 141] on div "Next slide" at bounding box center [337, 128] width 24 height 24
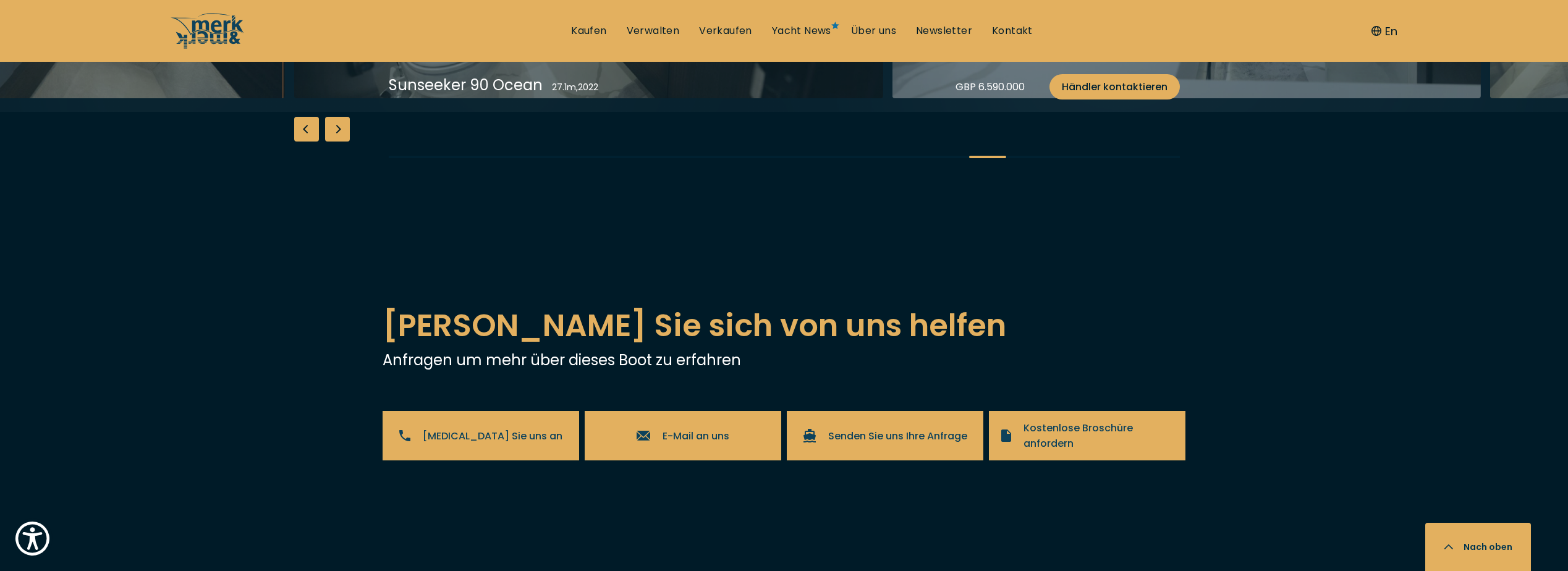
click at [336, 141] on div "Next slide" at bounding box center [337, 128] width 24 height 24
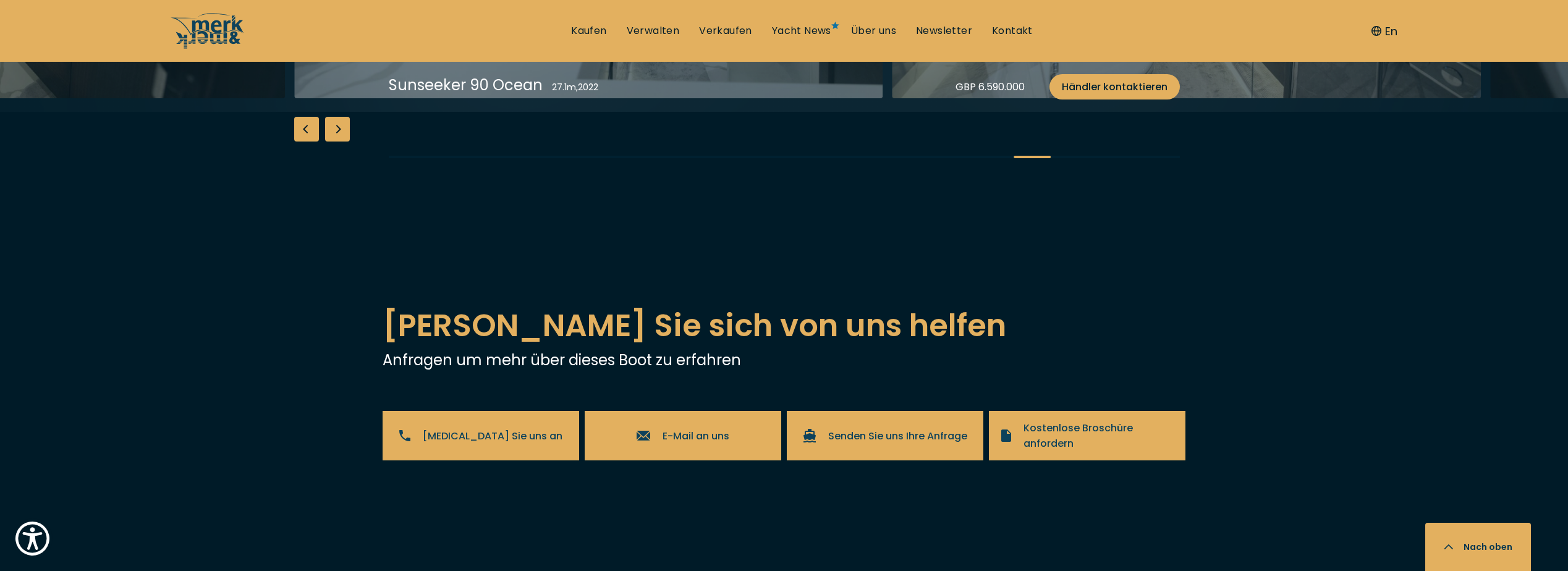
click at [336, 141] on div "Next slide" at bounding box center [337, 128] width 24 height 24
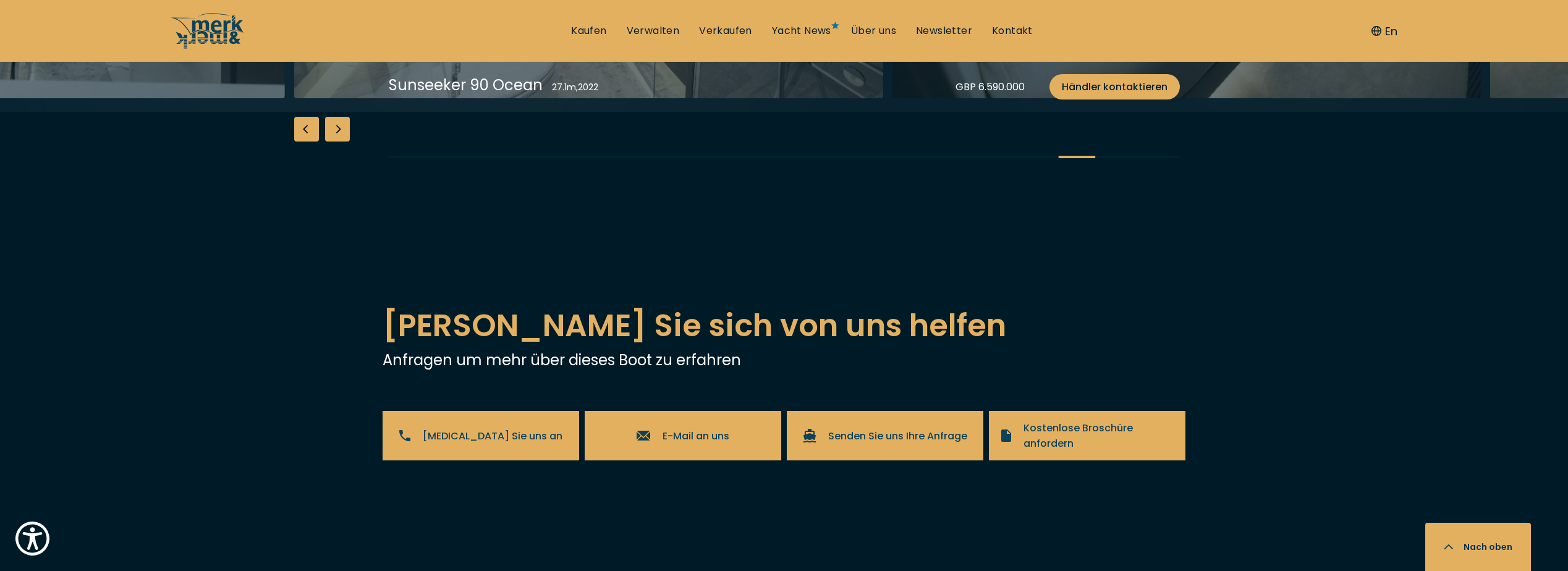
click at [336, 141] on div "Next slide" at bounding box center [337, 128] width 24 height 24
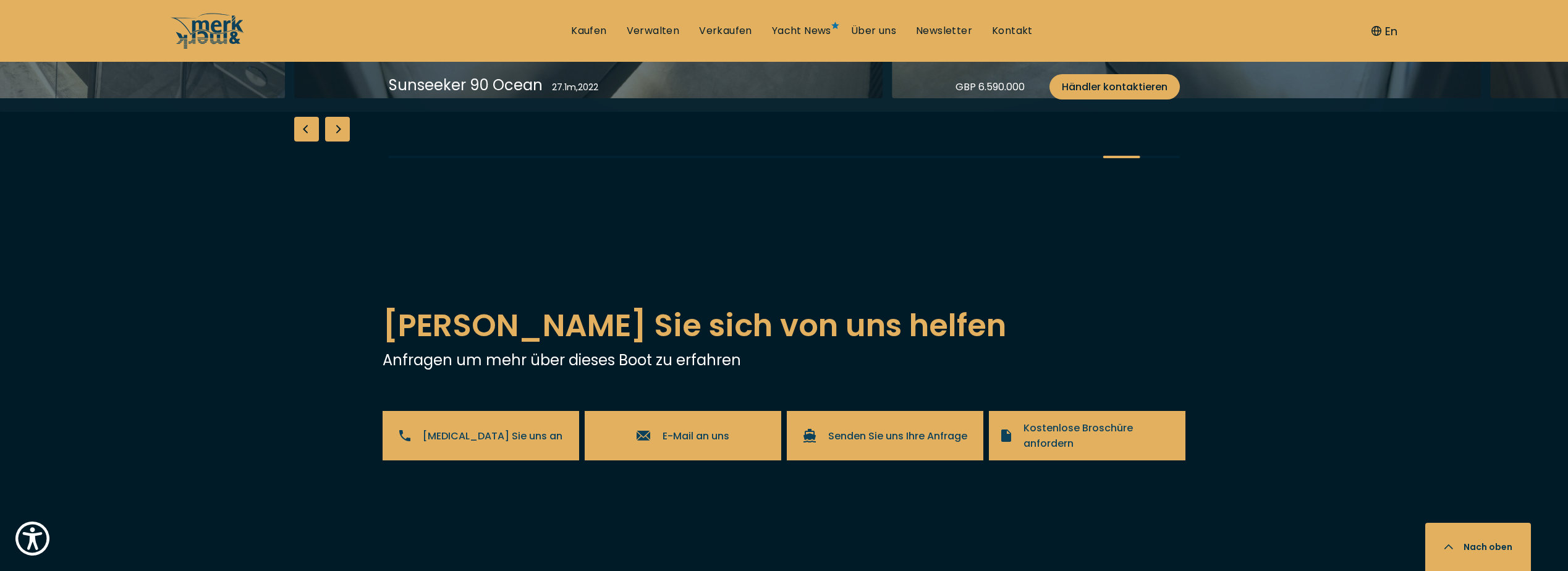
click at [336, 141] on div "Next slide" at bounding box center [337, 128] width 24 height 24
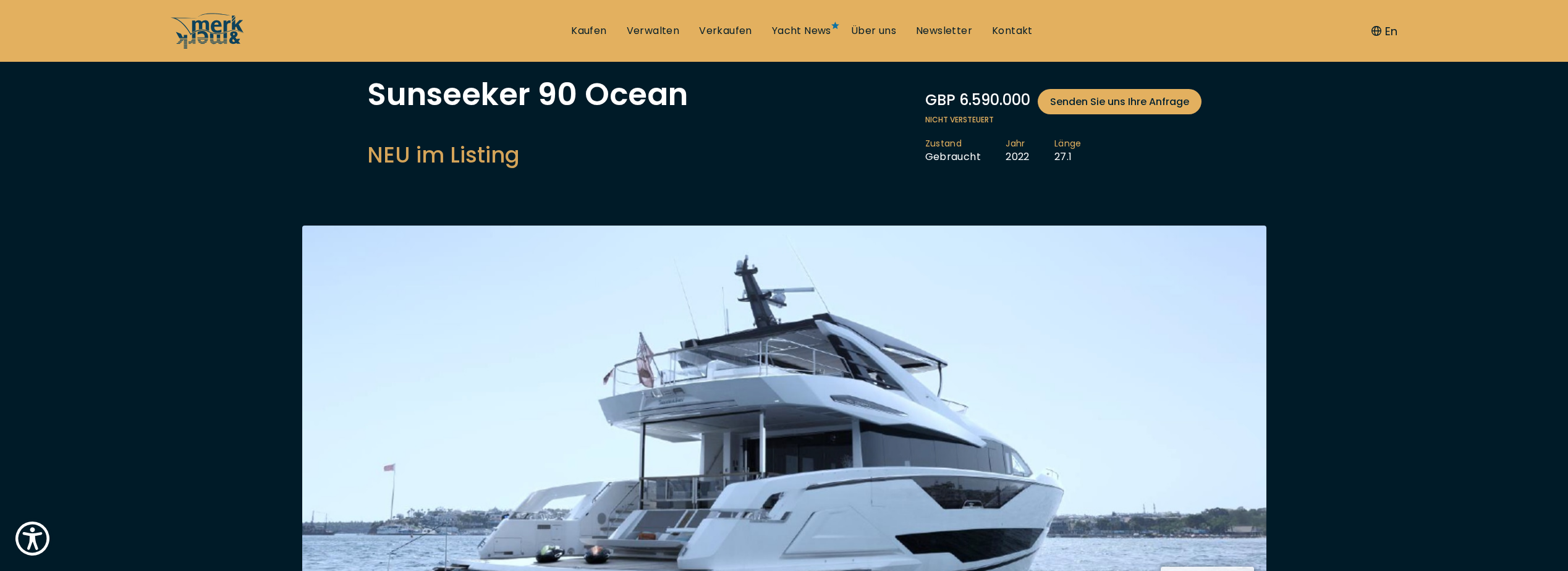
scroll to position [0, 0]
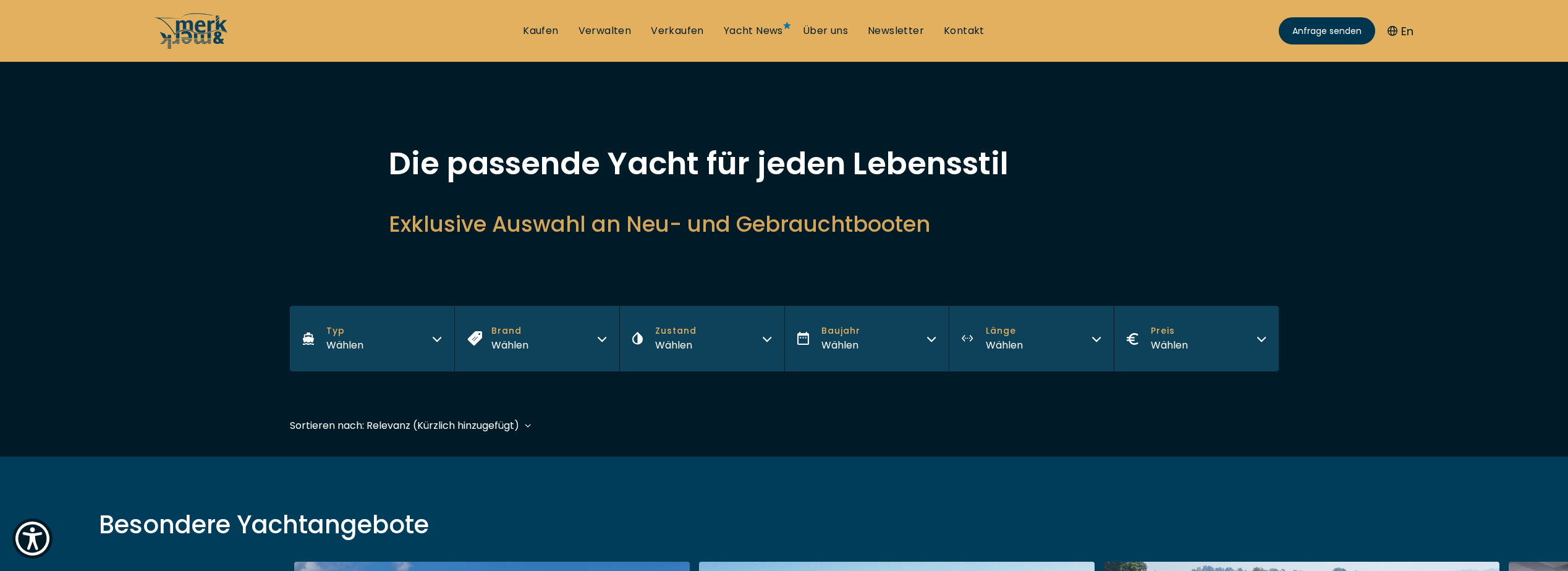
scroll to position [247, 0]
